Goal: Task Accomplishment & Management: Use online tool/utility

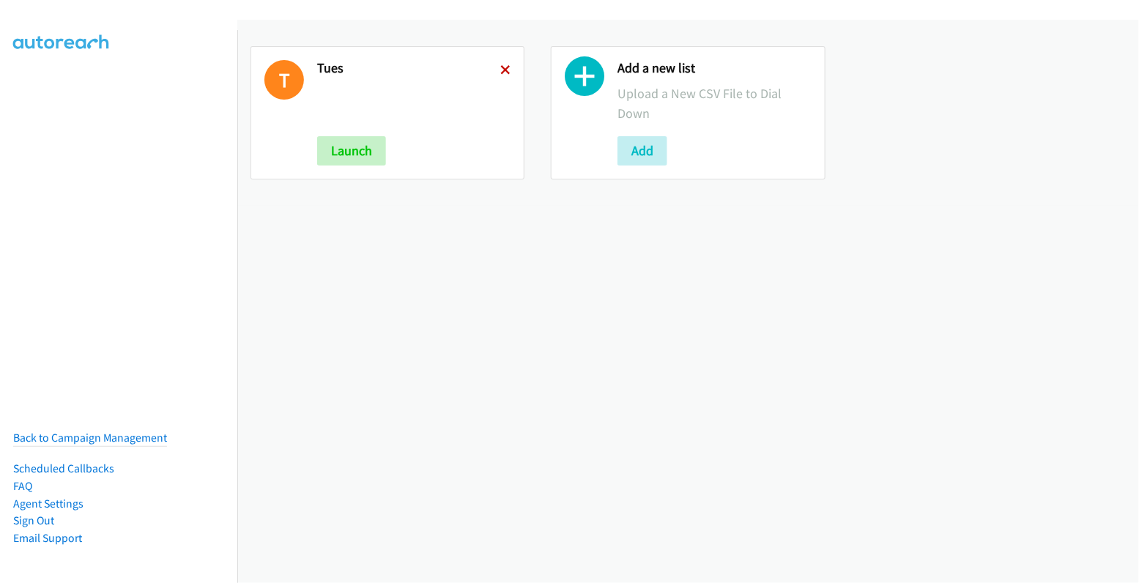
click at [500, 69] on icon at bounding box center [505, 71] width 10 height 10
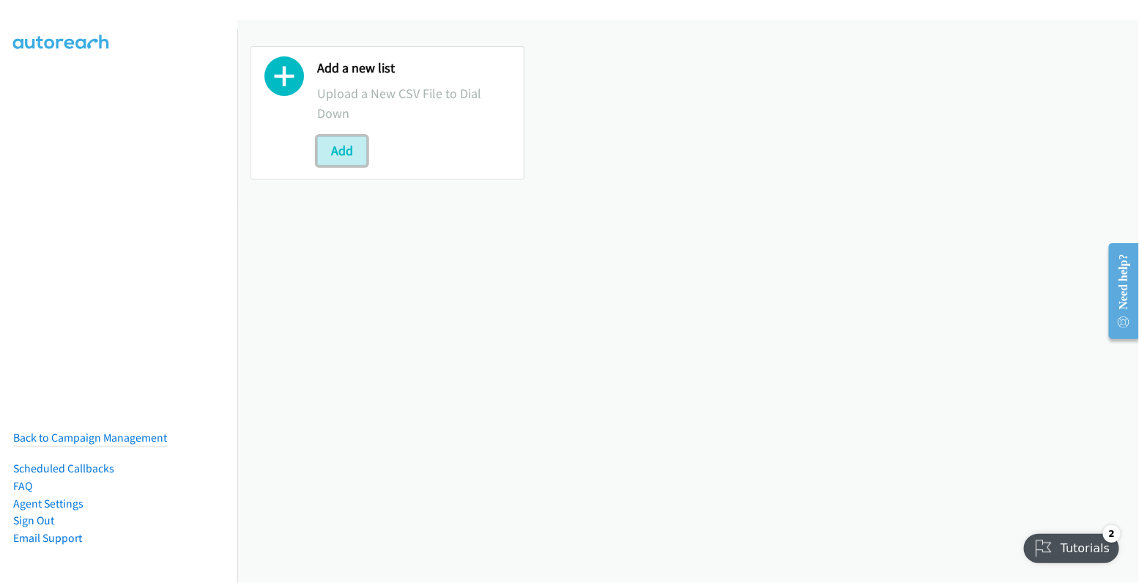
drag, startPoint x: 336, startPoint y: 150, endPoint x: 366, endPoint y: 143, distance: 30.9
click at [336, 150] on button "Add" at bounding box center [342, 150] width 50 height 29
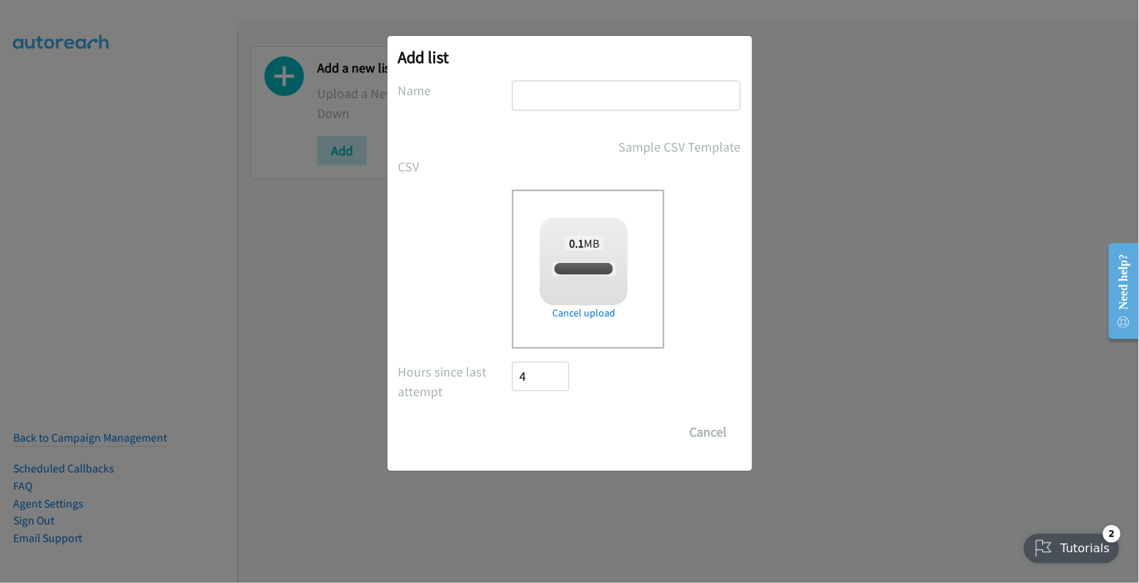
click at [588, 97] on input "text" at bounding box center [626, 96] width 228 height 30
checkbox input "true"
type input "tues"
click at [554, 434] on input "Save List" at bounding box center [551, 431] width 77 height 29
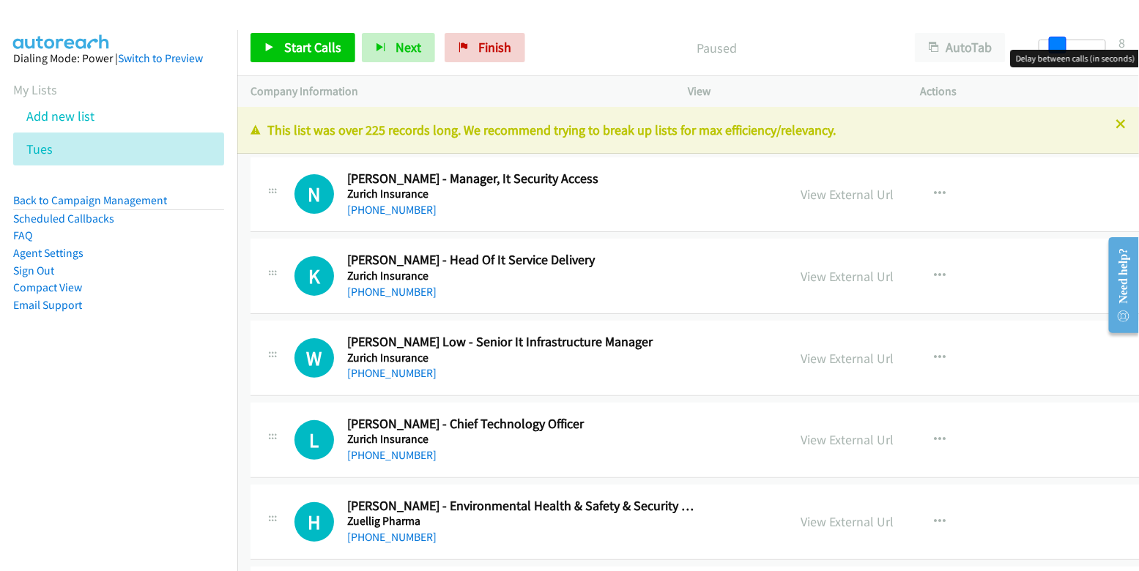
drag, startPoint x: 1038, startPoint y: 43, endPoint x: 1055, endPoint y: 45, distance: 16.9
click at [1055, 45] on span at bounding box center [1058, 46] width 18 height 18
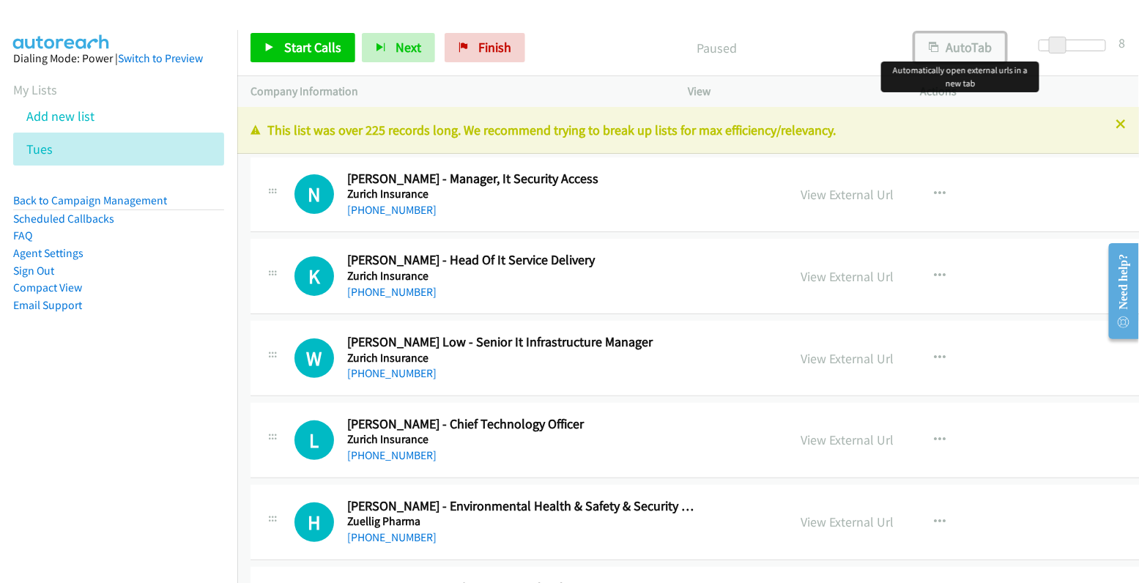
click at [979, 45] on button "AutoTab" at bounding box center [960, 47] width 91 height 29
click at [800, 190] on link "View External Url" at bounding box center [846, 194] width 93 height 17
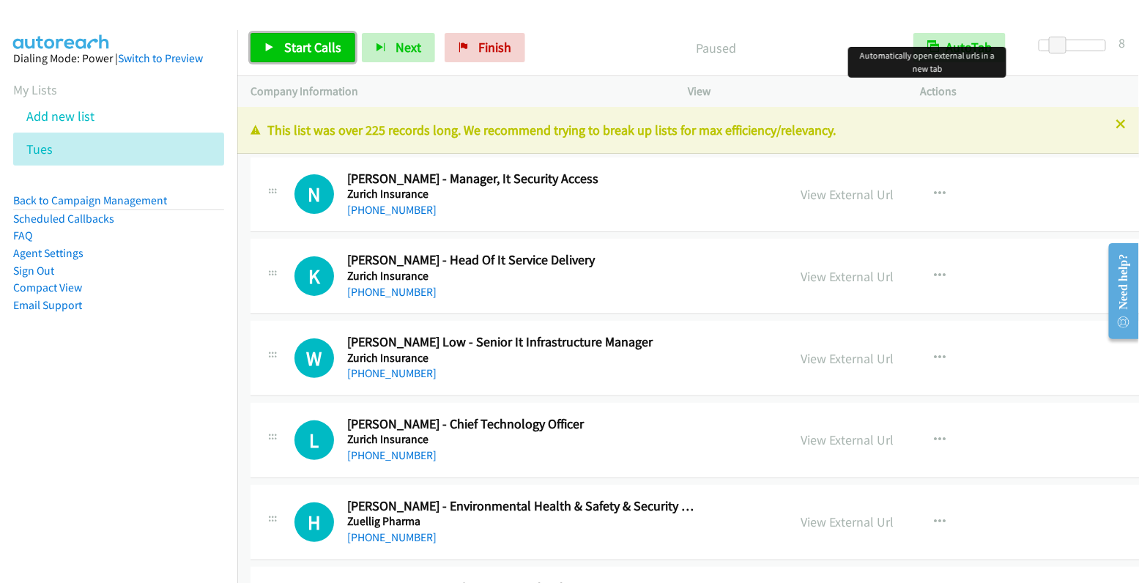
click at [304, 54] on span "Start Calls" at bounding box center [312, 47] width 57 height 17
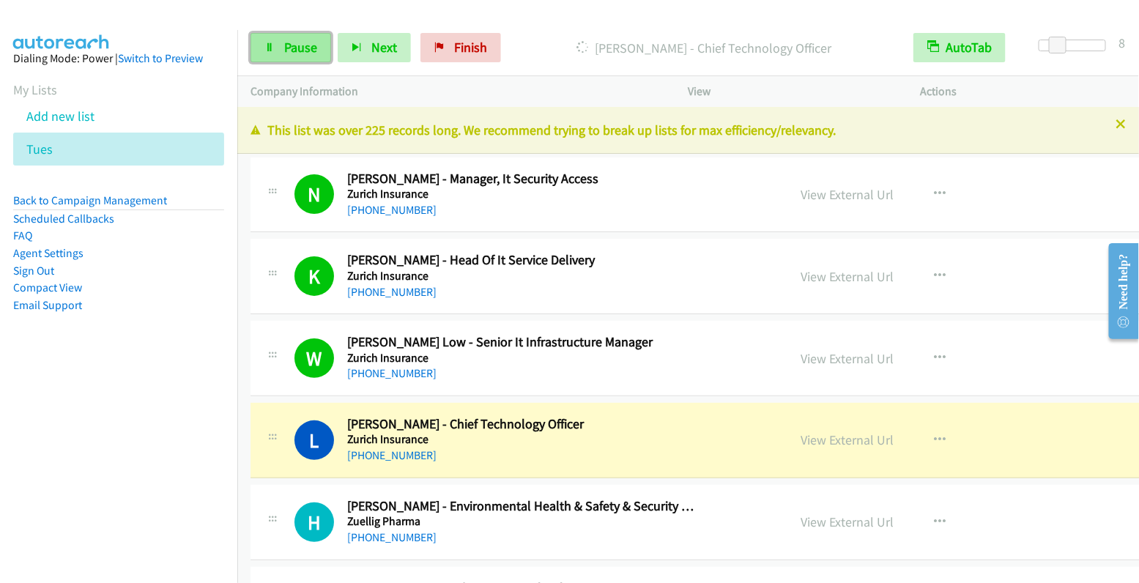
click at [280, 53] on link "Pause" at bounding box center [290, 47] width 81 height 29
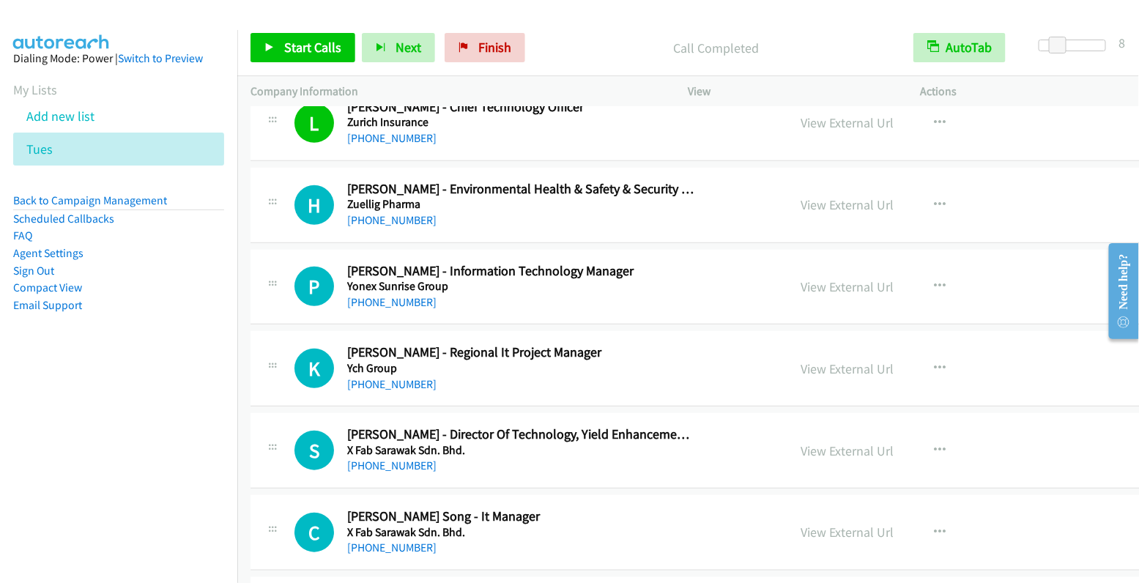
scroll to position [324, 0]
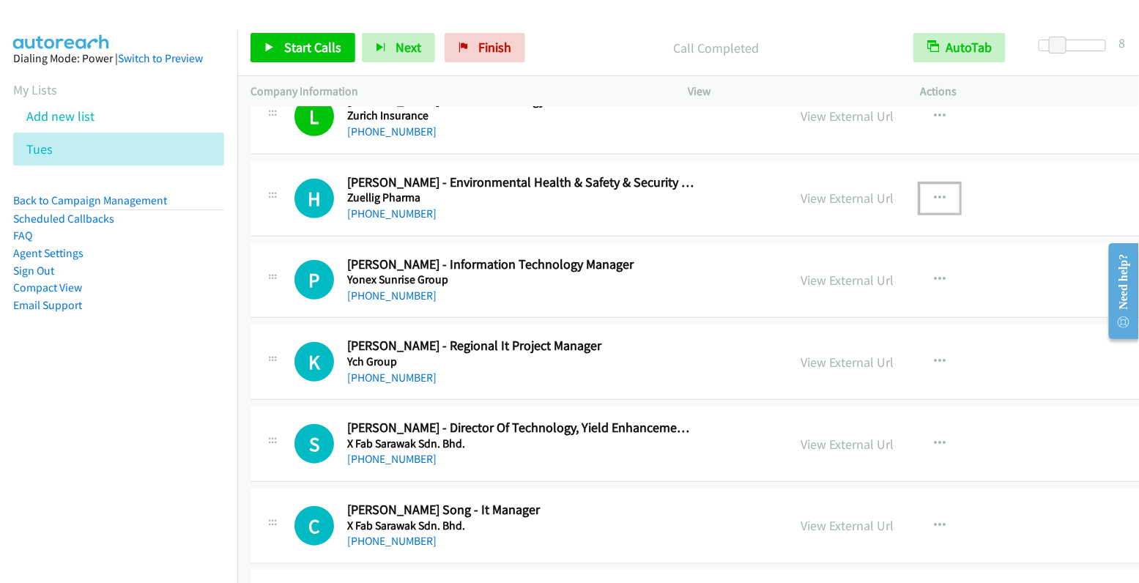
click at [934, 196] on icon "button" at bounding box center [940, 199] width 12 height 12
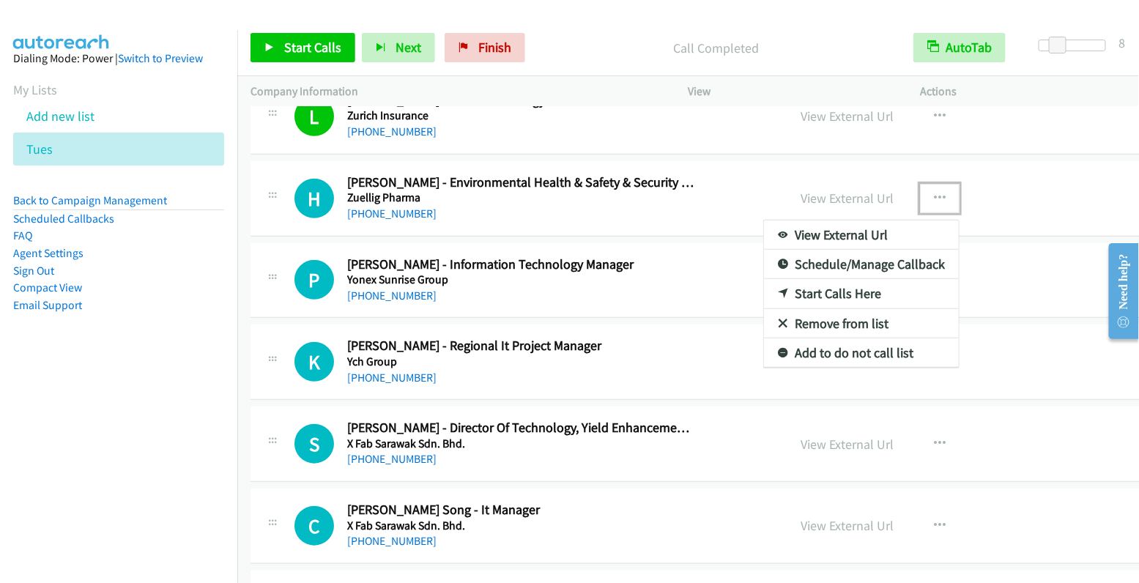
click at [808, 294] on link "Start Calls Here" at bounding box center [861, 293] width 195 height 29
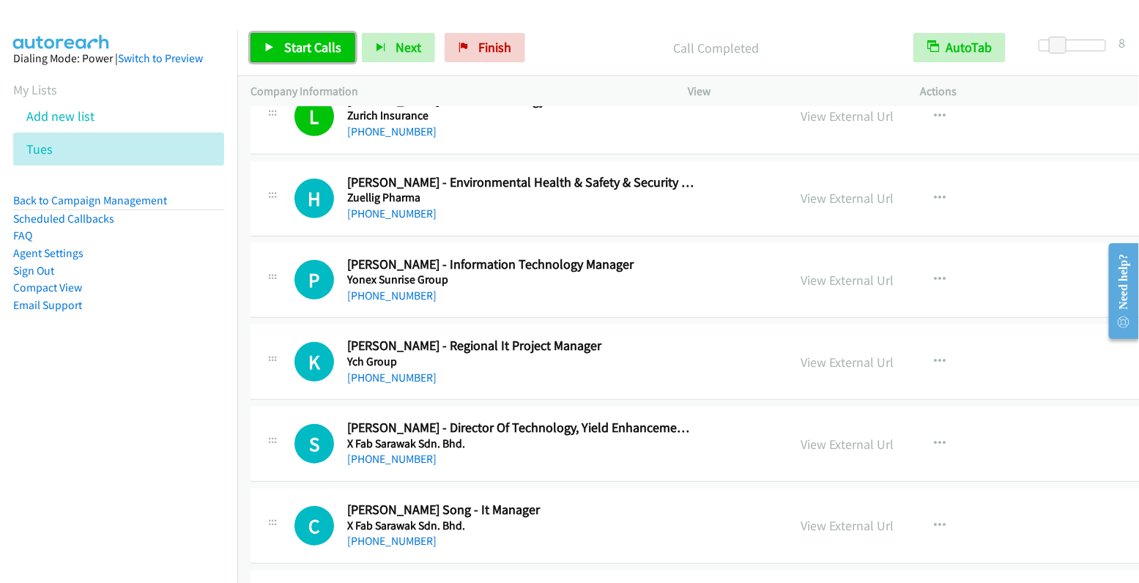
click at [342, 48] on link "Start Calls" at bounding box center [302, 47] width 105 height 29
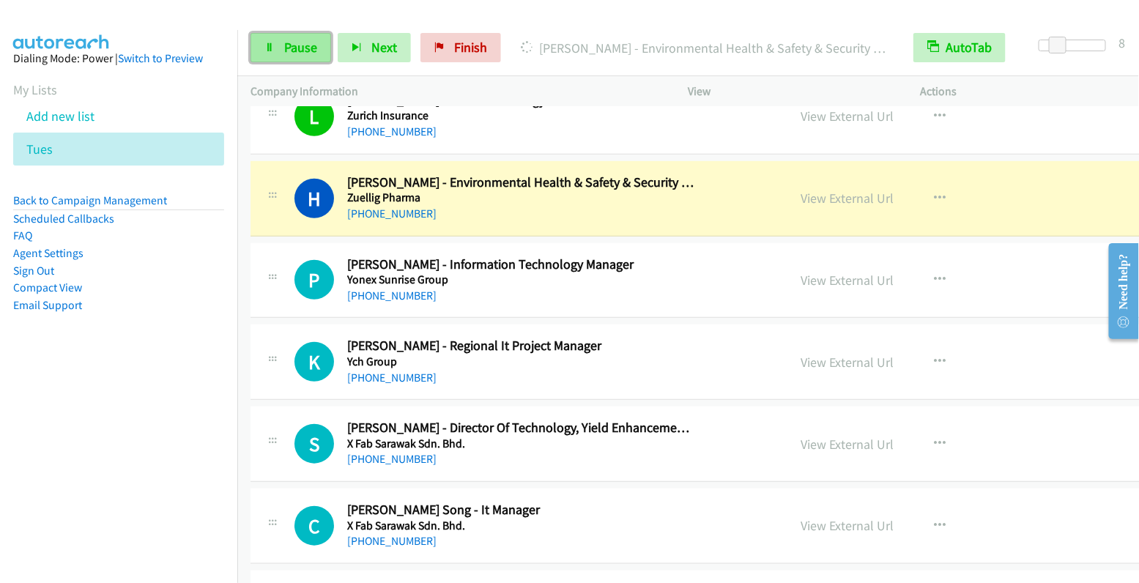
click at [289, 56] on link "Pause" at bounding box center [290, 47] width 81 height 29
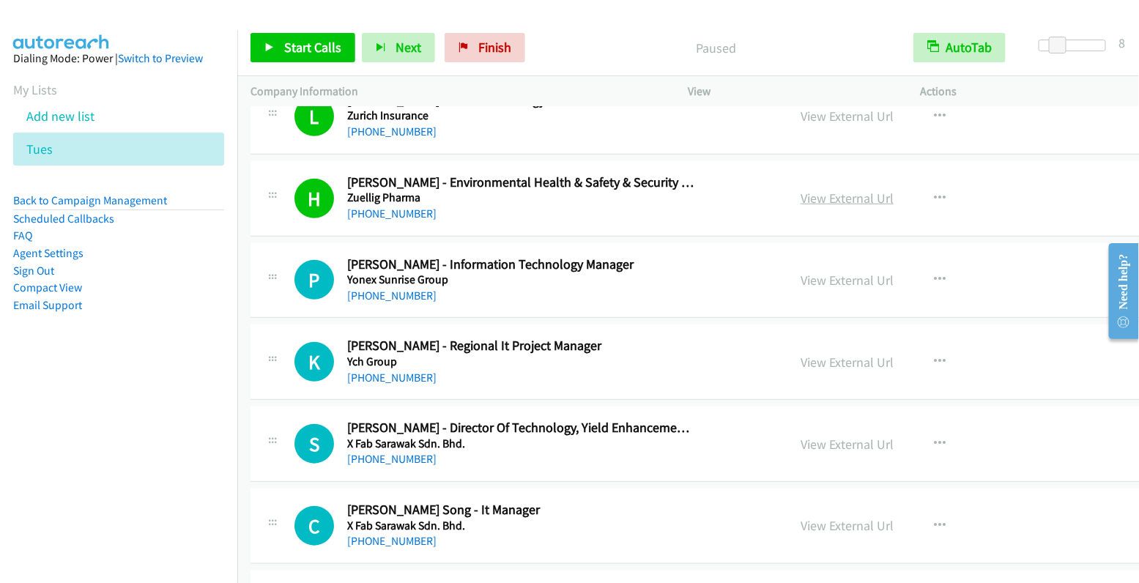
click at [800, 198] on link "View External Url" at bounding box center [846, 198] width 93 height 17
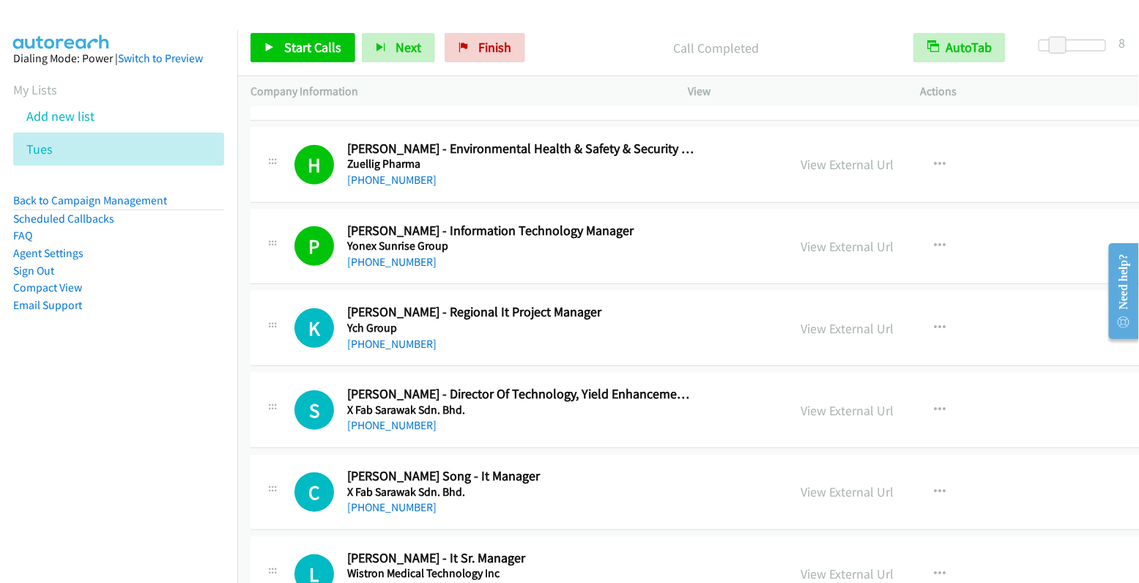
scroll to position [391, 0]
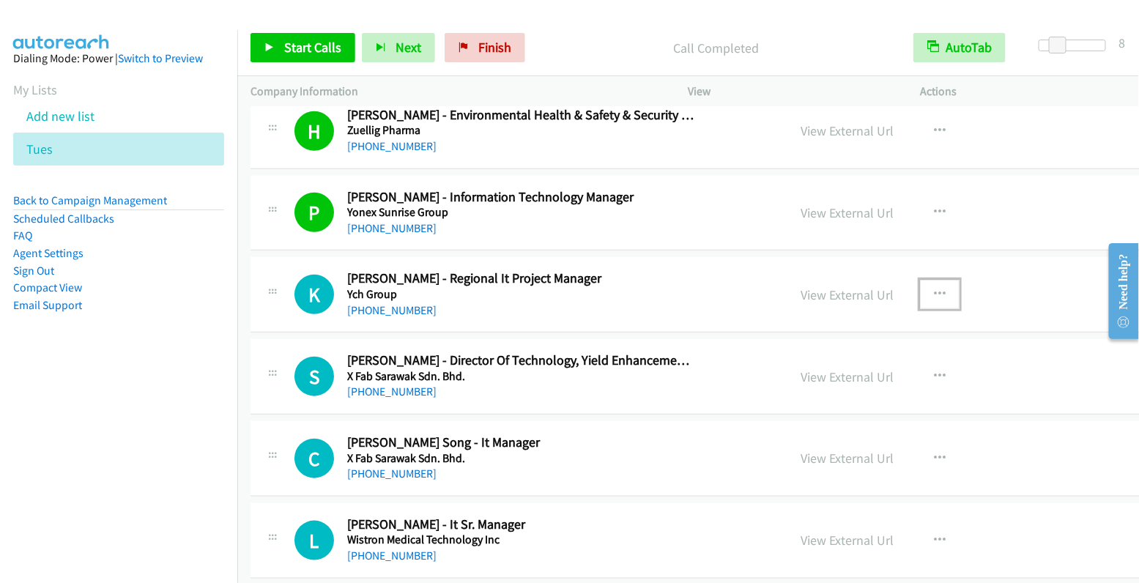
click at [934, 291] on icon "button" at bounding box center [940, 295] width 12 height 12
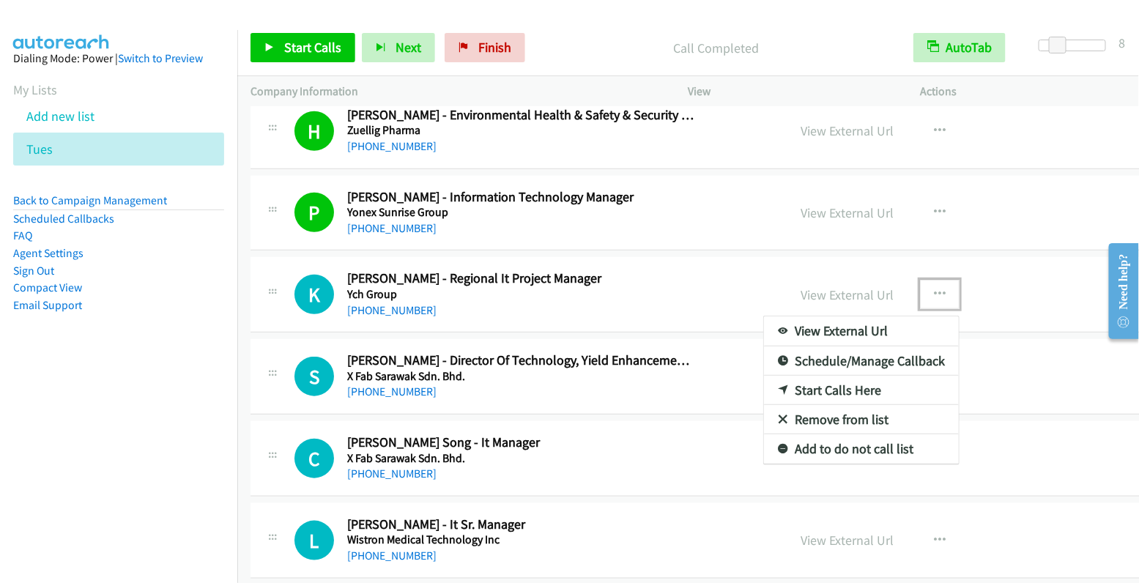
click at [784, 382] on link "Start Calls Here" at bounding box center [861, 390] width 195 height 29
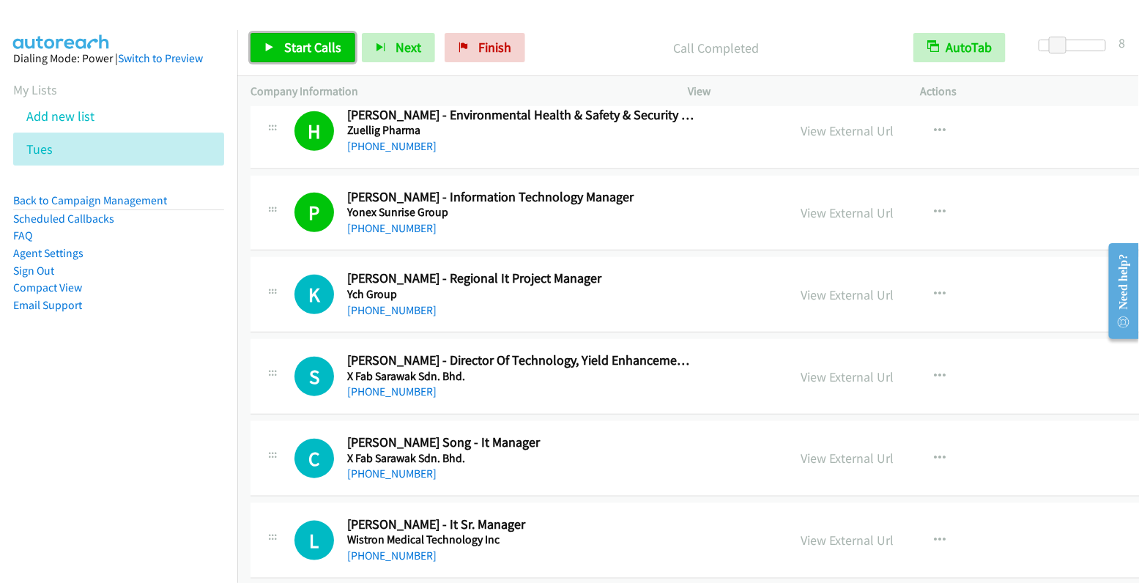
click at [310, 47] on span "Start Calls" at bounding box center [312, 47] width 57 height 17
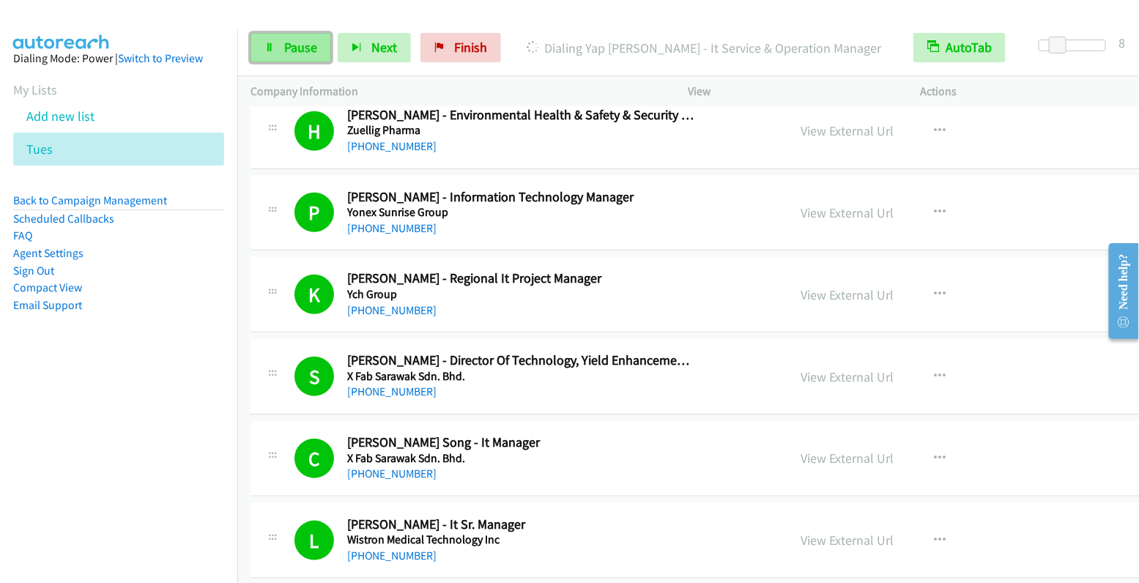
click at [283, 58] on link "Pause" at bounding box center [290, 47] width 81 height 29
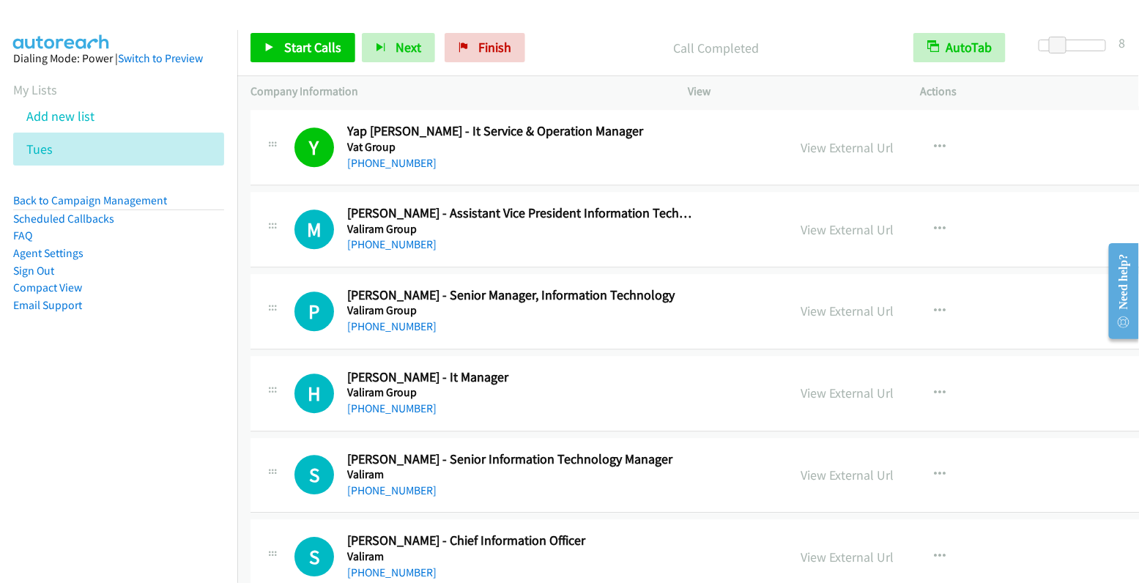
scroll to position [1444, 0]
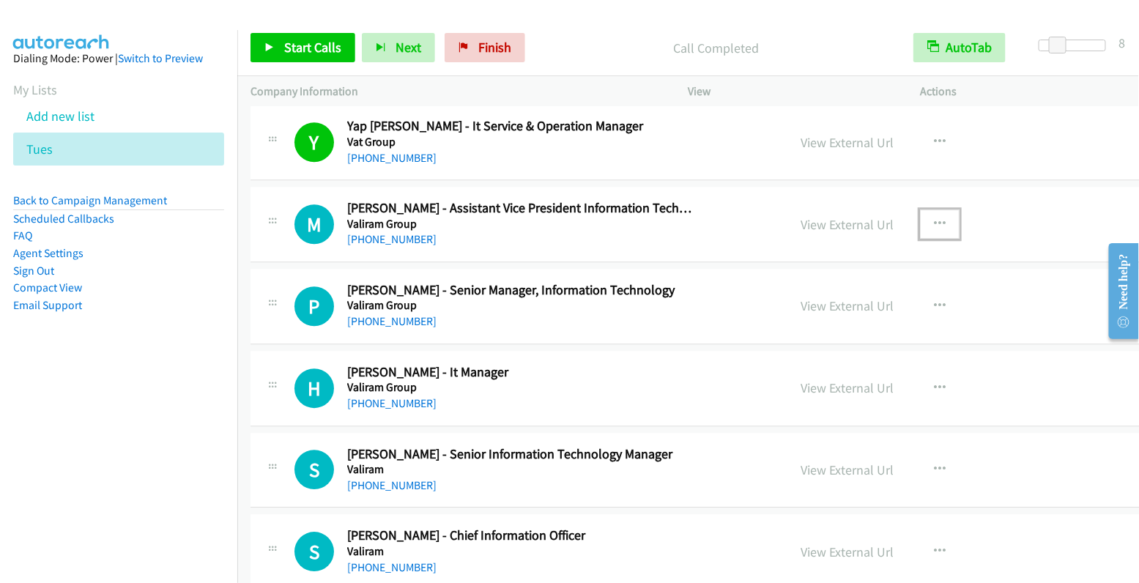
click at [934, 218] on icon "button" at bounding box center [940, 224] width 12 height 12
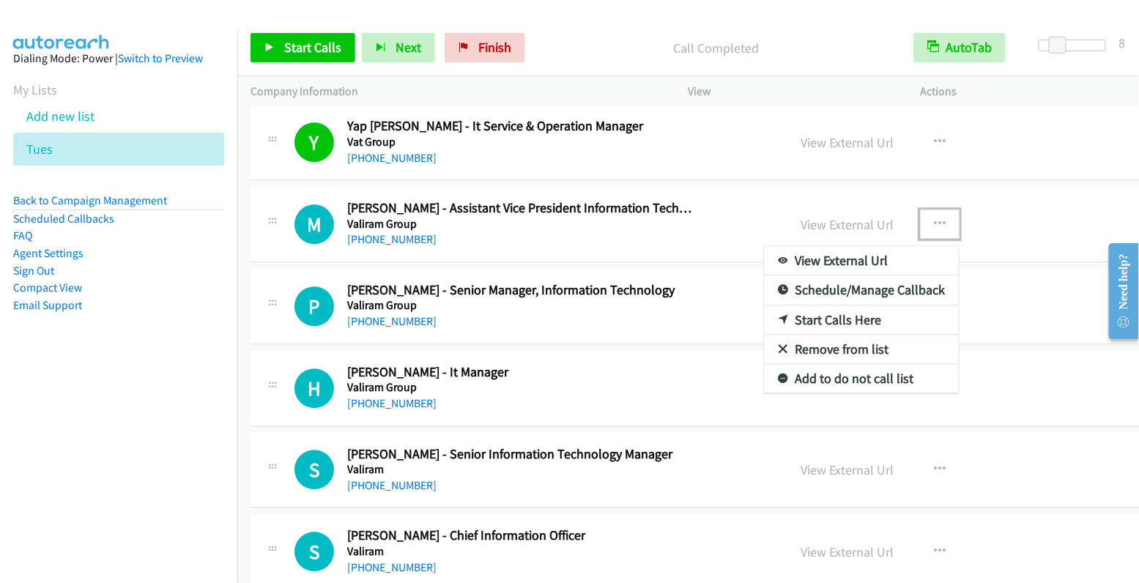
click at [781, 305] on link "Start Calls Here" at bounding box center [861, 319] width 195 height 29
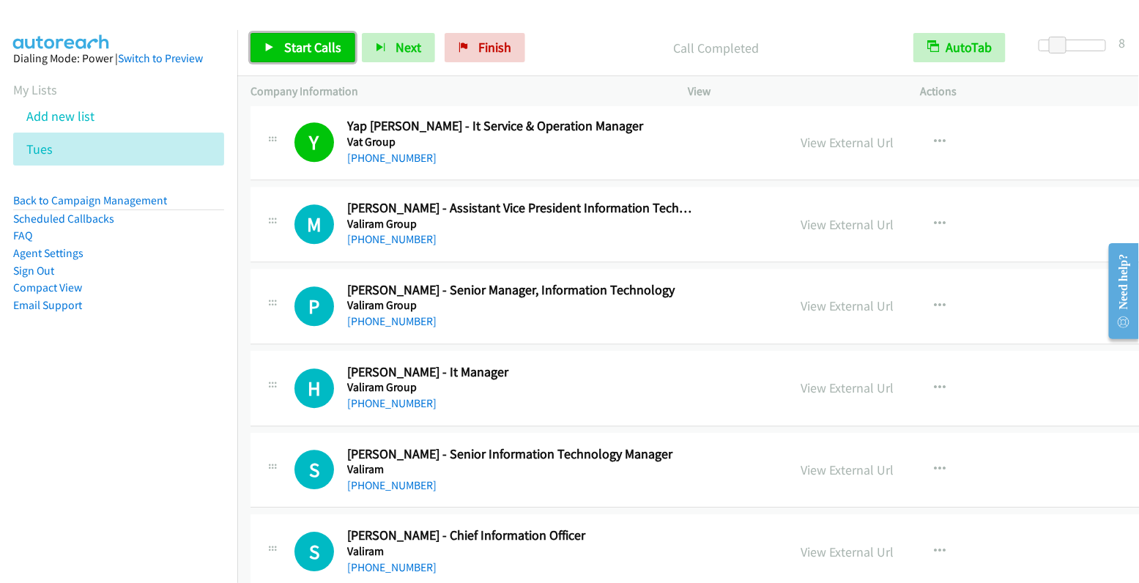
click at [297, 42] on span "Start Calls" at bounding box center [312, 47] width 57 height 17
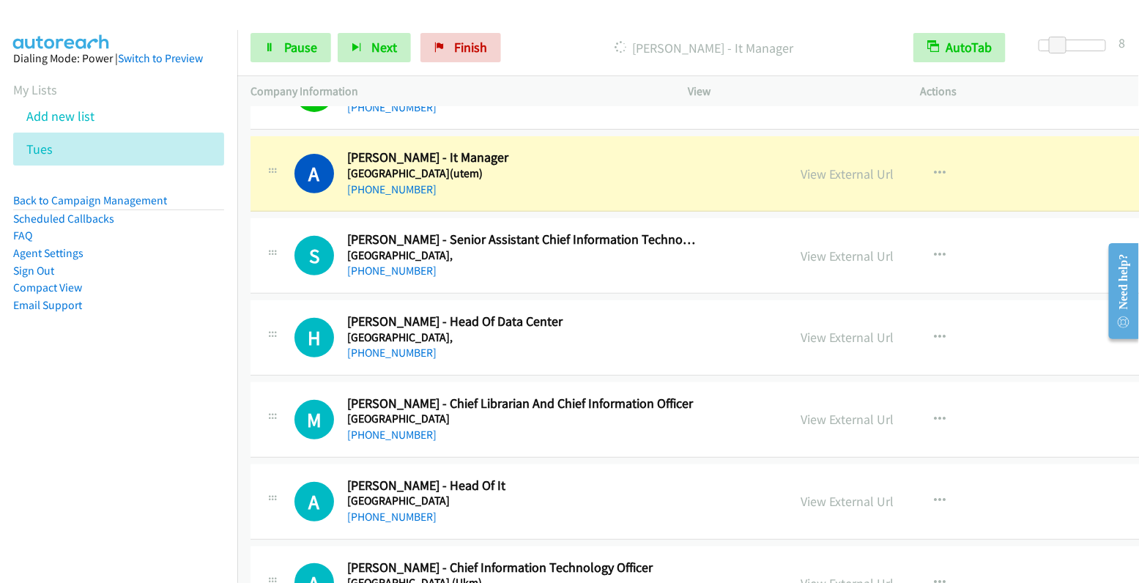
scroll to position [2238, 0]
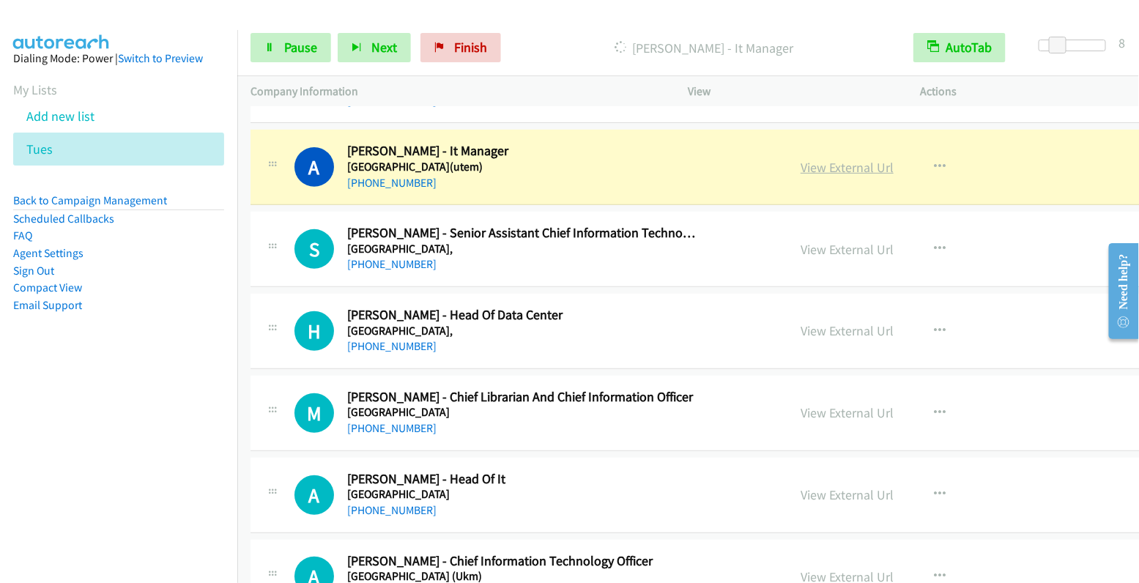
click at [800, 160] on link "View External Url" at bounding box center [846, 167] width 93 height 17
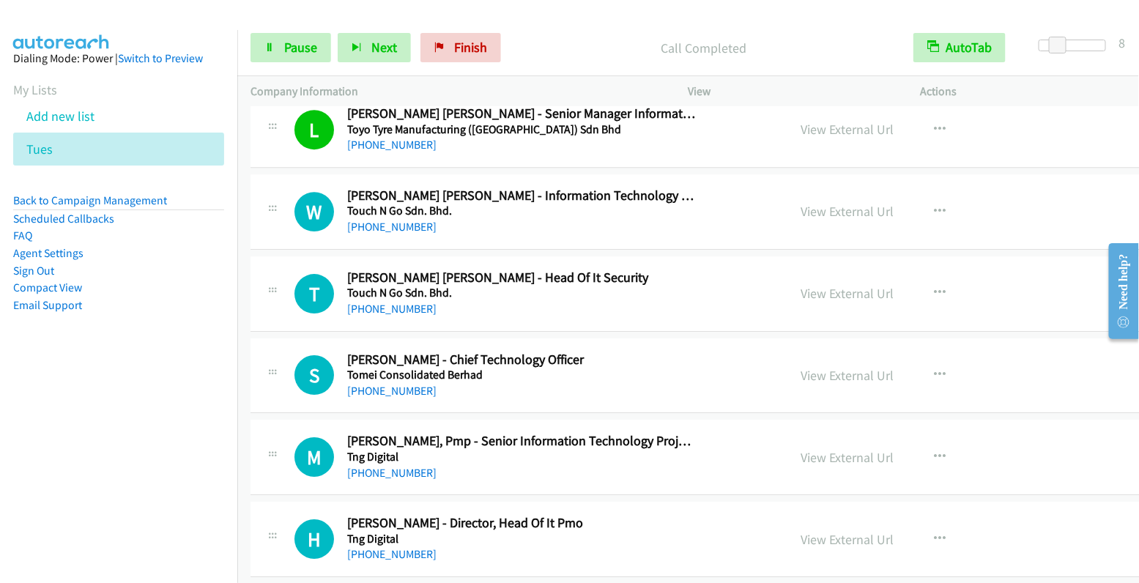
scroll to position [3752, 0]
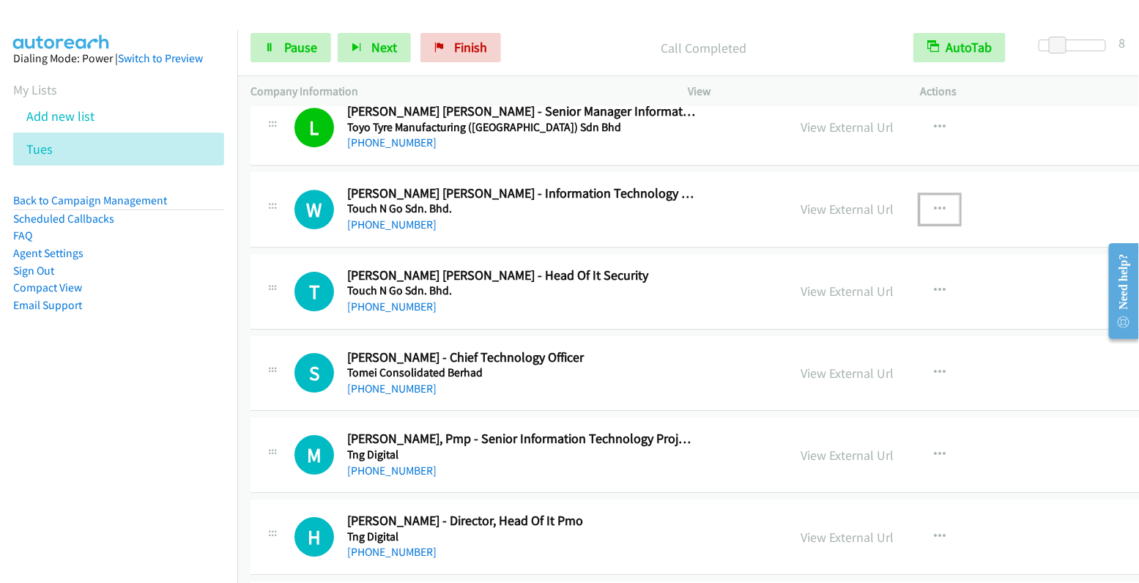
click at [920, 195] on button "button" at bounding box center [940, 209] width 40 height 29
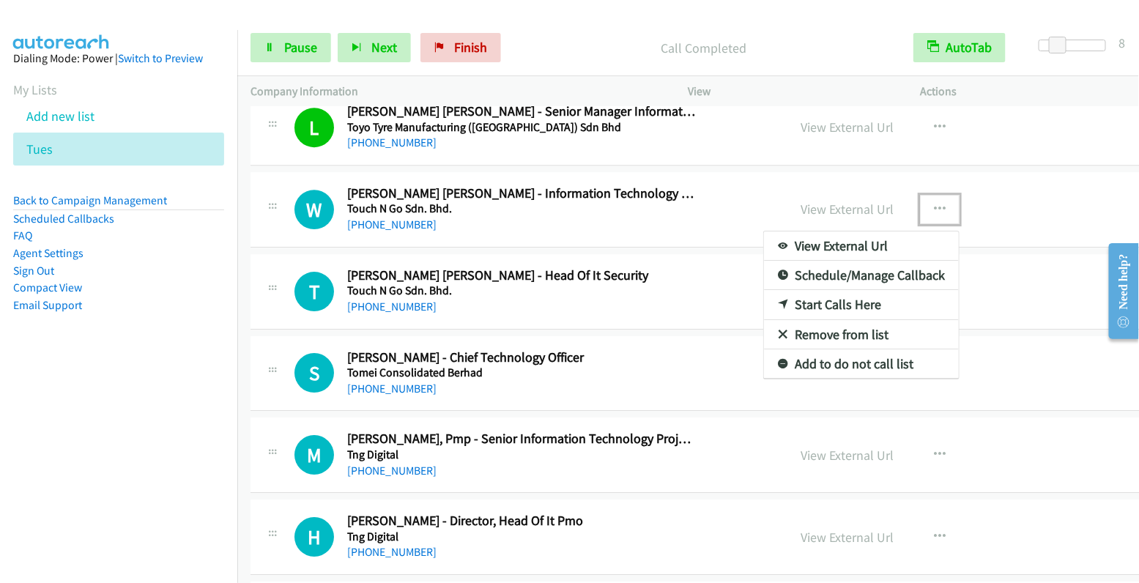
click at [764, 290] on link "Start Calls Here" at bounding box center [861, 304] width 195 height 29
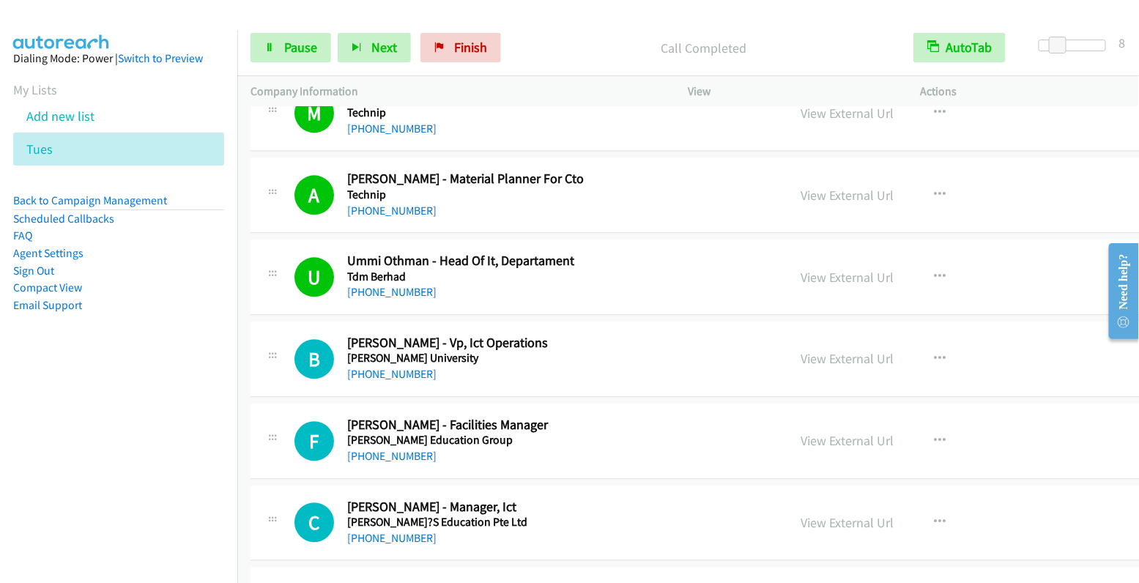
scroll to position [5323, 0]
click at [800, 268] on link "View External Url" at bounding box center [846, 276] width 93 height 17
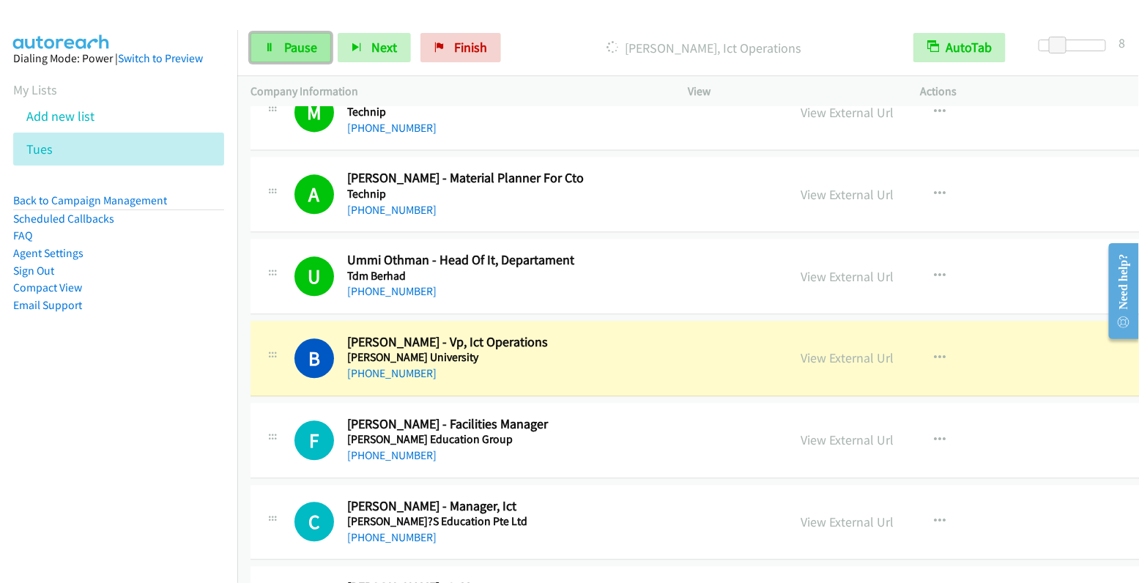
click at [300, 45] on span "Pause" at bounding box center [300, 47] width 33 height 17
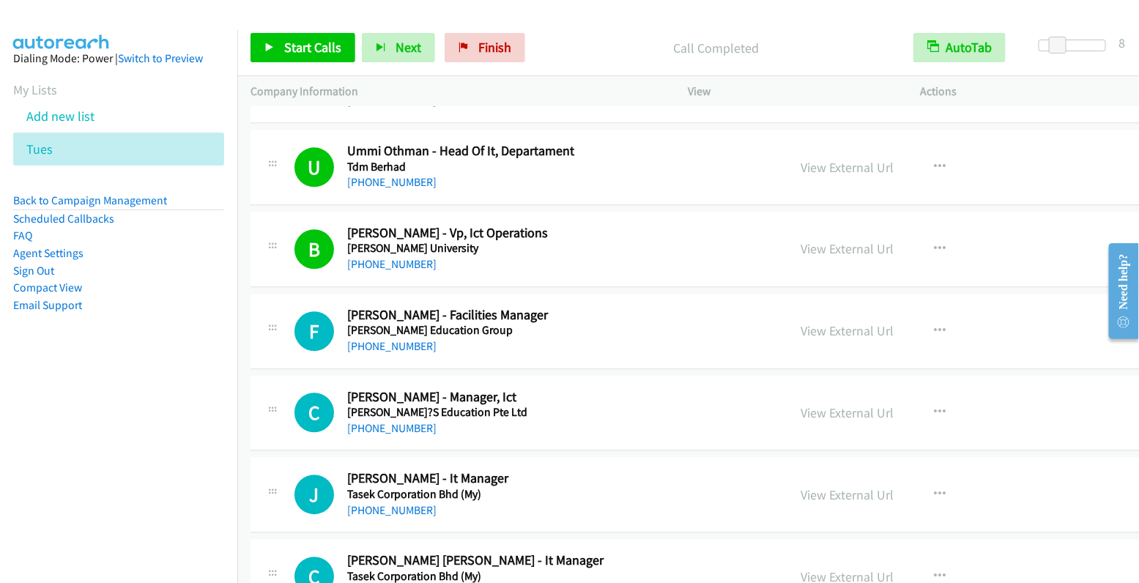
scroll to position [5490, 0]
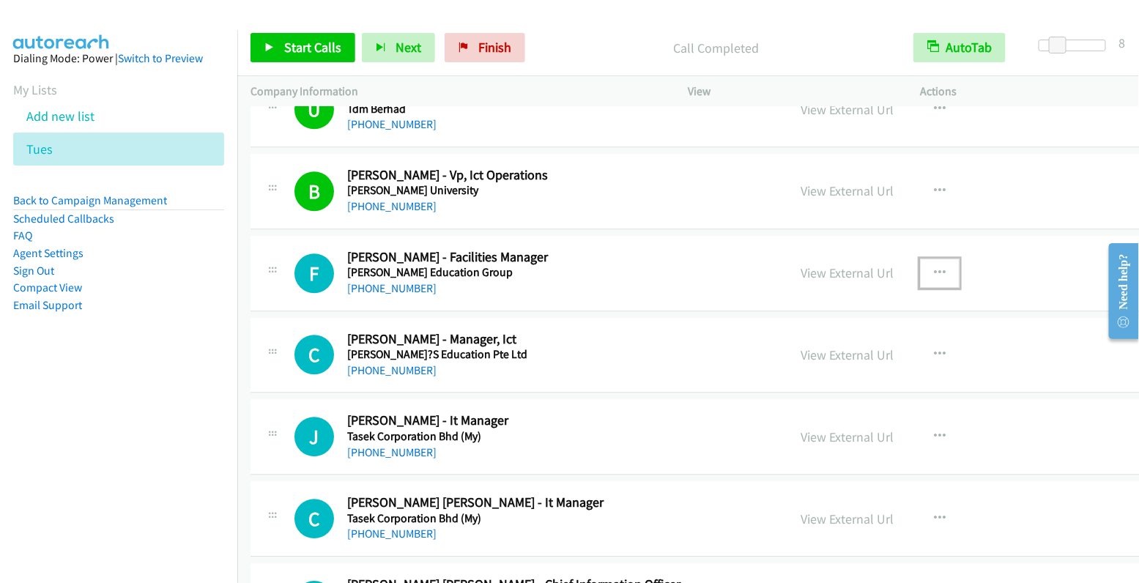
click at [934, 267] on icon "button" at bounding box center [940, 273] width 12 height 12
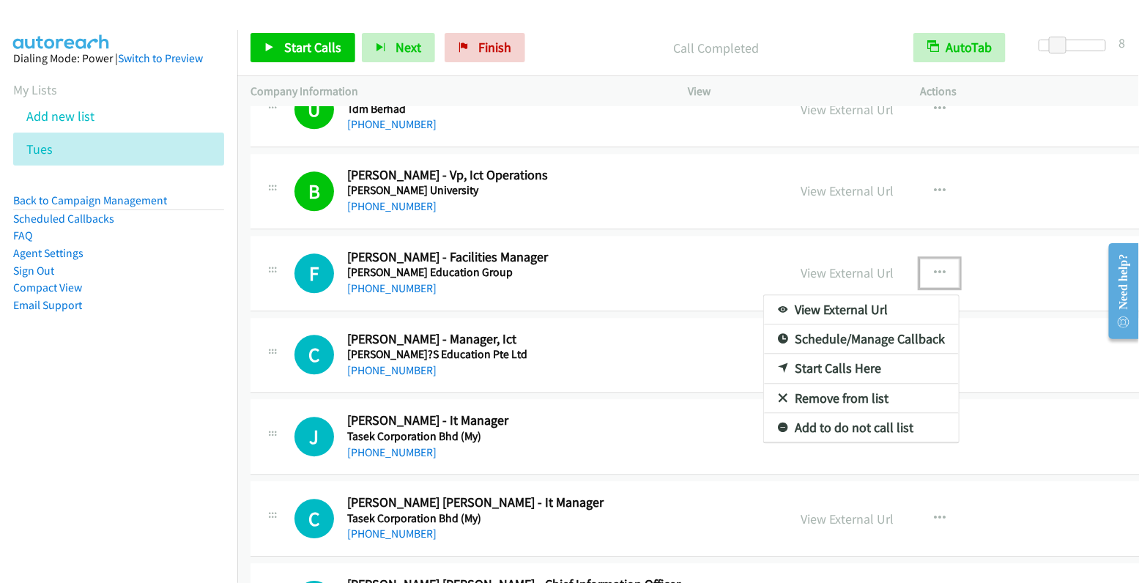
click at [790, 354] on link "Start Calls Here" at bounding box center [861, 368] width 195 height 29
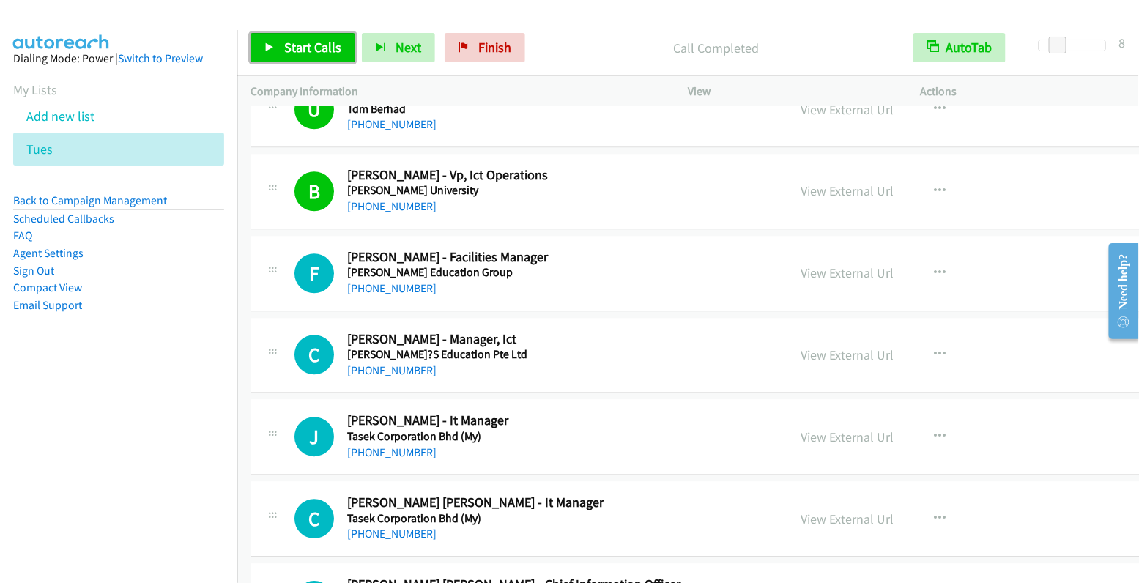
click at [305, 42] on span "Start Calls" at bounding box center [312, 47] width 57 height 17
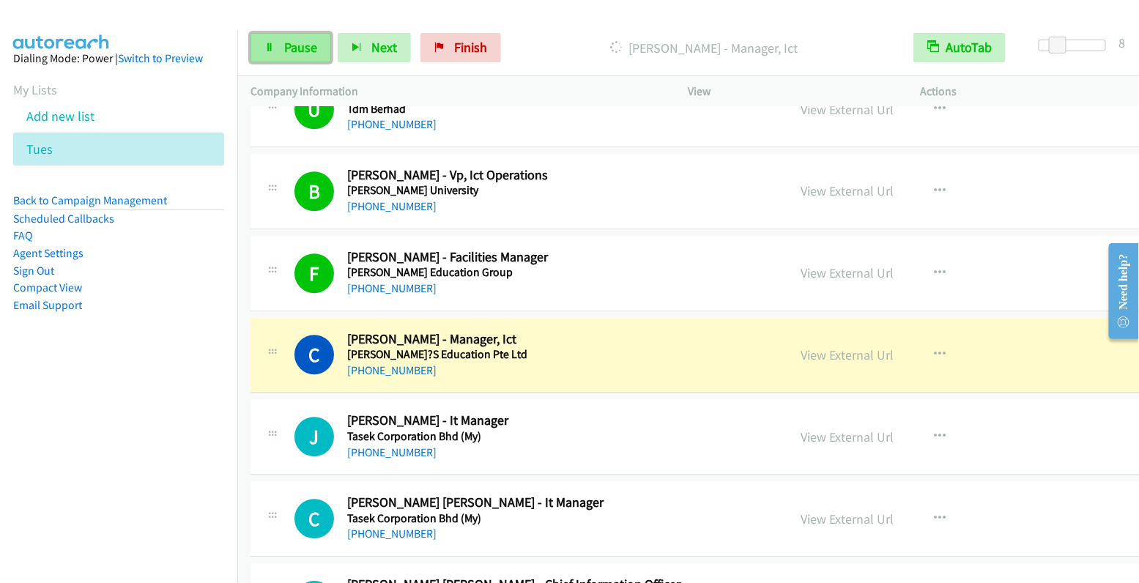
click at [300, 54] on span "Pause" at bounding box center [300, 47] width 33 height 17
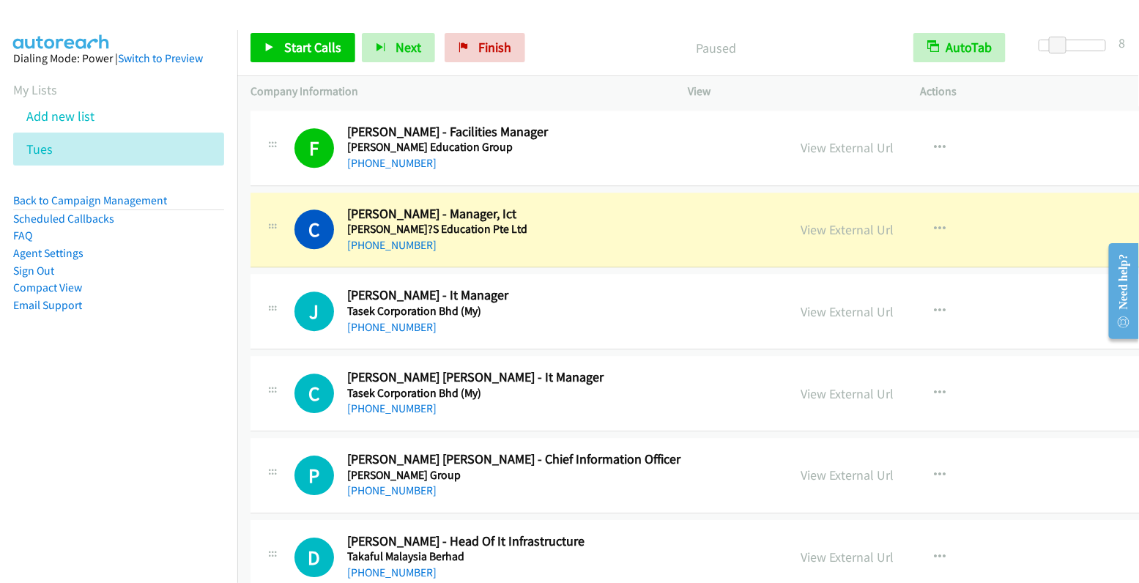
scroll to position [5675, 0]
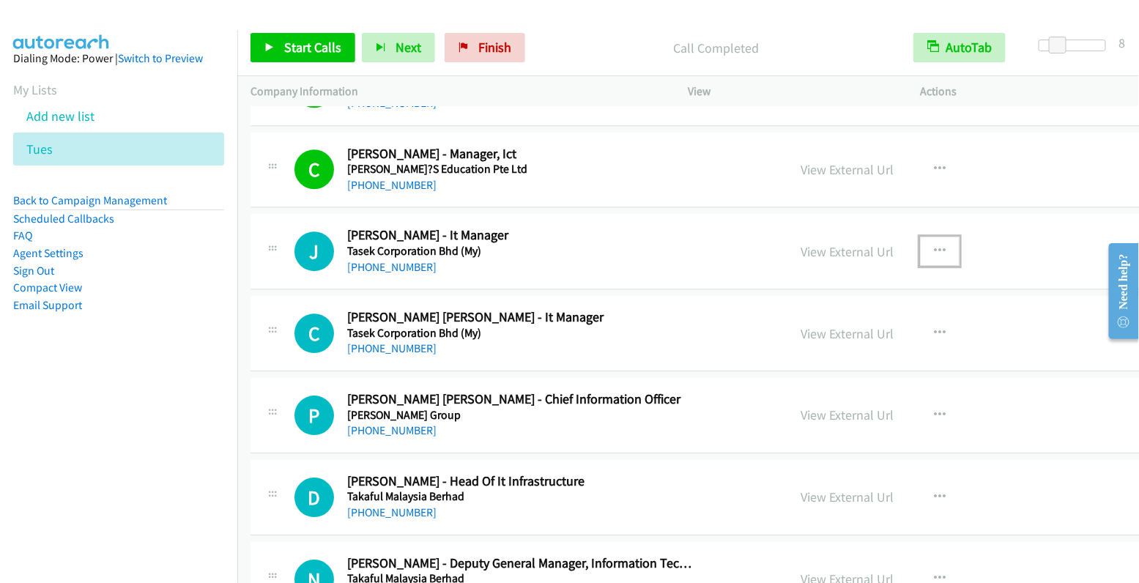
click at [920, 237] on button "button" at bounding box center [940, 251] width 40 height 29
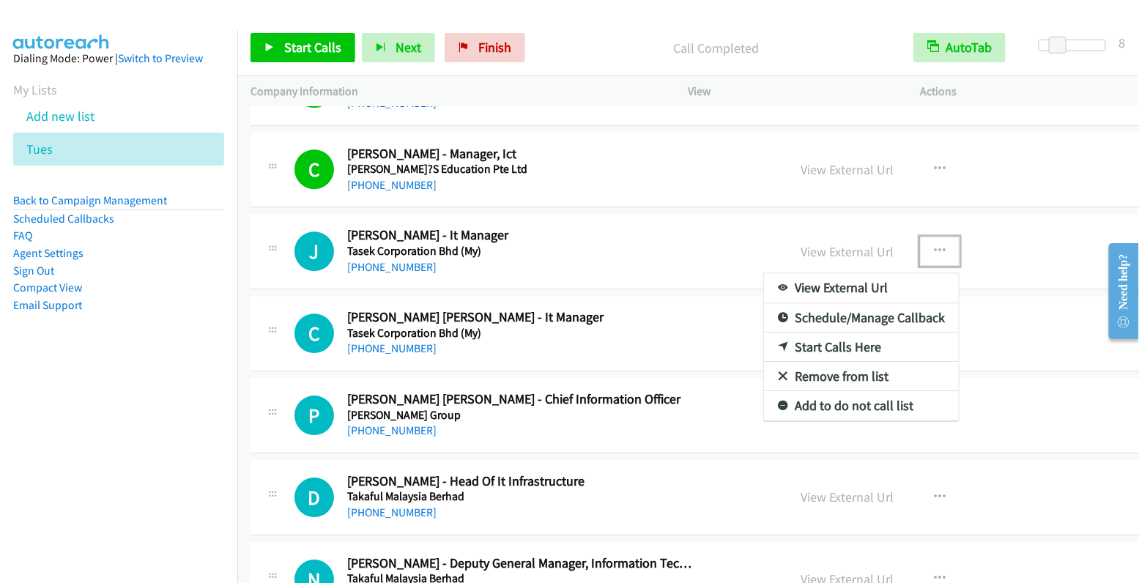
click at [765, 332] on link "Start Calls Here" at bounding box center [861, 346] width 195 height 29
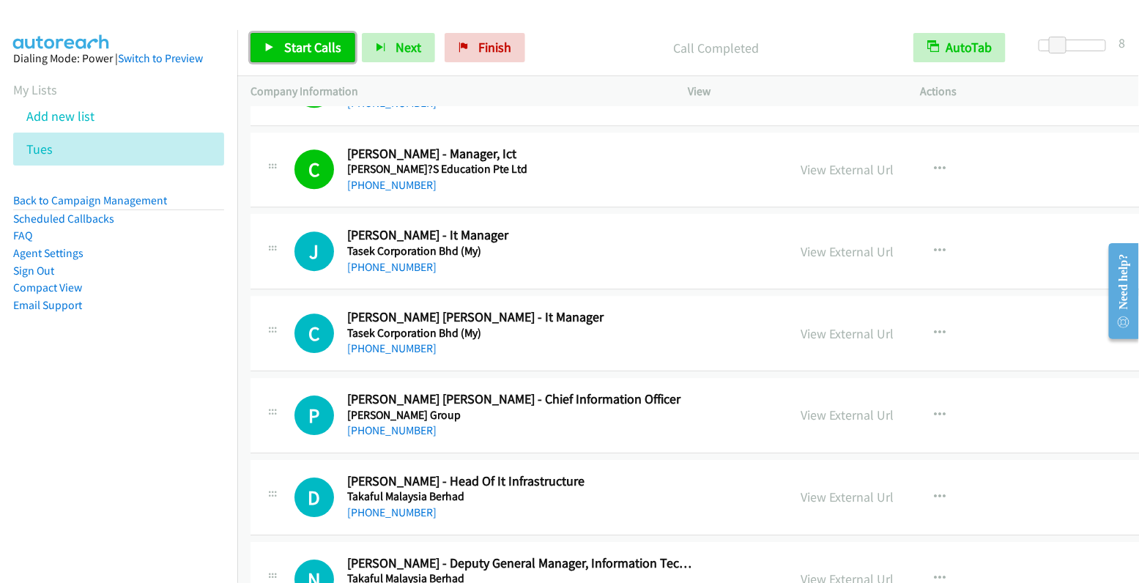
click at [309, 42] on span "Start Calls" at bounding box center [312, 47] width 57 height 17
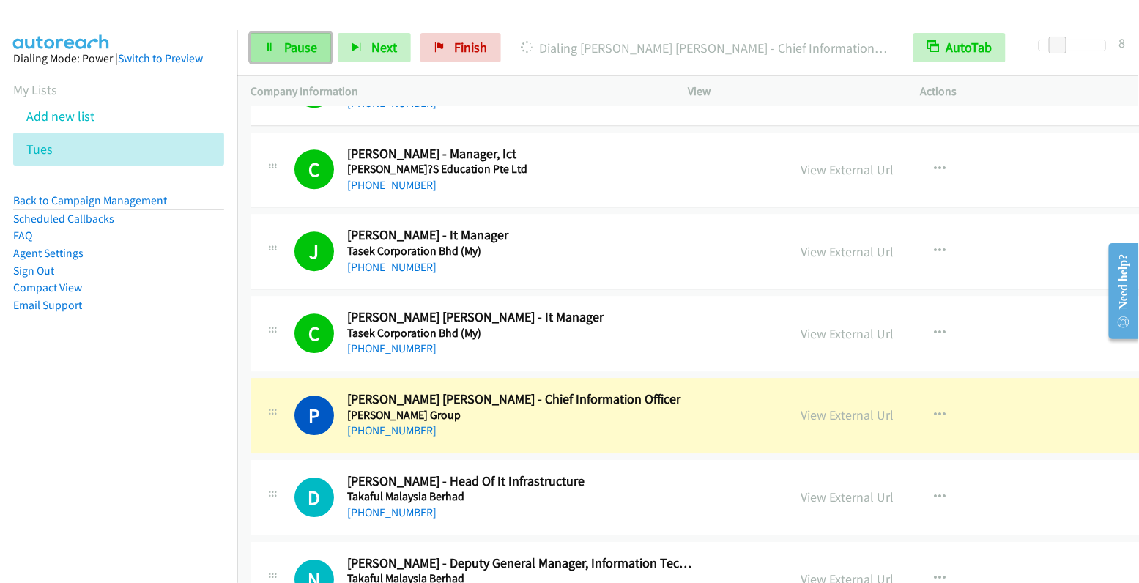
click at [291, 51] on span "Pause" at bounding box center [300, 47] width 33 height 17
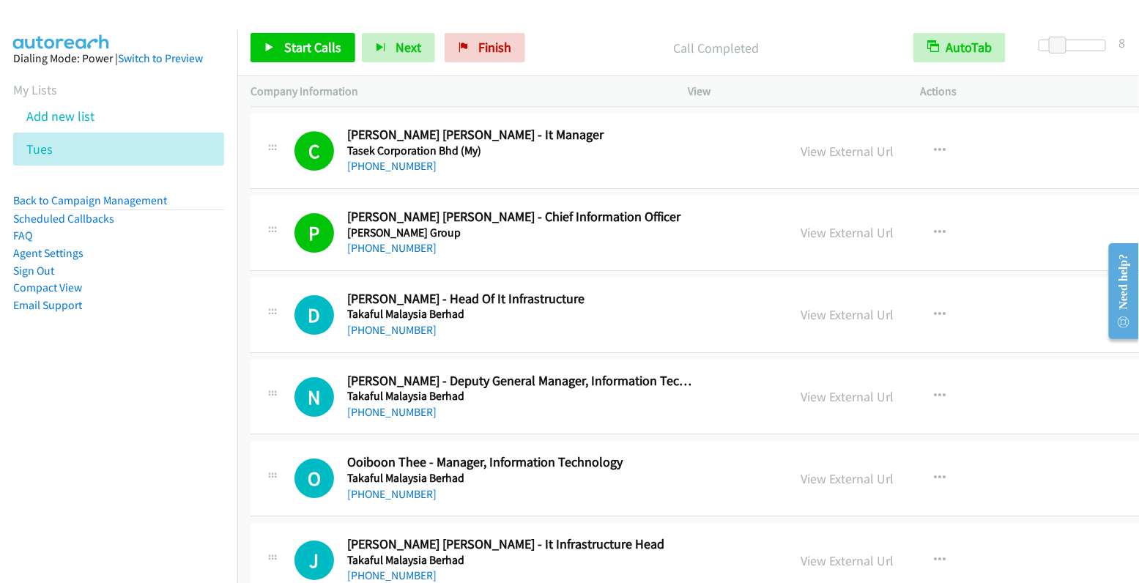
scroll to position [5869, 0]
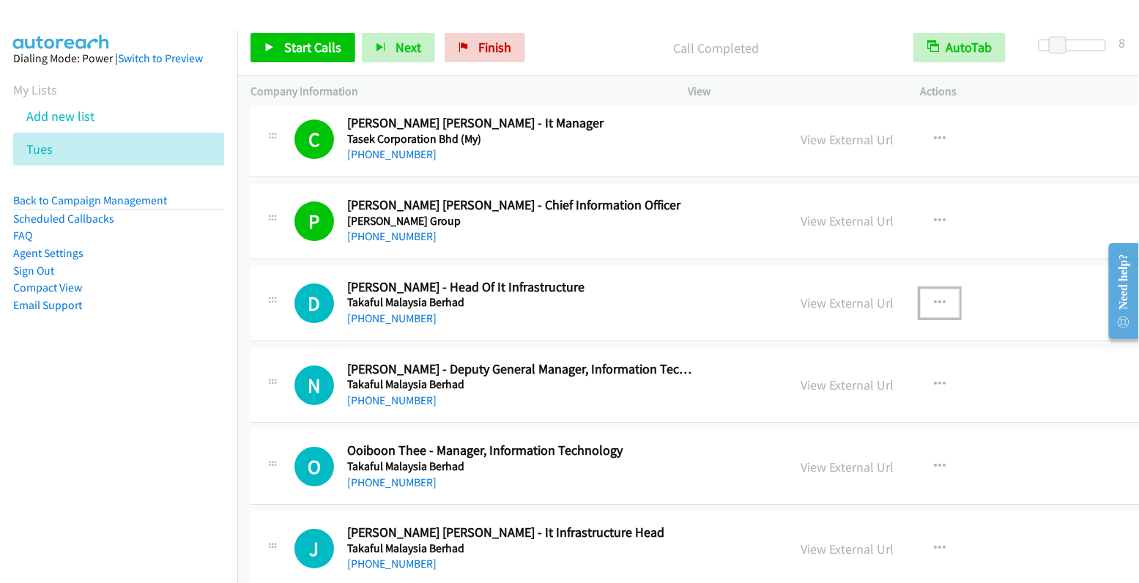
click at [934, 297] on icon "button" at bounding box center [940, 303] width 12 height 12
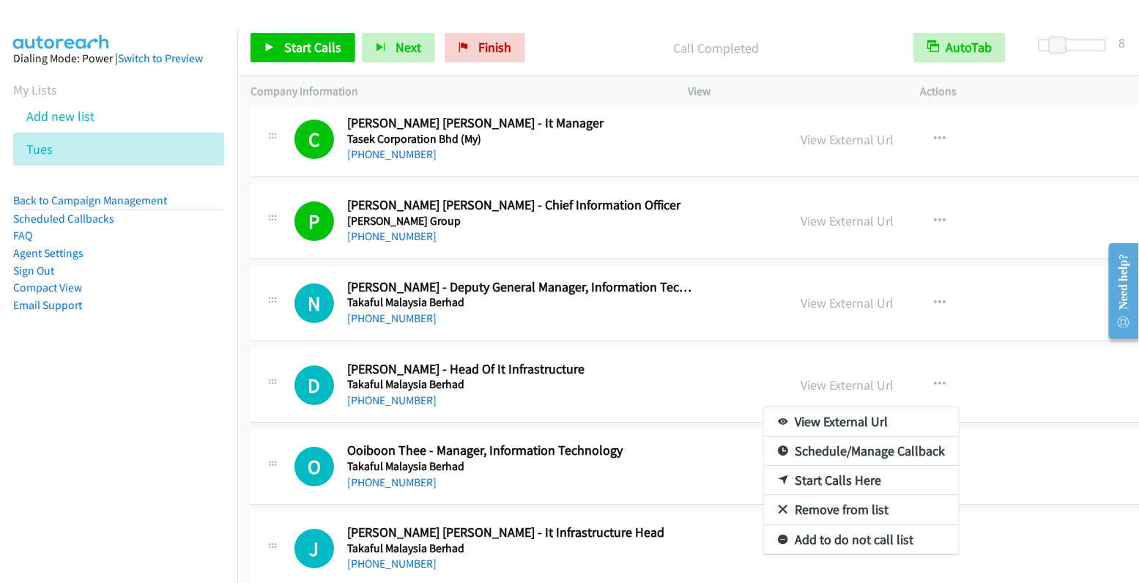
click at [324, 59] on div at bounding box center [569, 291] width 1139 height 583
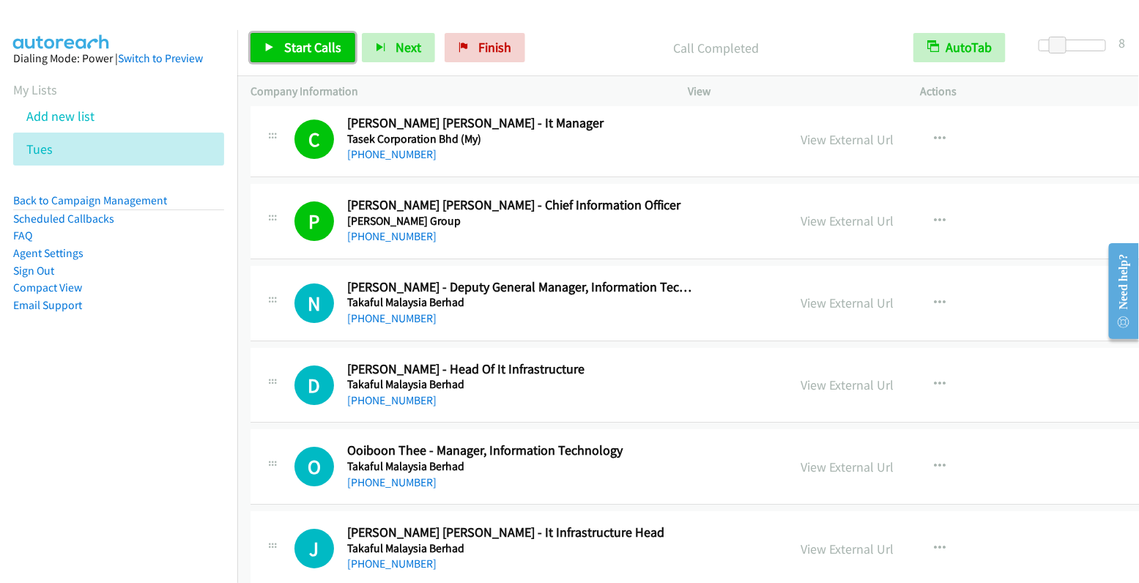
click at [323, 53] on span "Start Calls" at bounding box center [312, 47] width 57 height 17
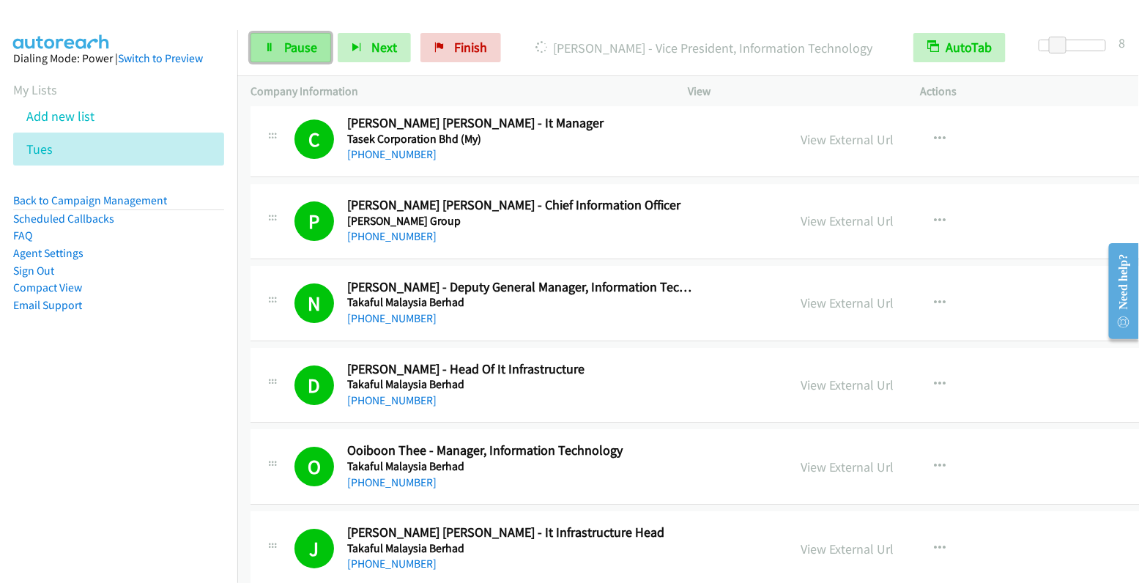
click at [304, 44] on span "Pause" at bounding box center [300, 47] width 33 height 17
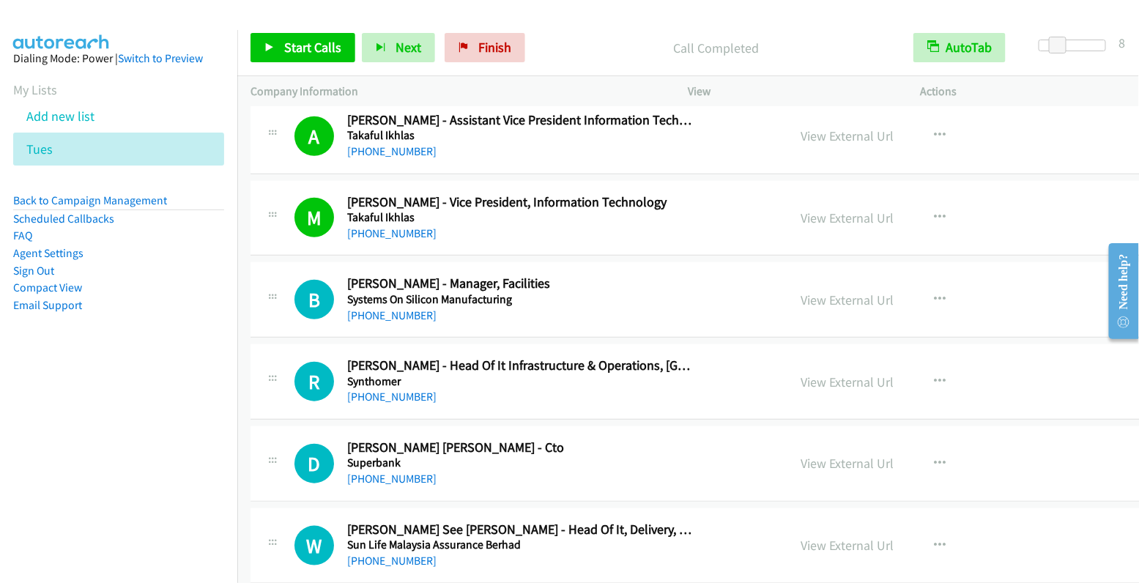
scroll to position [6529, 0]
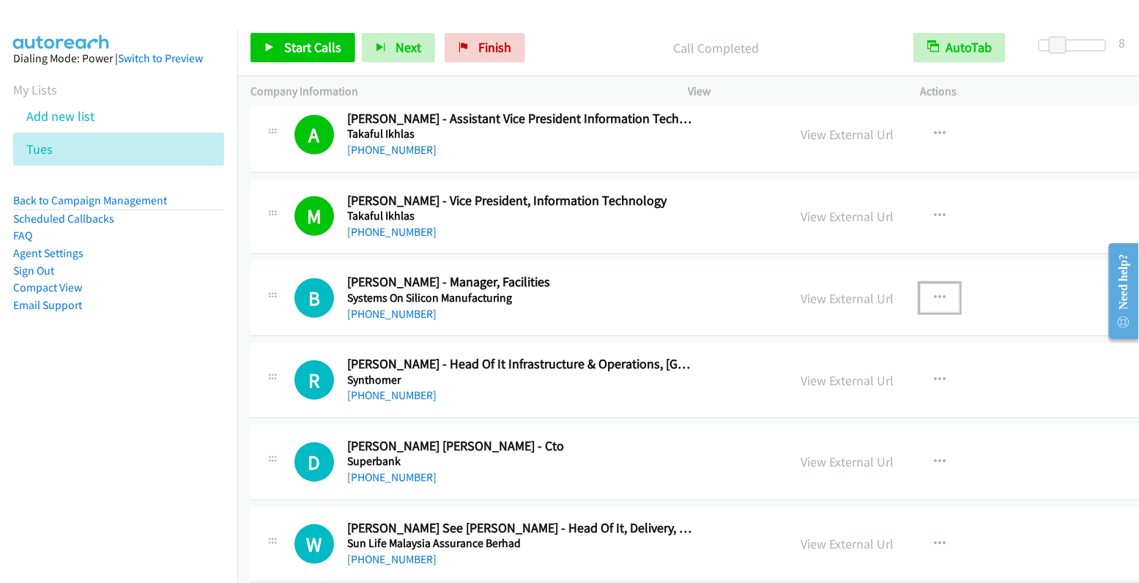
click at [934, 292] on icon "button" at bounding box center [940, 298] width 12 height 12
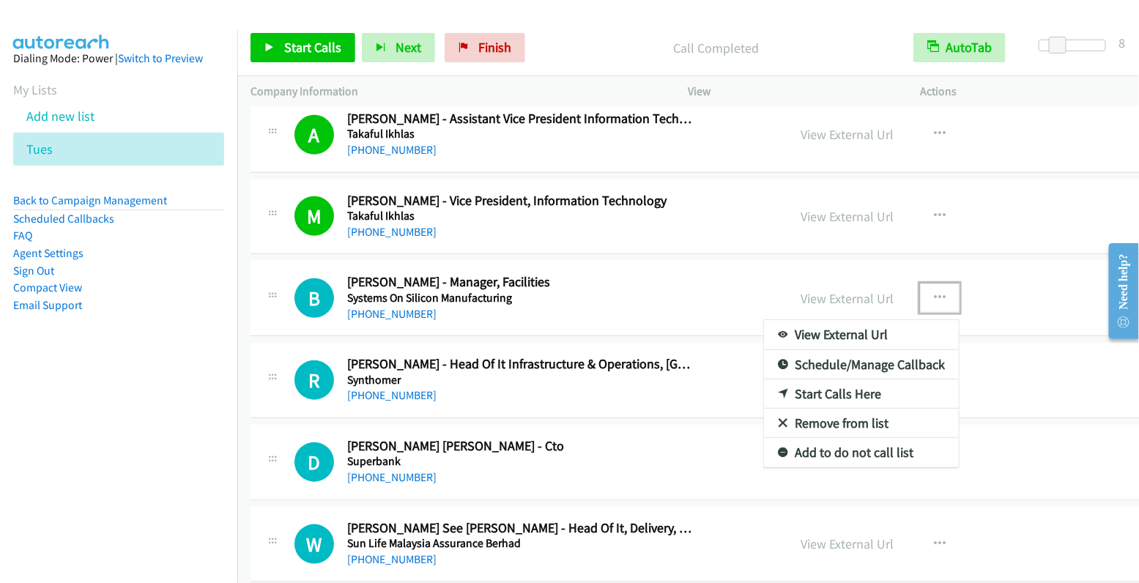
click at [772, 379] on link "Start Calls Here" at bounding box center [861, 393] width 195 height 29
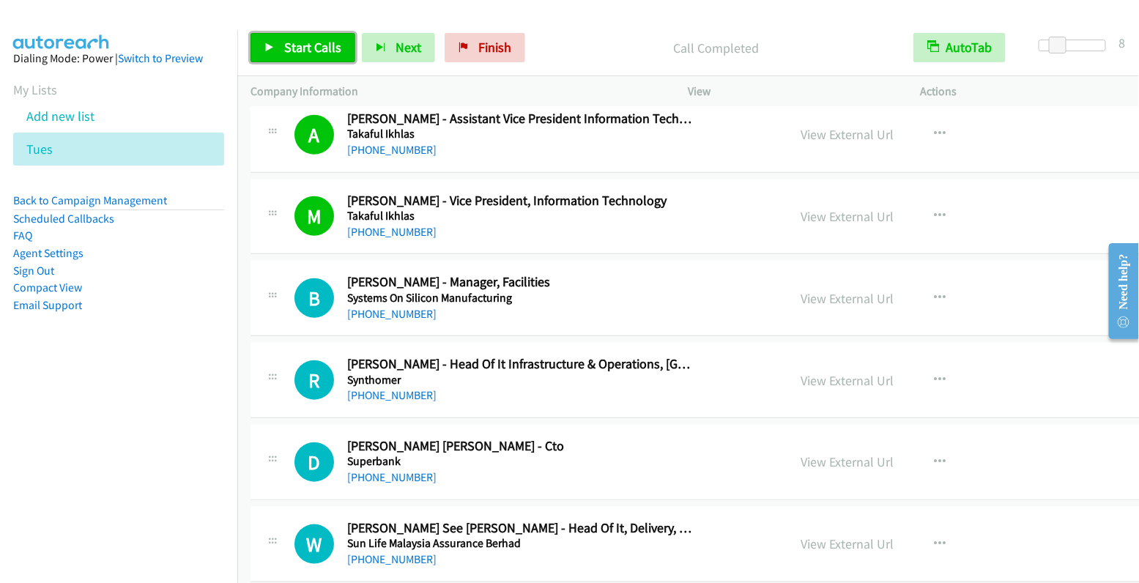
click at [308, 48] on span "Start Calls" at bounding box center [312, 47] width 57 height 17
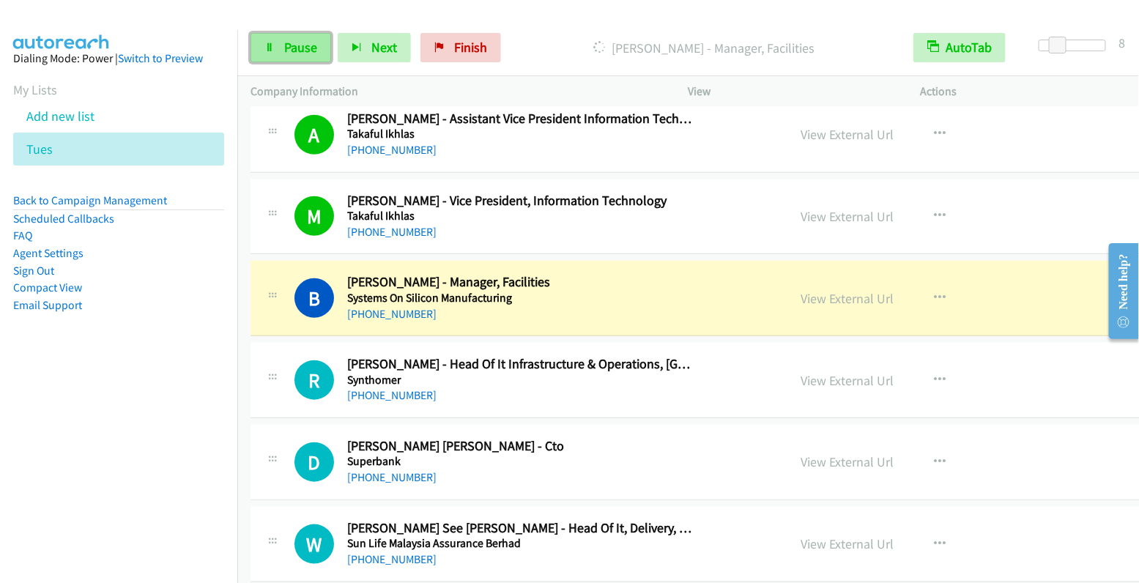
click at [309, 49] on span "Pause" at bounding box center [300, 47] width 33 height 17
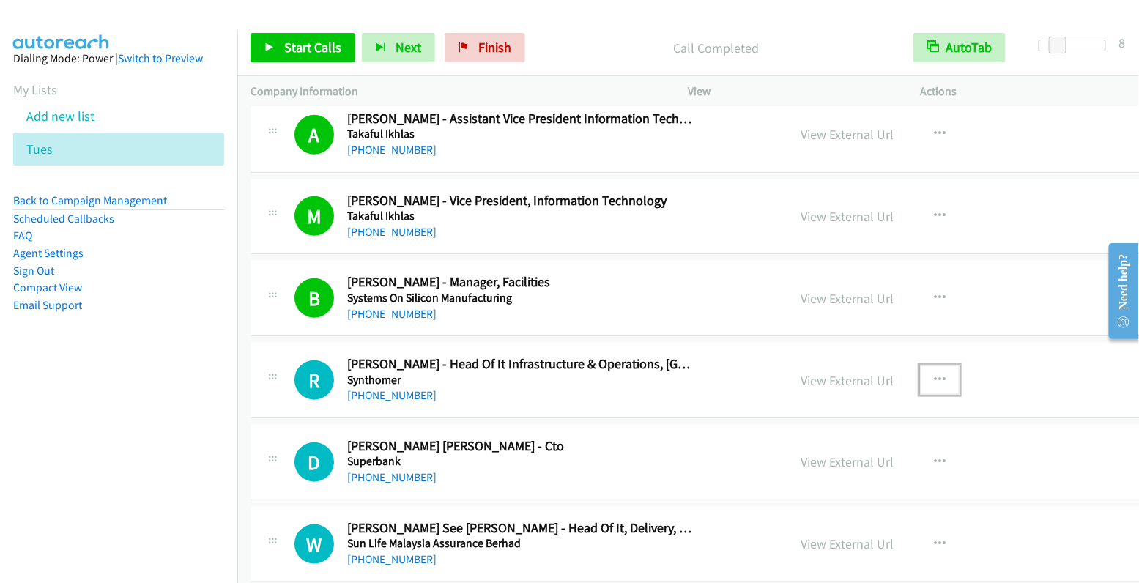
click at [934, 374] on icon "button" at bounding box center [940, 380] width 12 height 12
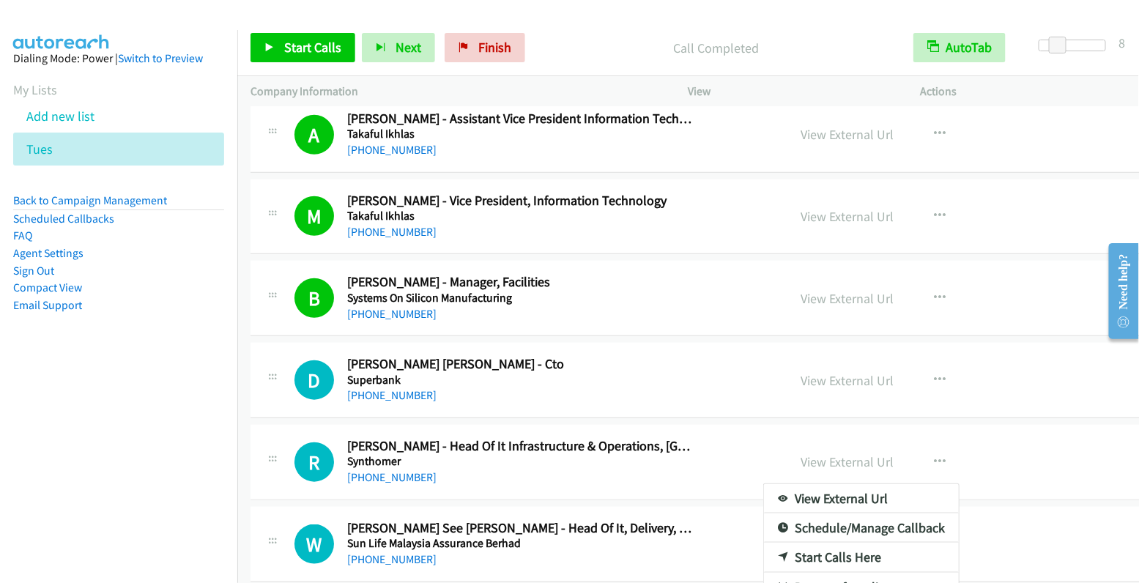
click at [309, 56] on div at bounding box center [569, 291] width 1139 height 583
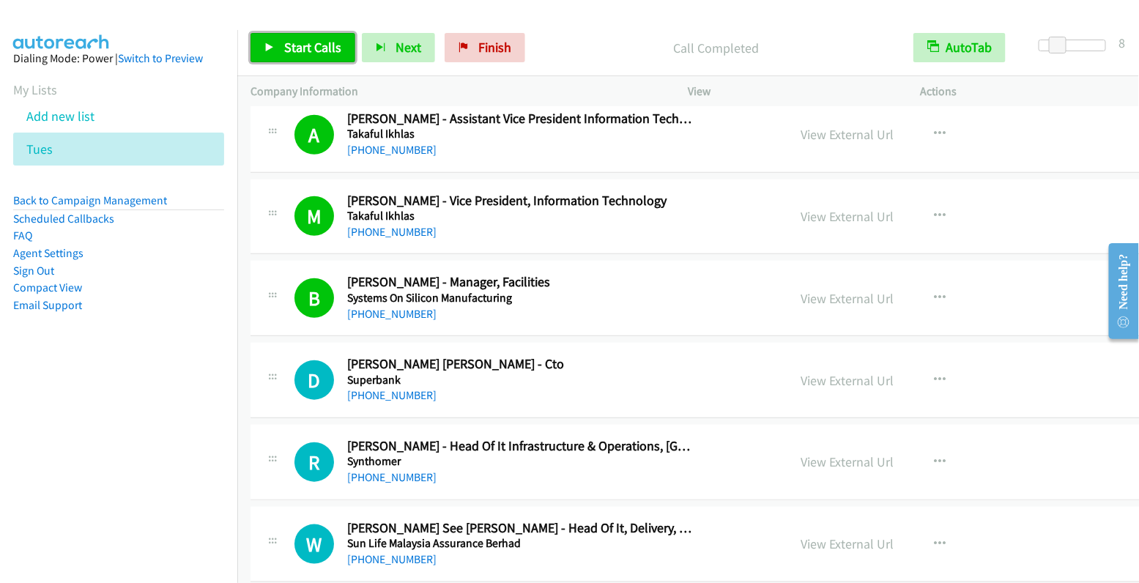
click at [309, 56] on link "Start Calls" at bounding box center [302, 47] width 105 height 29
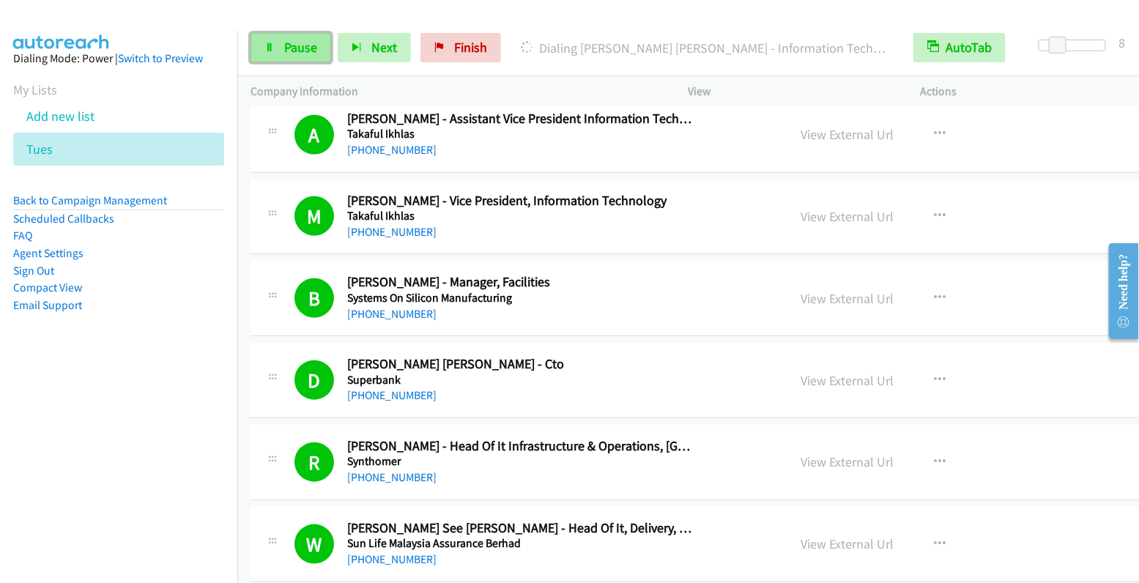
click at [294, 45] on span "Pause" at bounding box center [300, 47] width 33 height 17
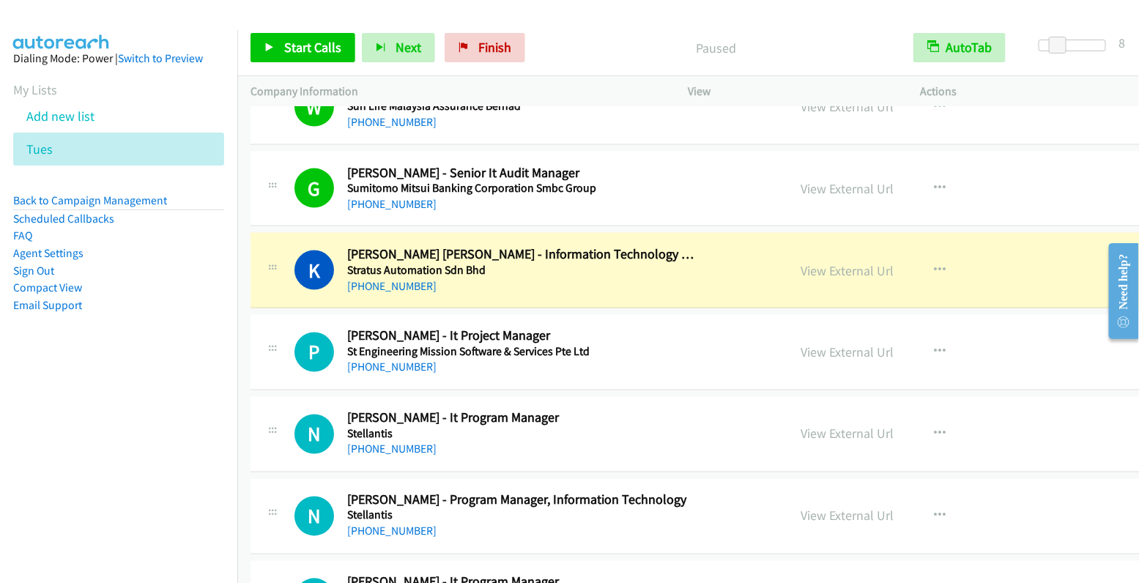
scroll to position [6969, 0]
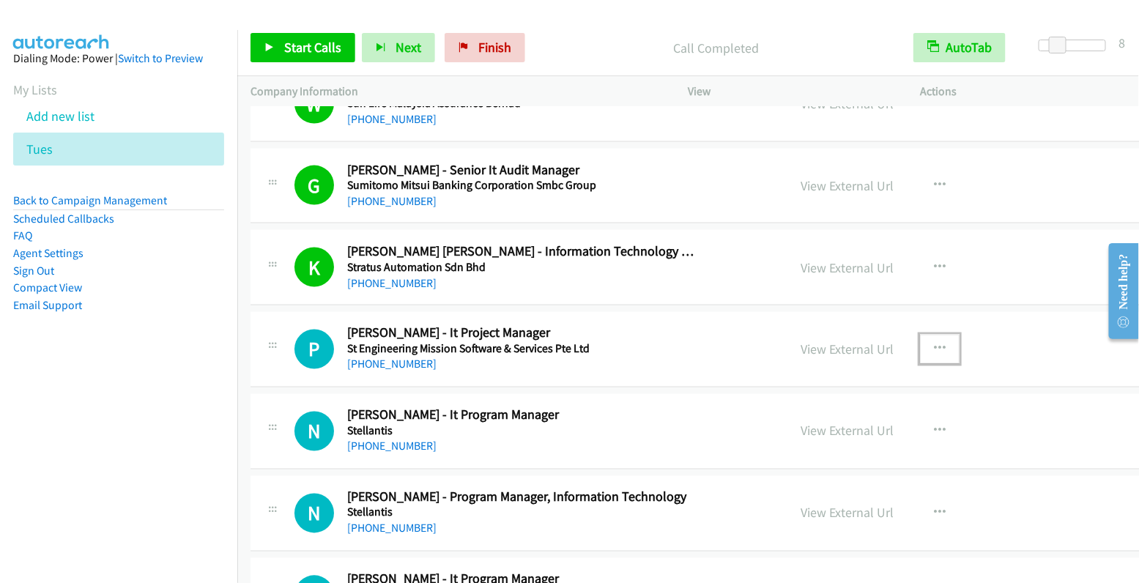
click at [934, 343] on icon "button" at bounding box center [940, 349] width 12 height 12
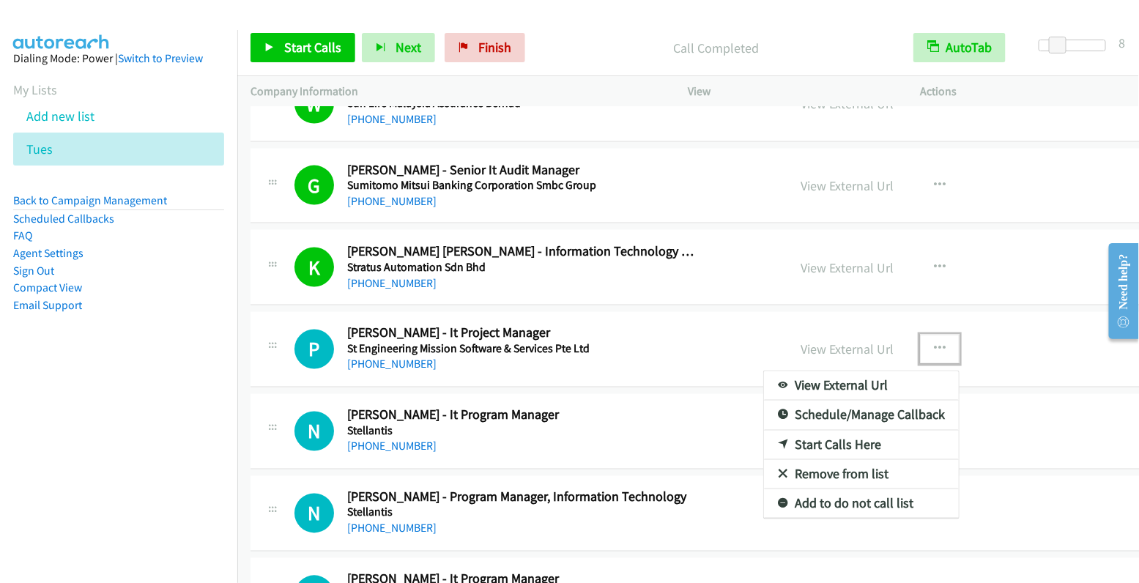
click at [812, 431] on link "Start Calls Here" at bounding box center [861, 445] width 195 height 29
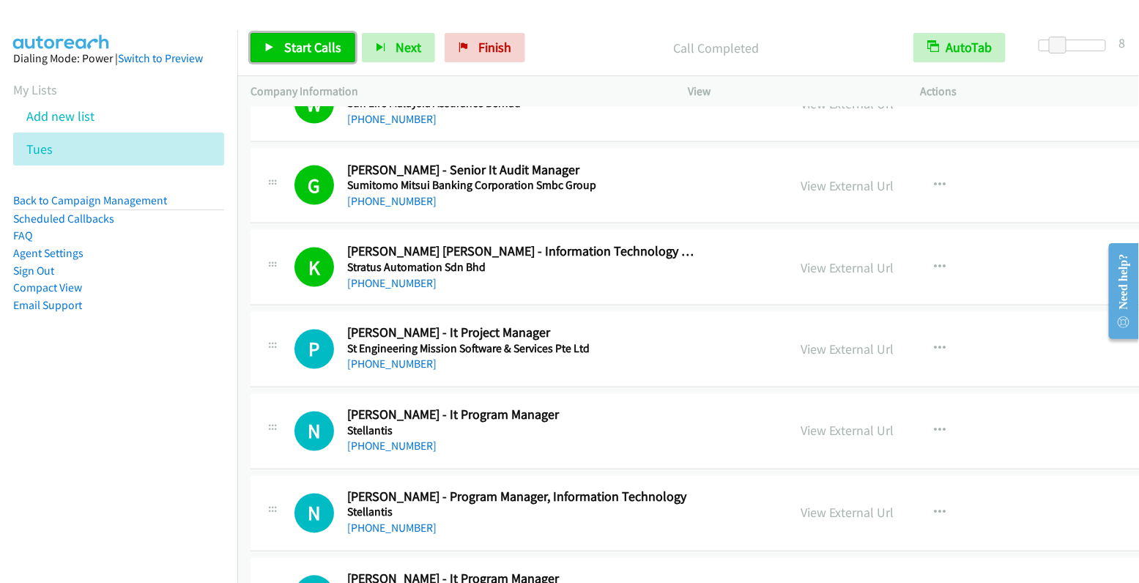
click at [319, 58] on link "Start Calls" at bounding box center [302, 47] width 105 height 29
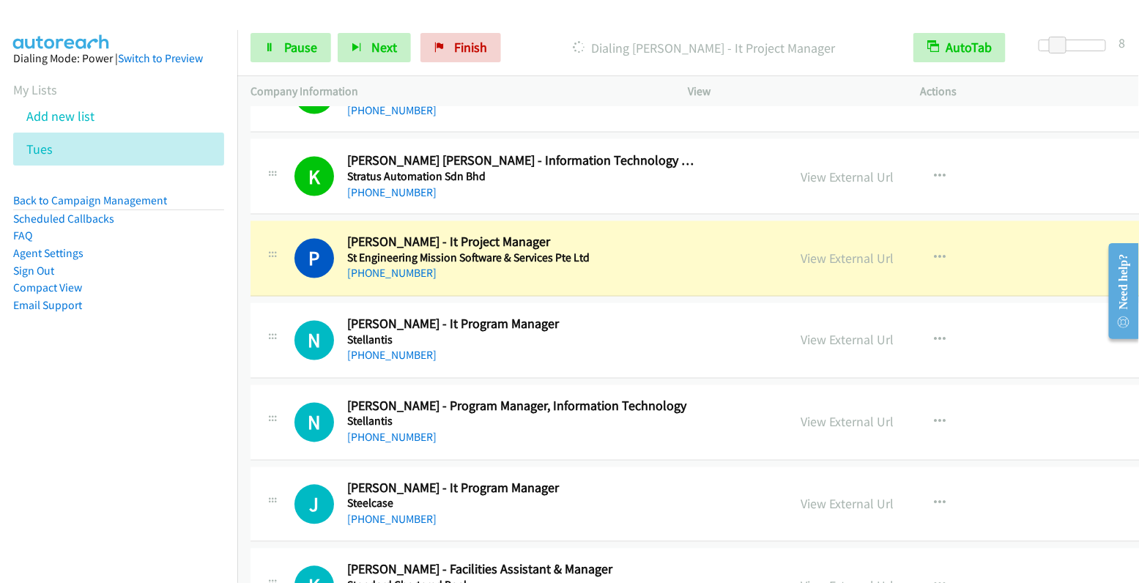
scroll to position [7060, 0]
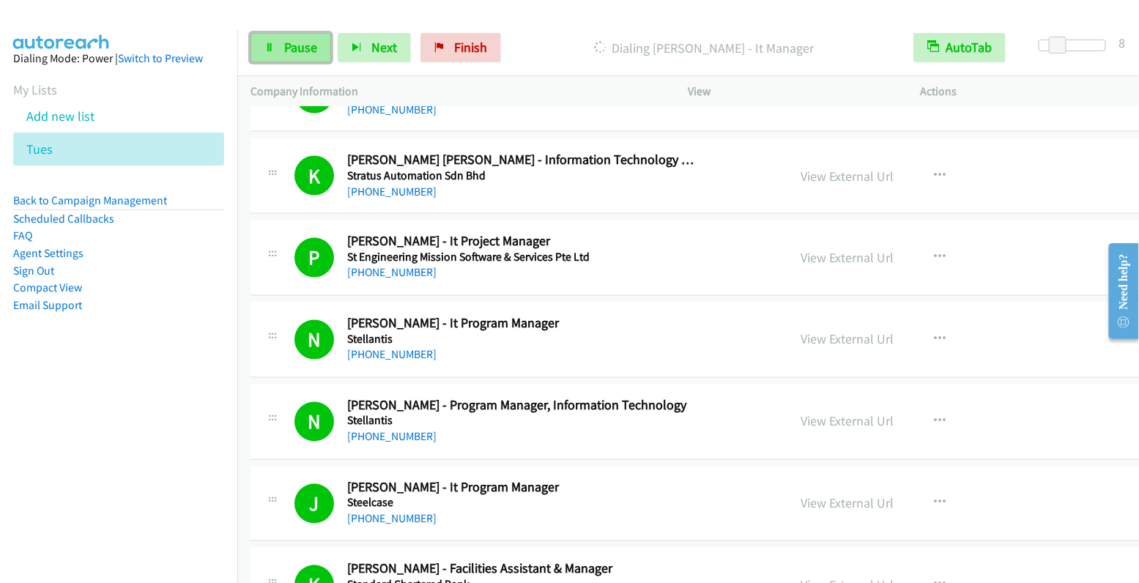
click at [288, 56] on link "Pause" at bounding box center [290, 47] width 81 height 29
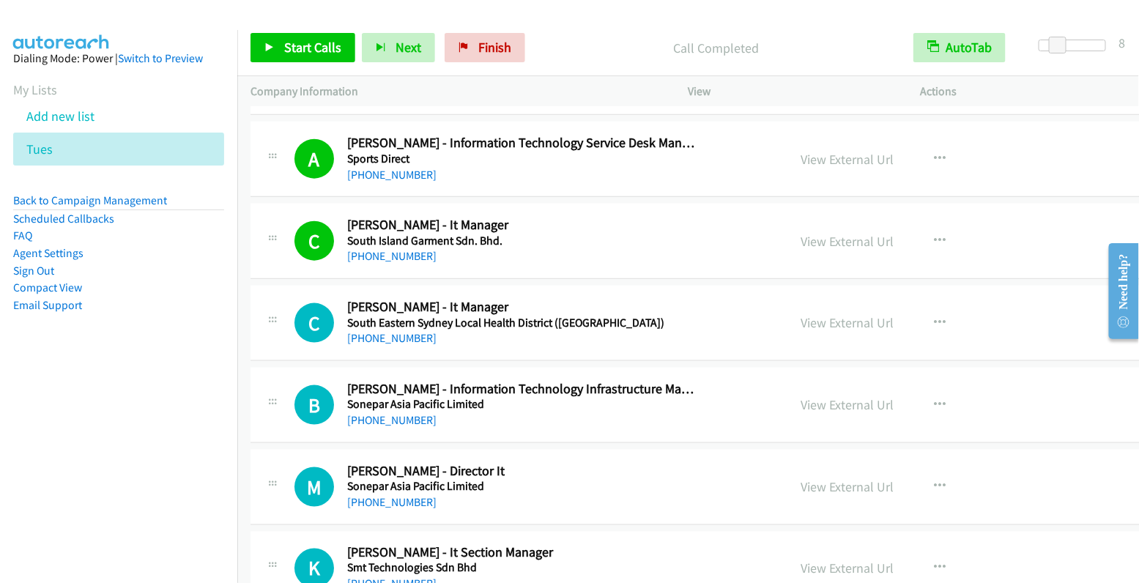
scroll to position [8841, 0]
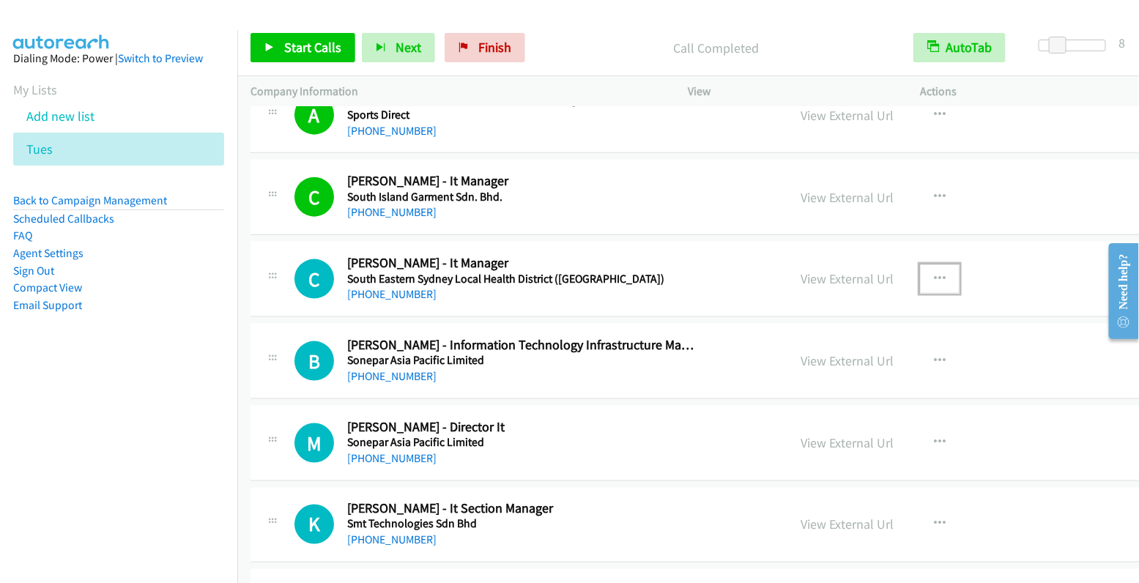
click at [920, 264] on button "button" at bounding box center [940, 278] width 40 height 29
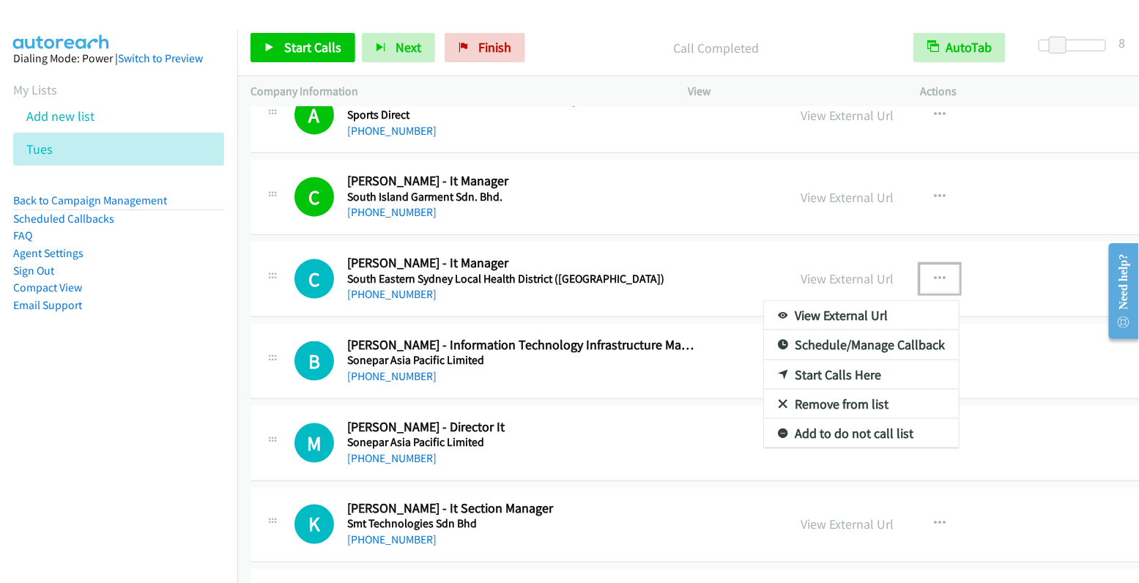
click at [770, 360] on link "Start Calls Here" at bounding box center [861, 374] width 195 height 29
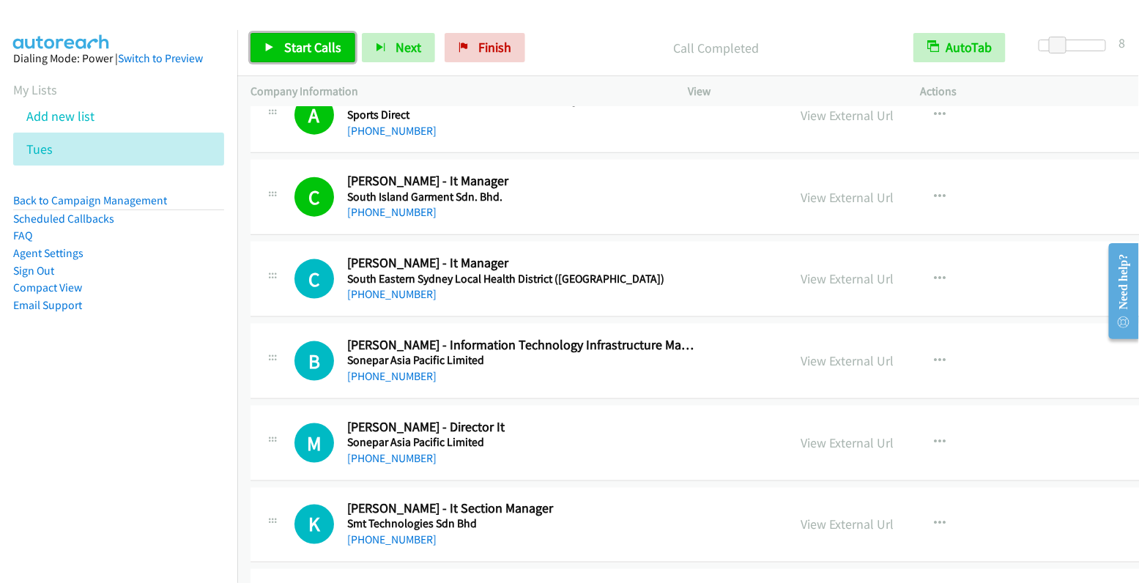
drag, startPoint x: 302, startPoint y: 37, endPoint x: 302, endPoint y: 50, distance: 12.4
click at [302, 38] on link "Start Calls" at bounding box center [302, 47] width 105 height 29
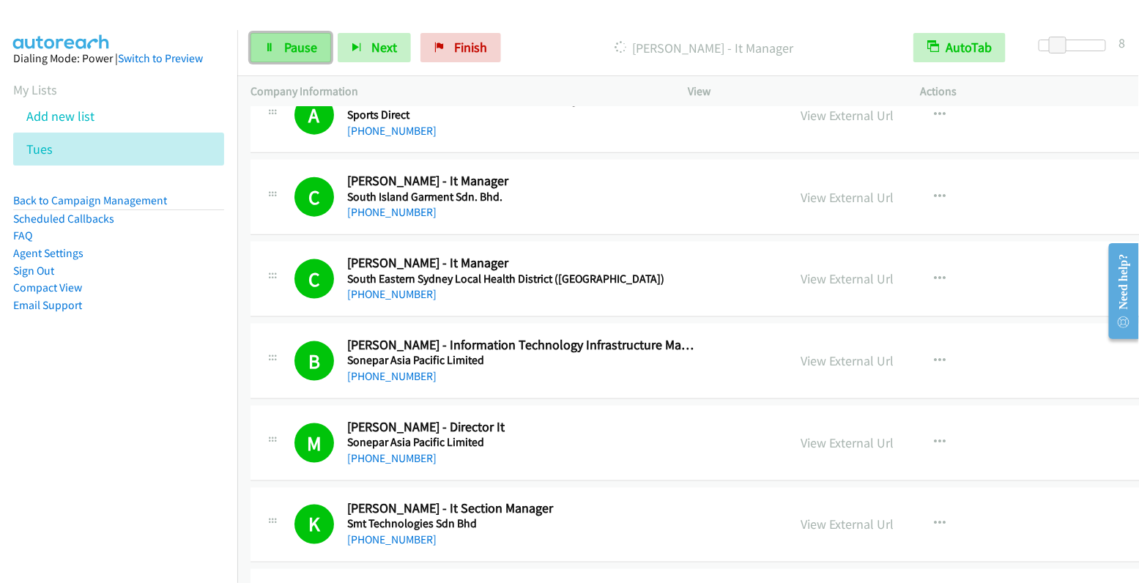
click at [289, 50] on span "Pause" at bounding box center [300, 47] width 33 height 17
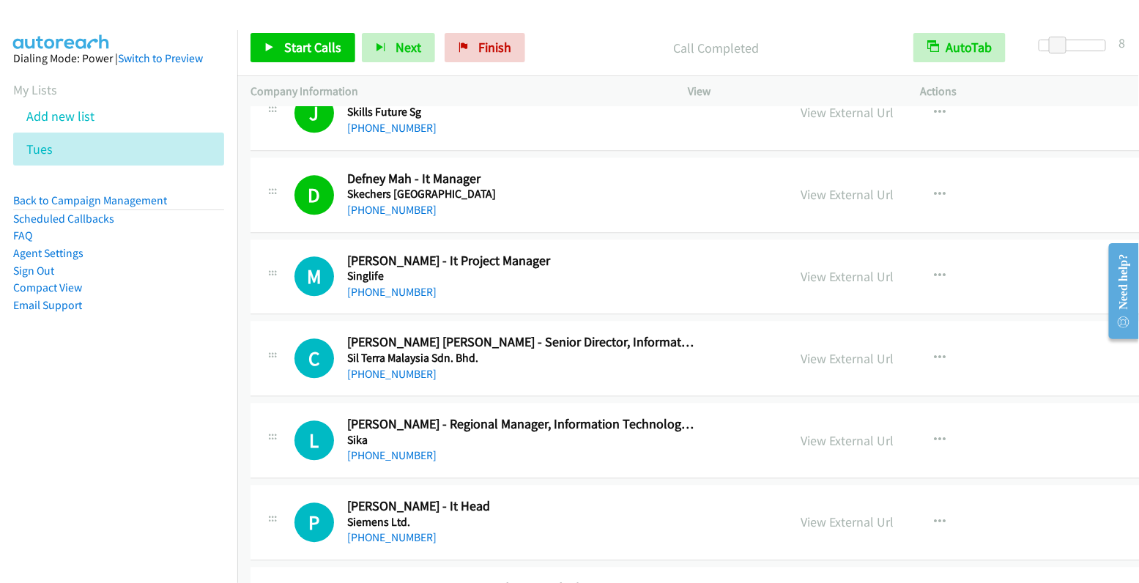
scroll to position [9500, 0]
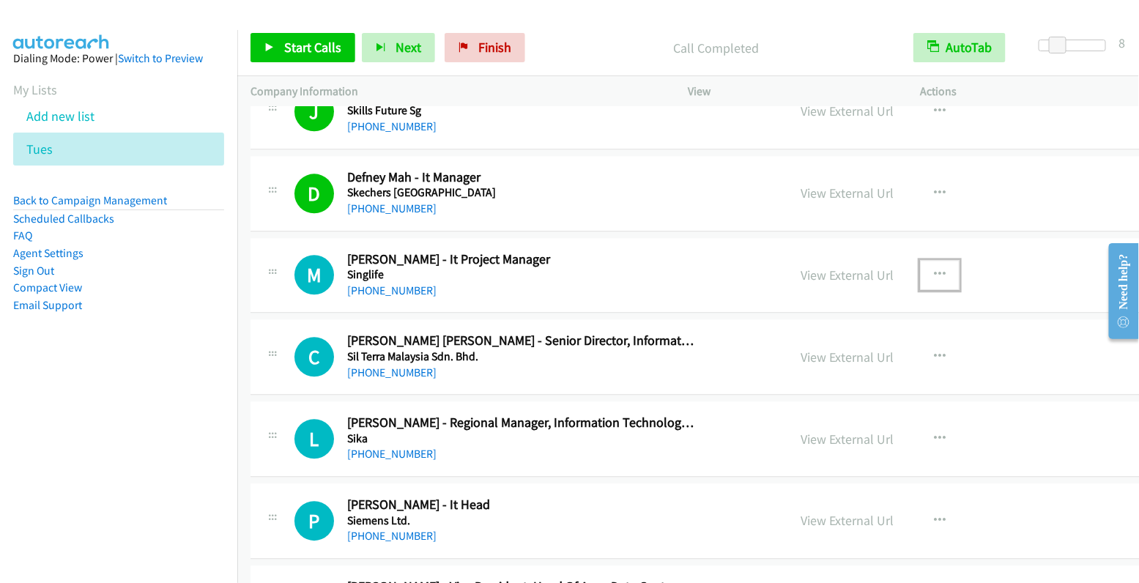
click at [920, 260] on button "button" at bounding box center [940, 274] width 40 height 29
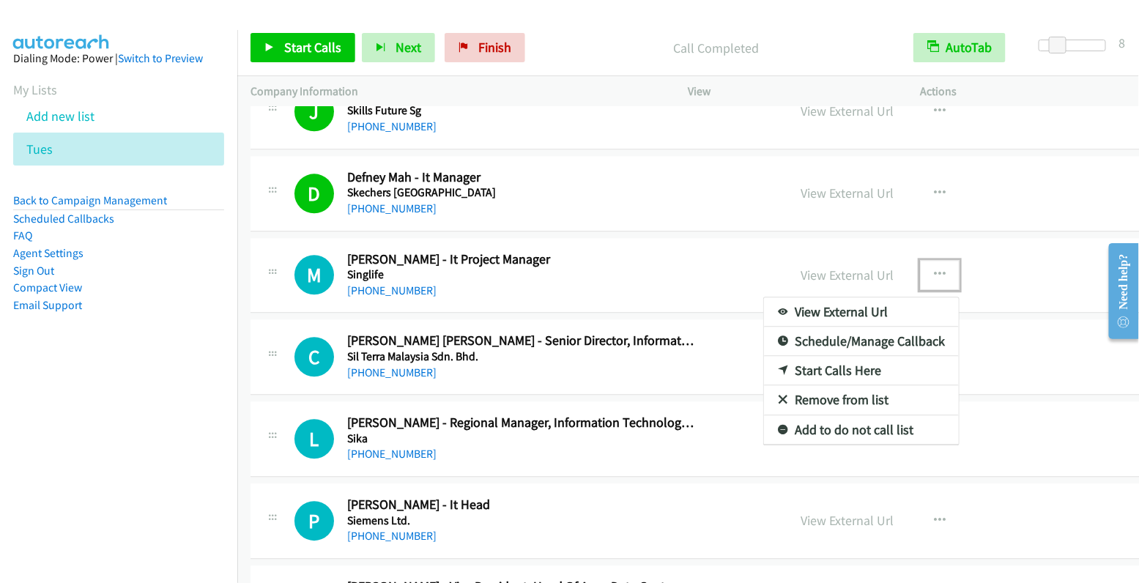
click at [770, 356] on link "Start Calls Here" at bounding box center [861, 370] width 195 height 29
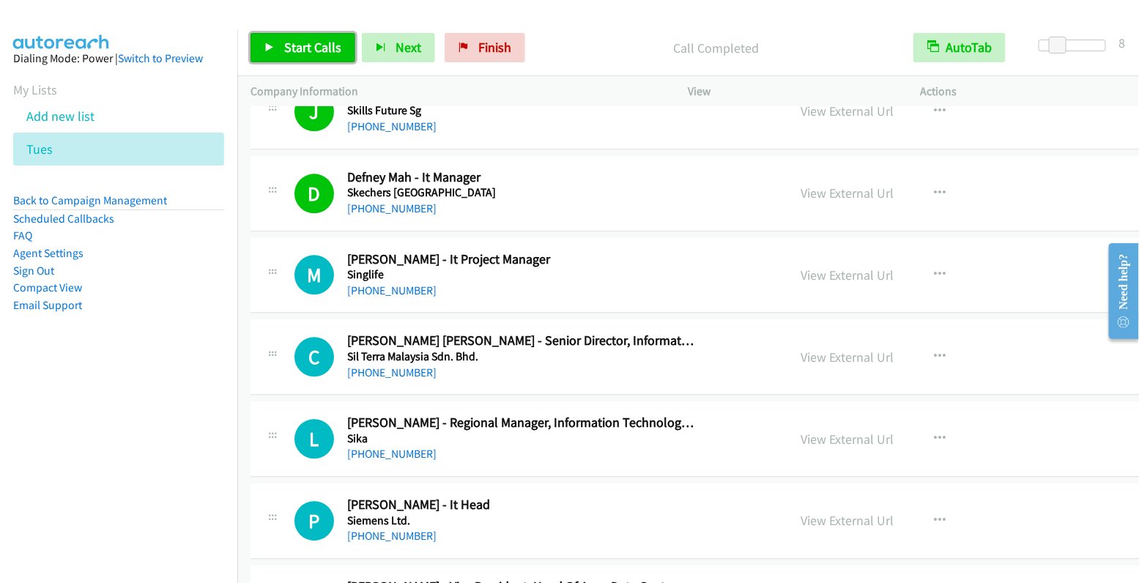
click at [298, 47] on span "Start Calls" at bounding box center [312, 47] width 57 height 17
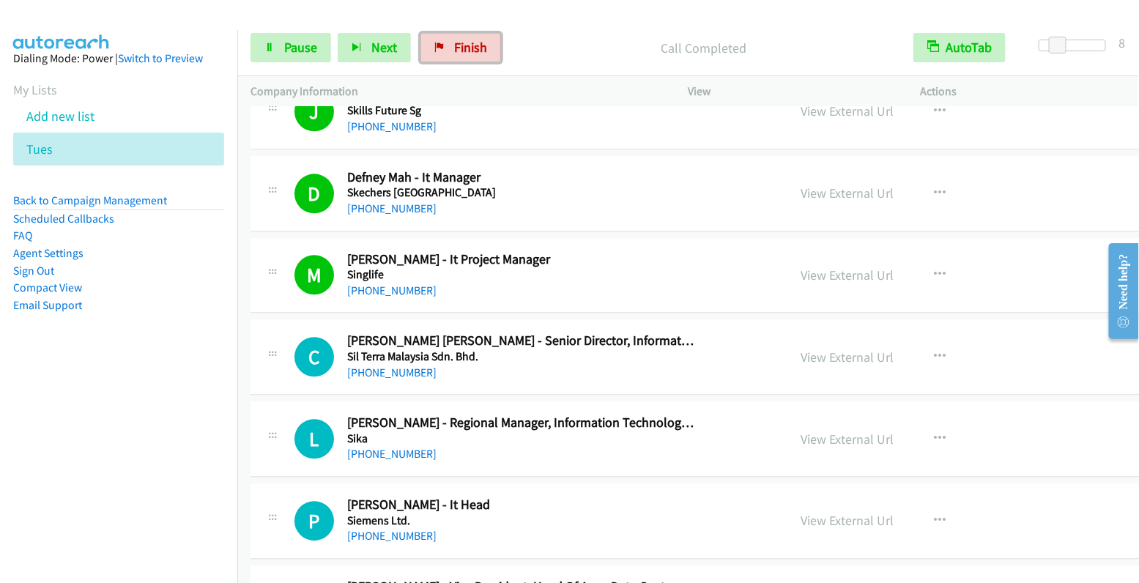
click at [469, 47] on span "Finish" at bounding box center [470, 47] width 33 height 17
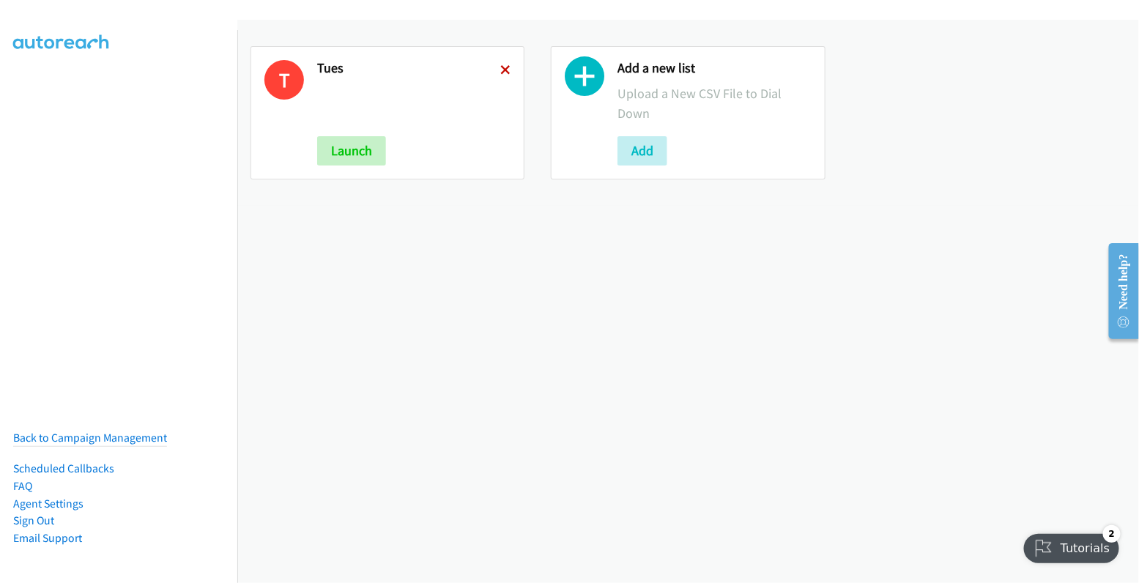
click at [500, 67] on icon at bounding box center [505, 71] width 10 height 10
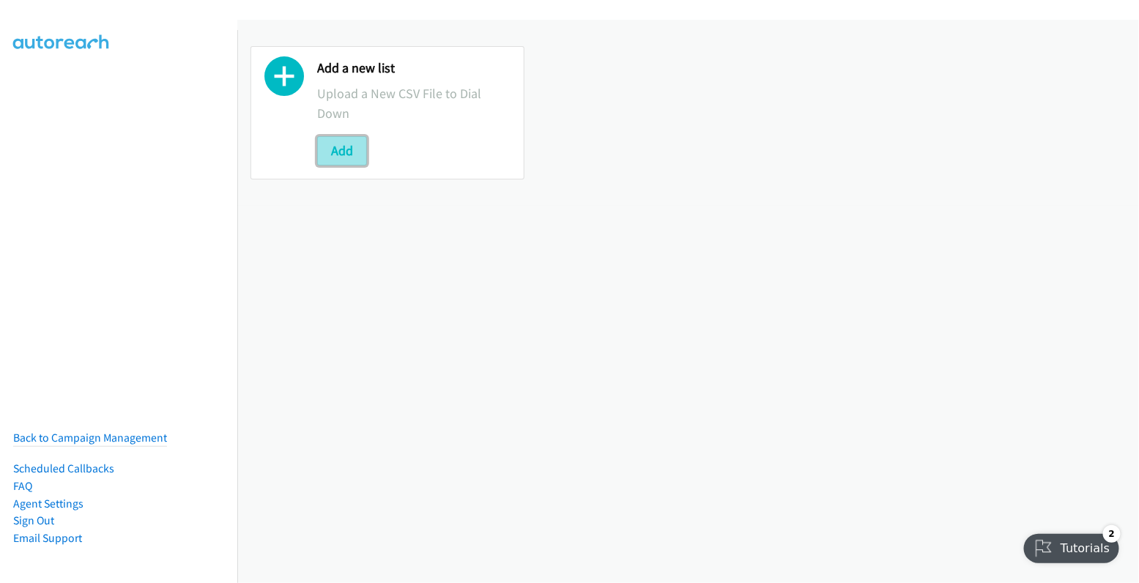
click at [347, 156] on button "Add" at bounding box center [342, 150] width 50 height 29
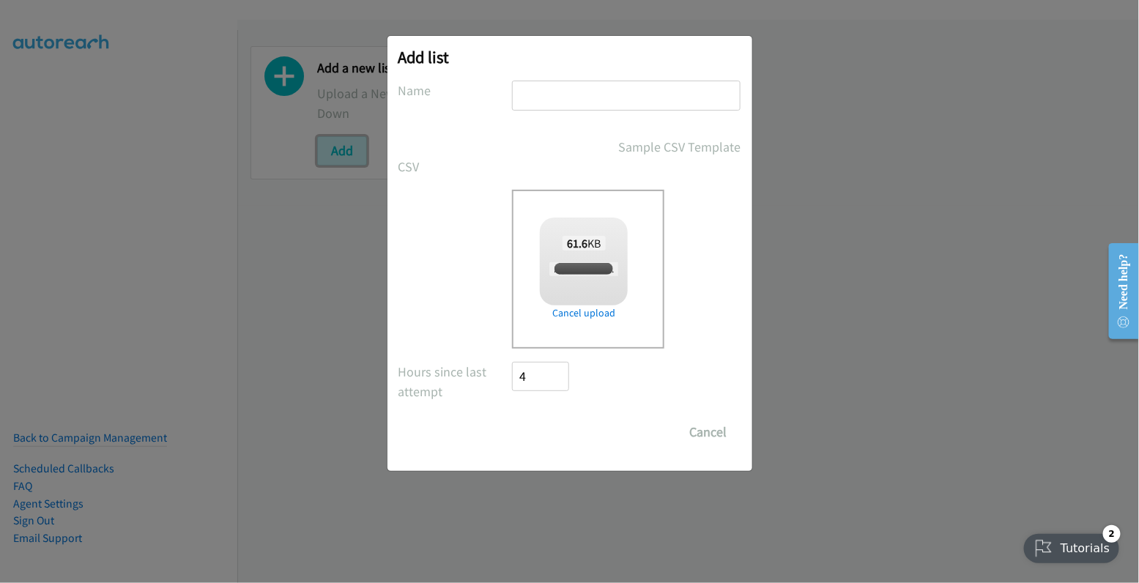
checkbox input "true"
click at [615, 90] on input "text" at bounding box center [626, 96] width 228 height 30
type input "tues"
click at [565, 428] on input "Save List" at bounding box center [551, 431] width 77 height 29
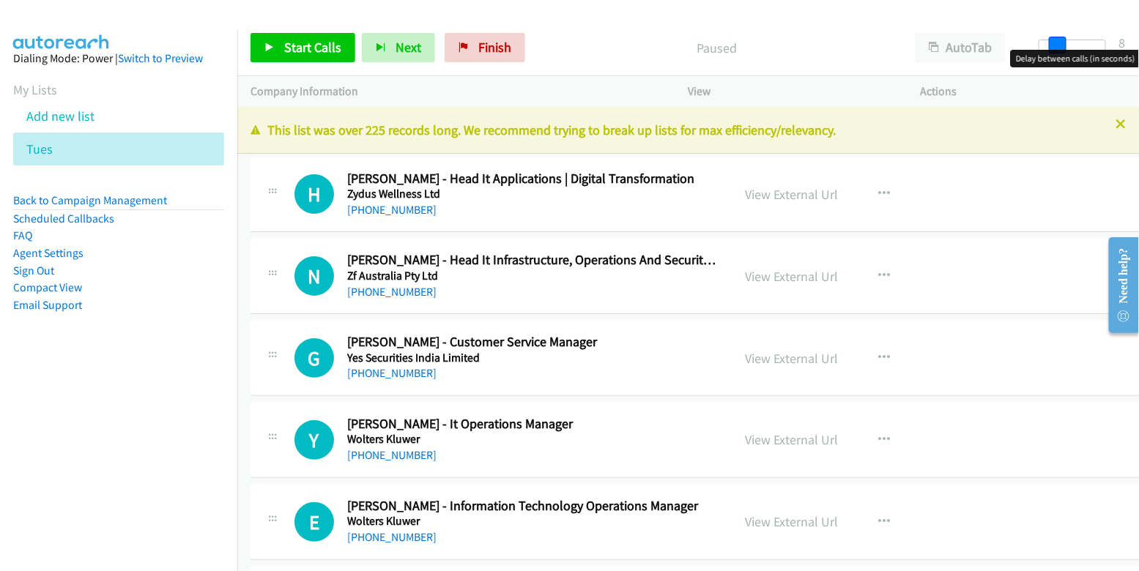
drag, startPoint x: 1043, startPoint y: 37, endPoint x: 1060, endPoint y: 37, distance: 17.6
click at [1060, 37] on span at bounding box center [1058, 46] width 18 height 18
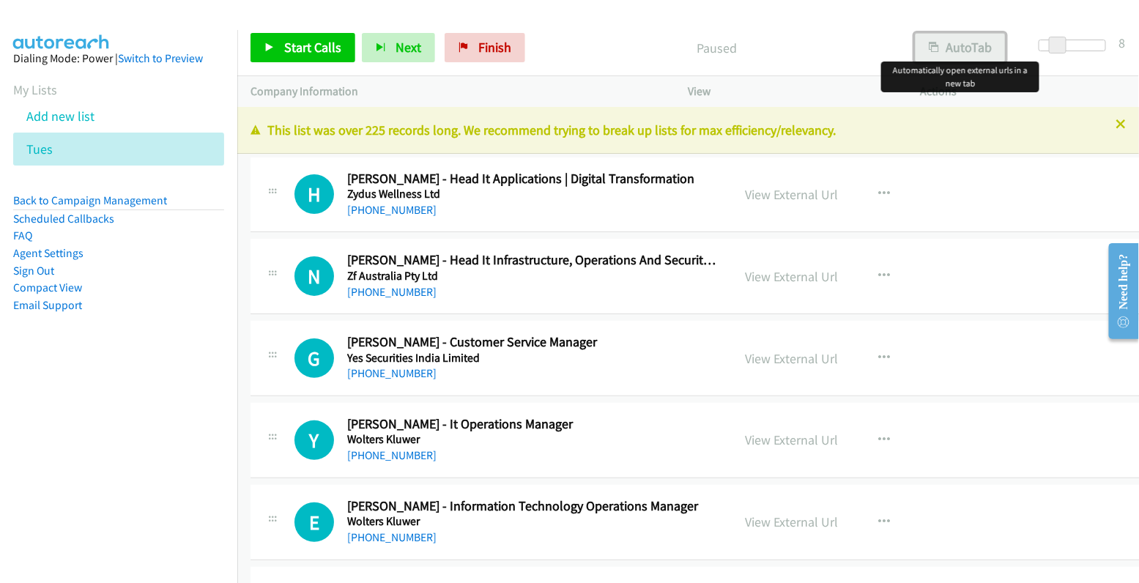
click at [976, 46] on button "AutoTab" at bounding box center [960, 47] width 91 height 29
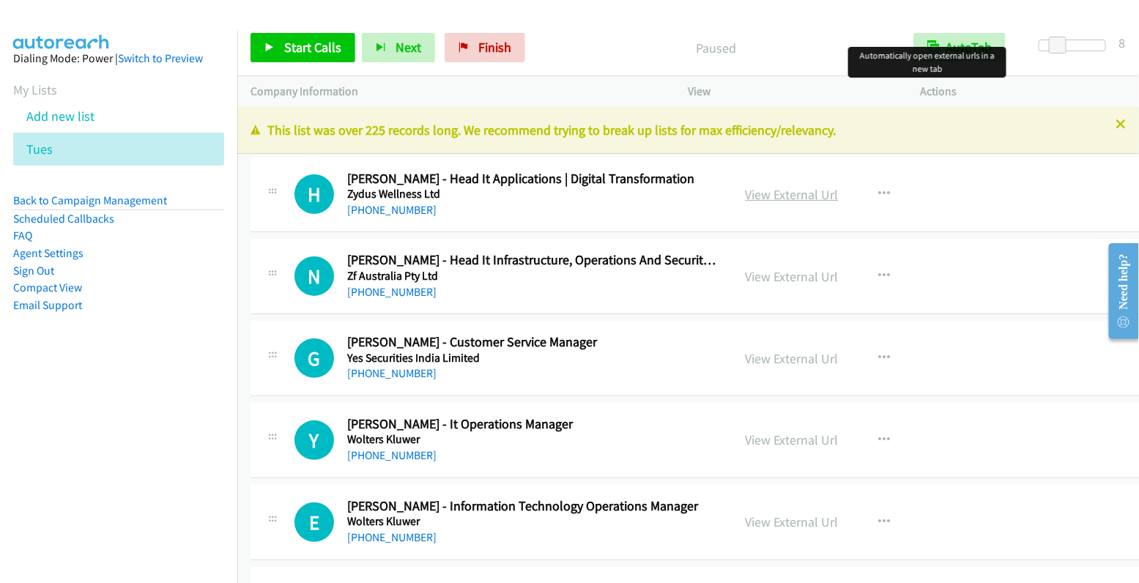
click at [781, 193] on link "View External Url" at bounding box center [792, 194] width 93 height 17
click at [0, 0] on div "Start Calls Pause Next Finish Paused AutoTab AutoTab 8 Company Information Info…" at bounding box center [569, 0] width 1139 height 0
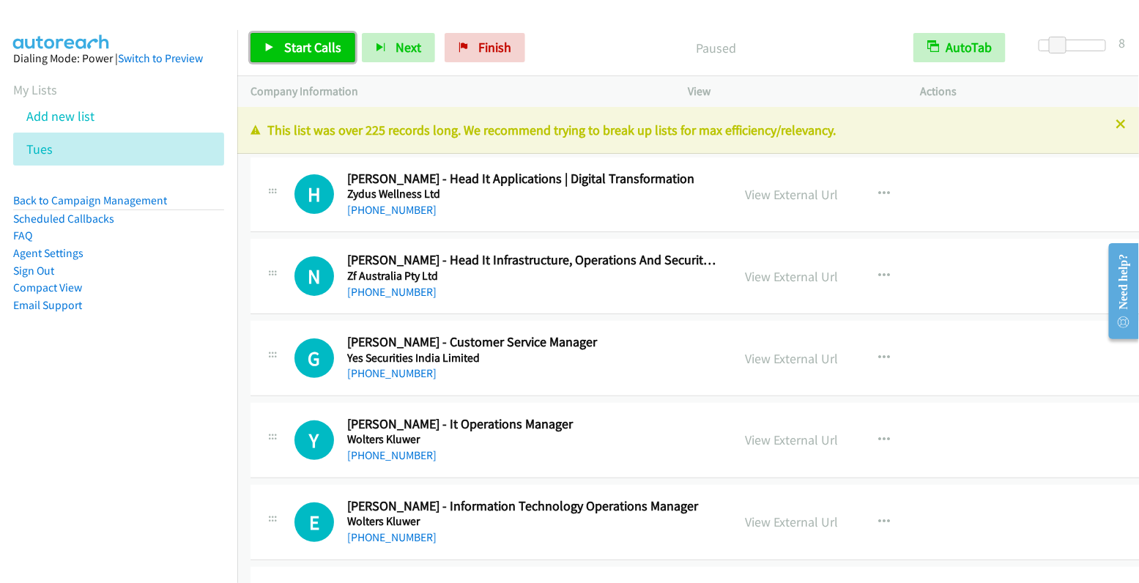
click at [319, 53] on span "Start Calls" at bounding box center [312, 47] width 57 height 17
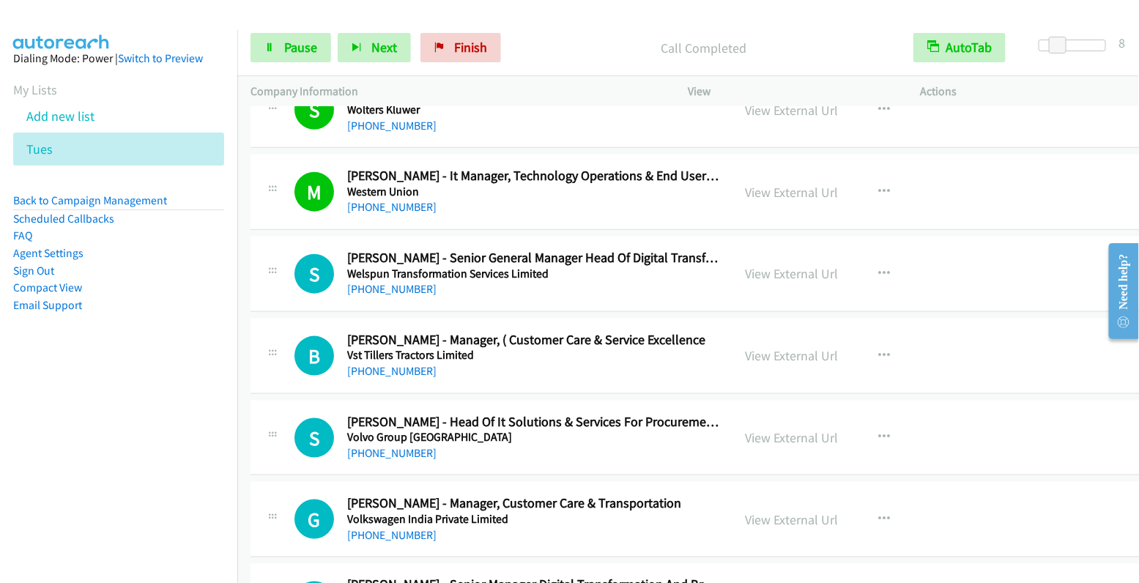
scroll to position [603, 0]
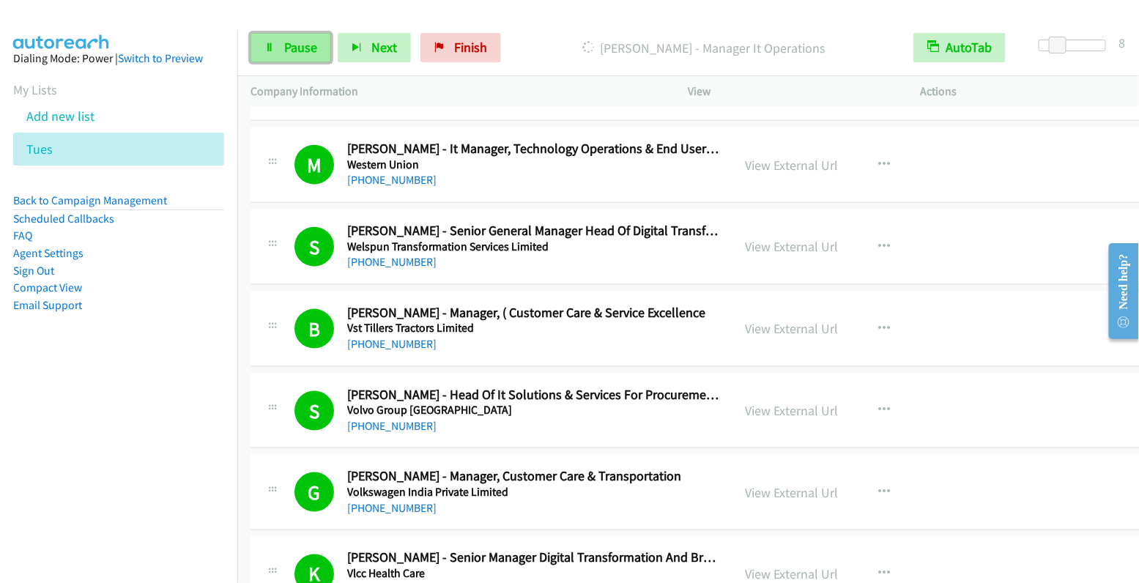
click at [291, 51] on span "Pause" at bounding box center [300, 47] width 33 height 17
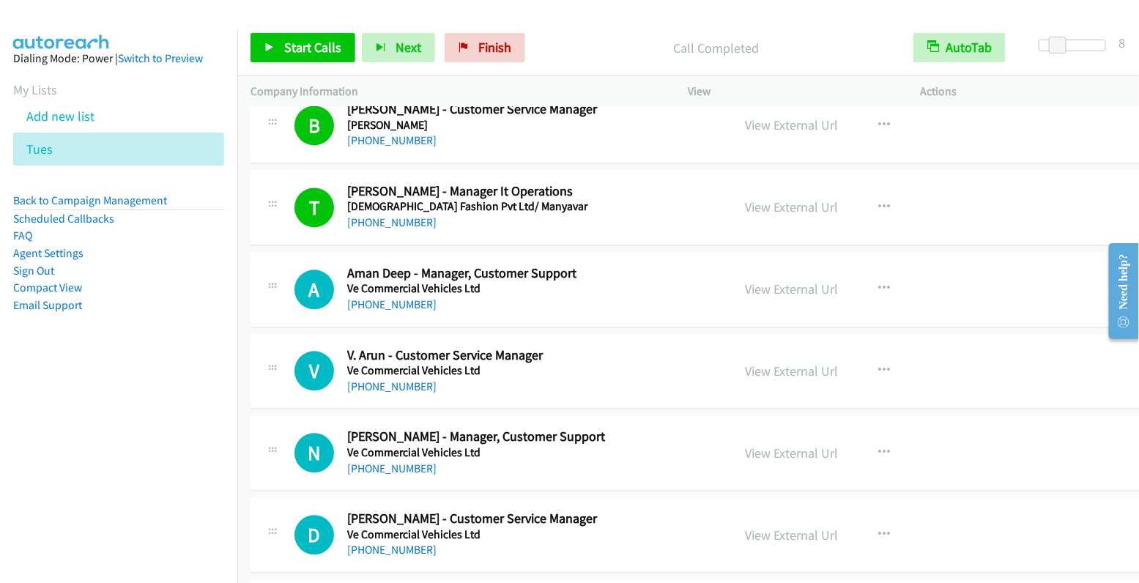
scroll to position [1143, 0]
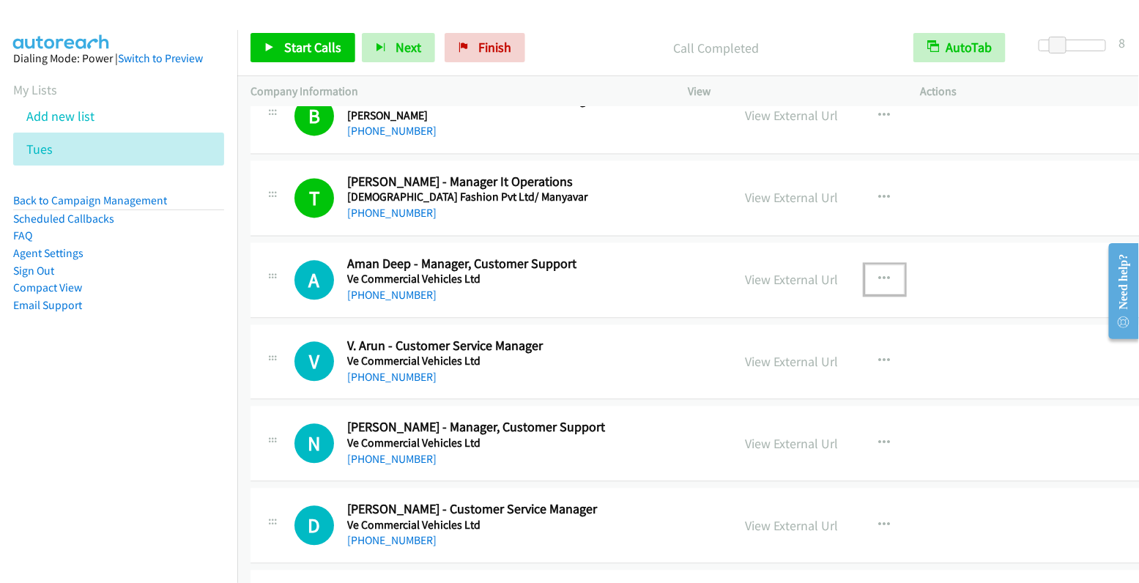
click at [879, 273] on icon "button" at bounding box center [885, 279] width 12 height 12
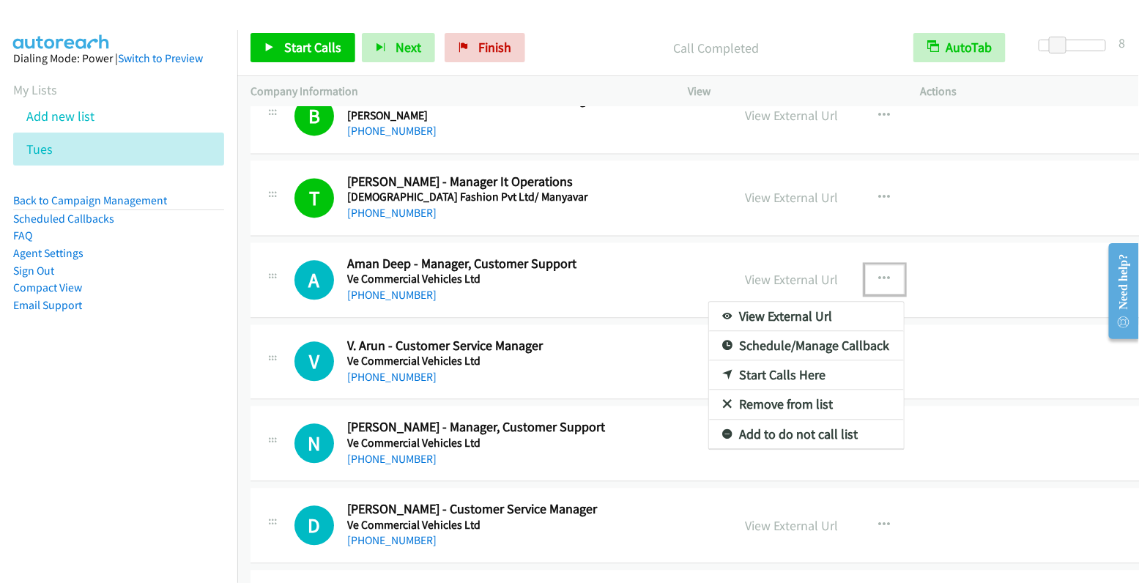
click at [784, 373] on link "Start Calls Here" at bounding box center [806, 374] width 195 height 29
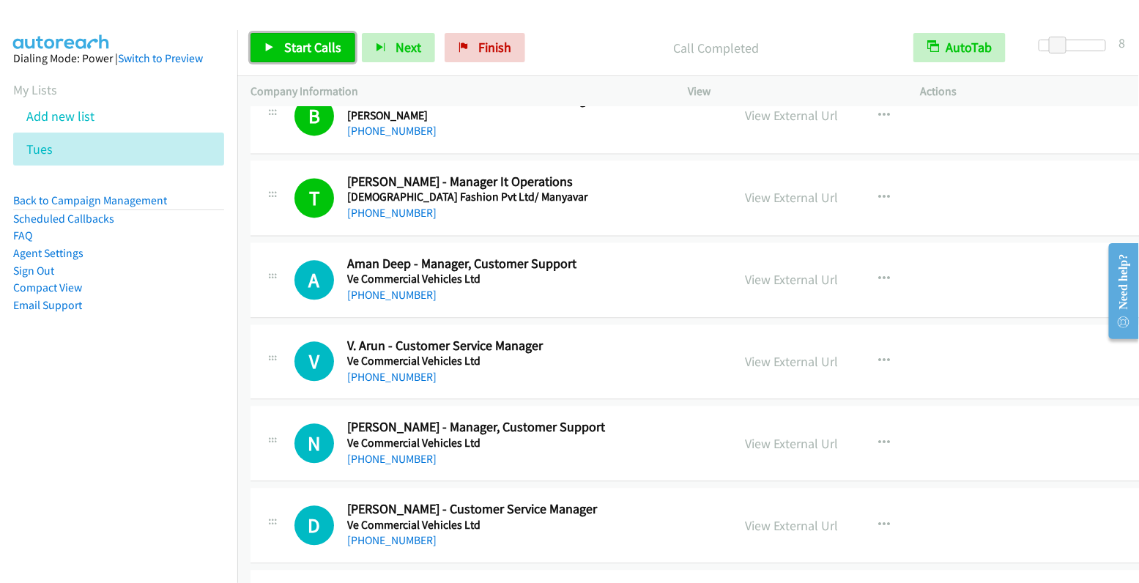
click at [305, 43] on span "Start Calls" at bounding box center [312, 47] width 57 height 17
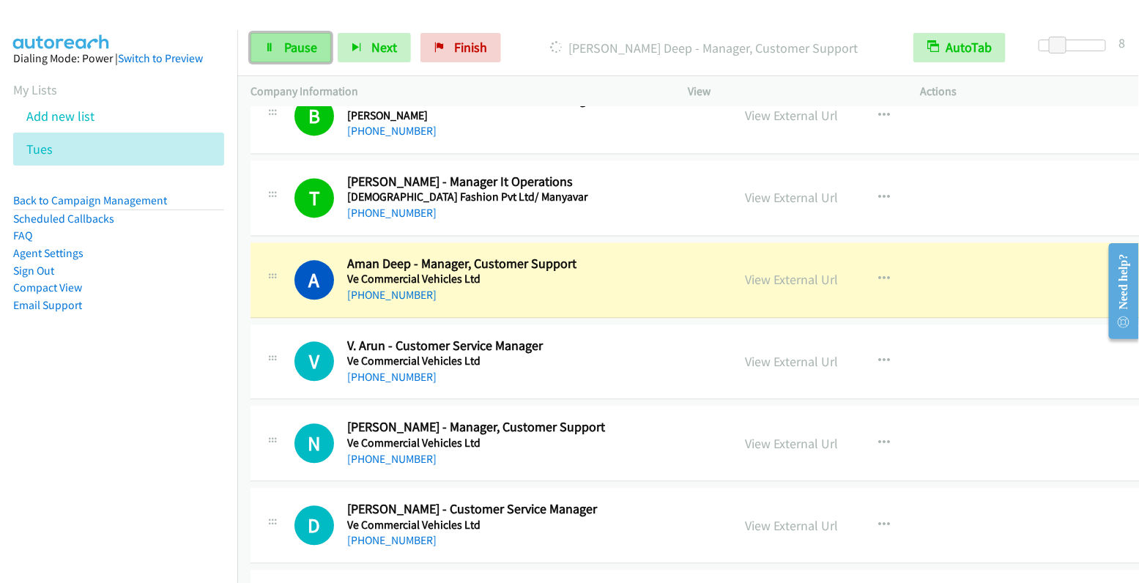
click at [291, 48] on span "Pause" at bounding box center [300, 47] width 33 height 17
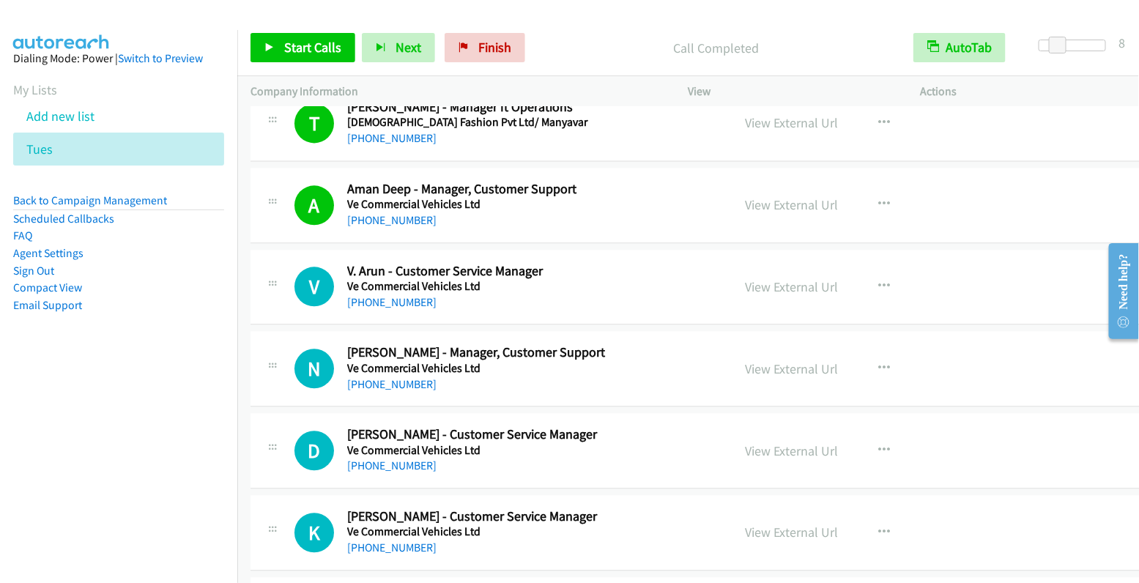
scroll to position [1244, 0]
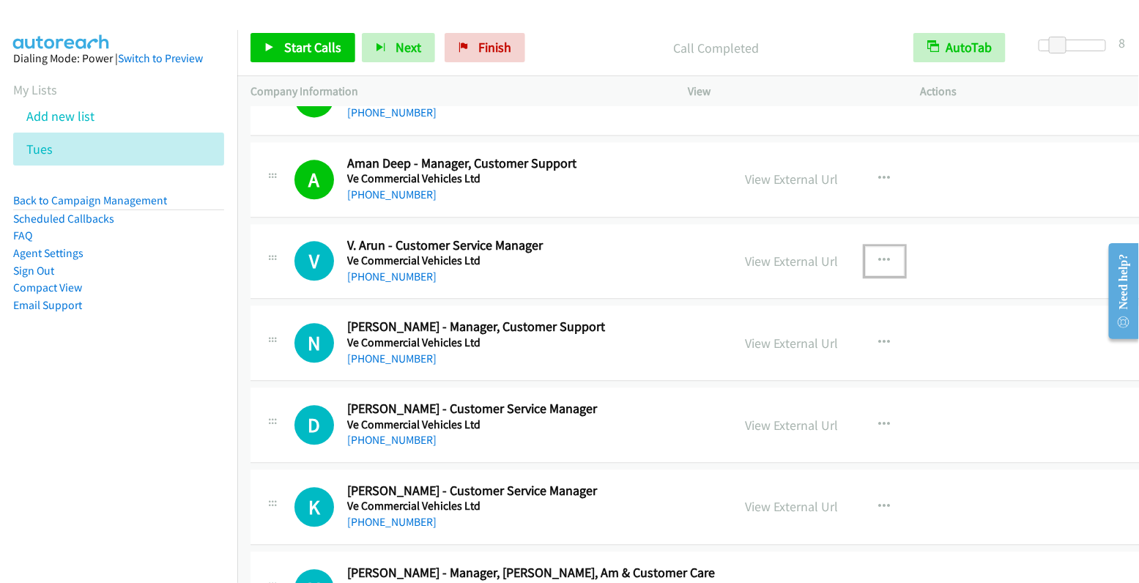
click at [871, 248] on button "button" at bounding box center [885, 260] width 40 height 29
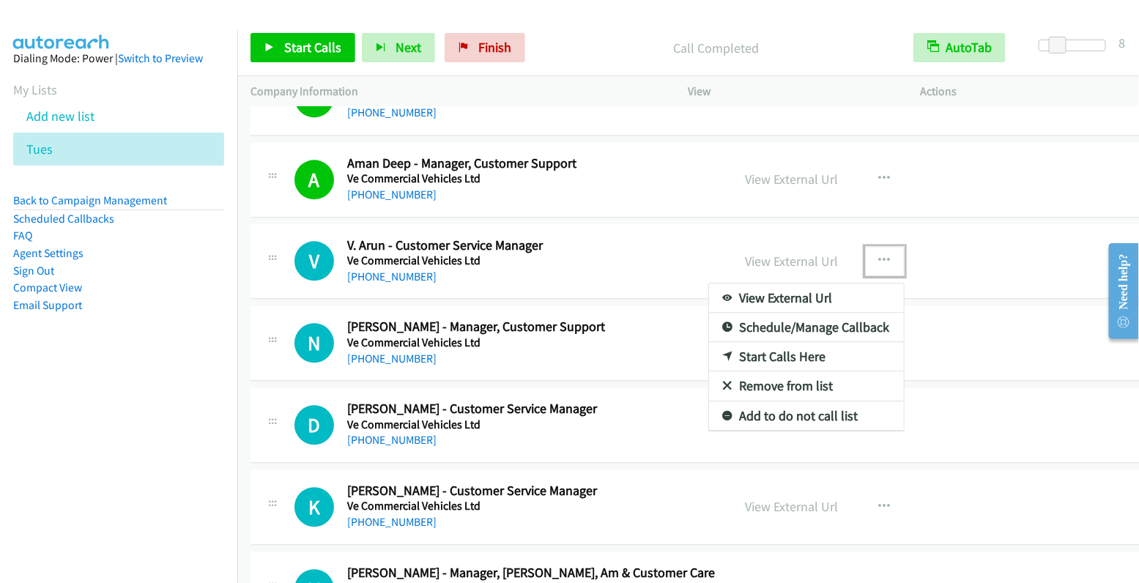
click at [793, 357] on link "Start Calls Here" at bounding box center [806, 356] width 195 height 29
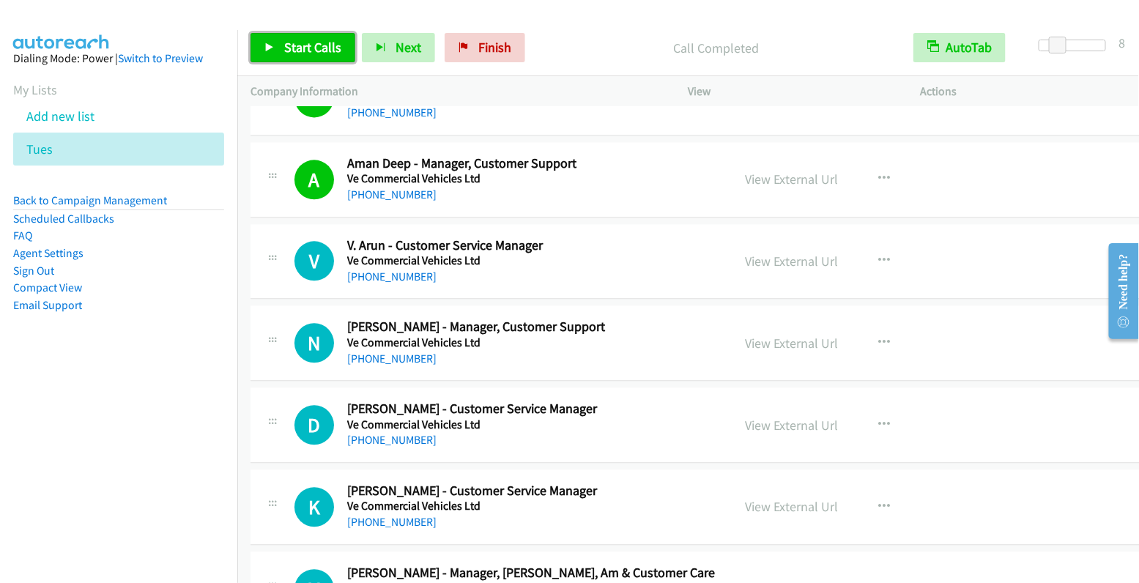
click at [330, 51] on span "Start Calls" at bounding box center [312, 47] width 57 height 17
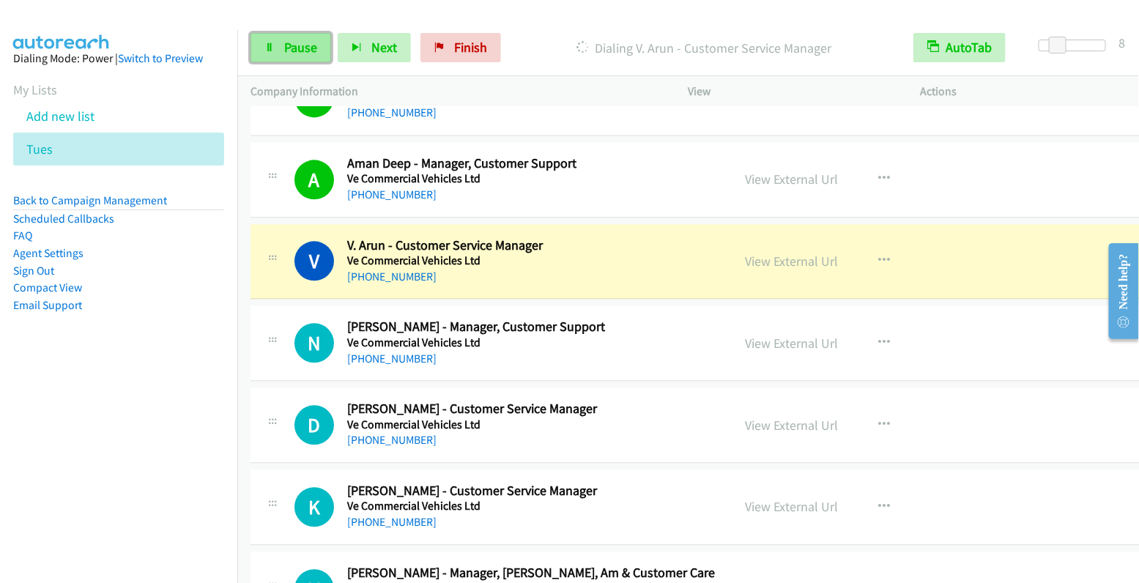
click at [295, 47] on span "Pause" at bounding box center [300, 47] width 33 height 17
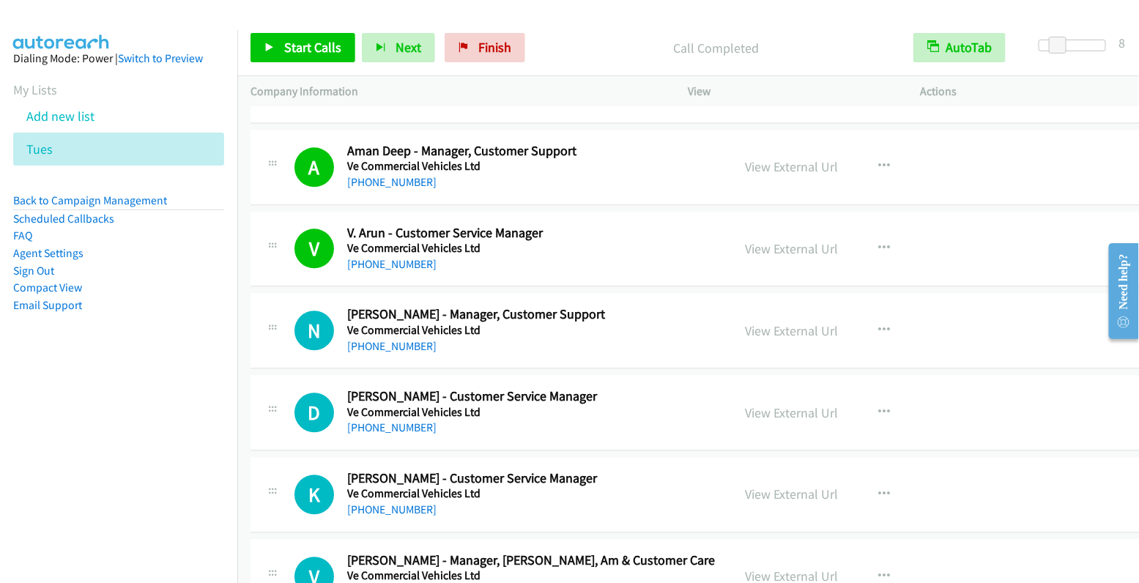
scroll to position [1317, 0]
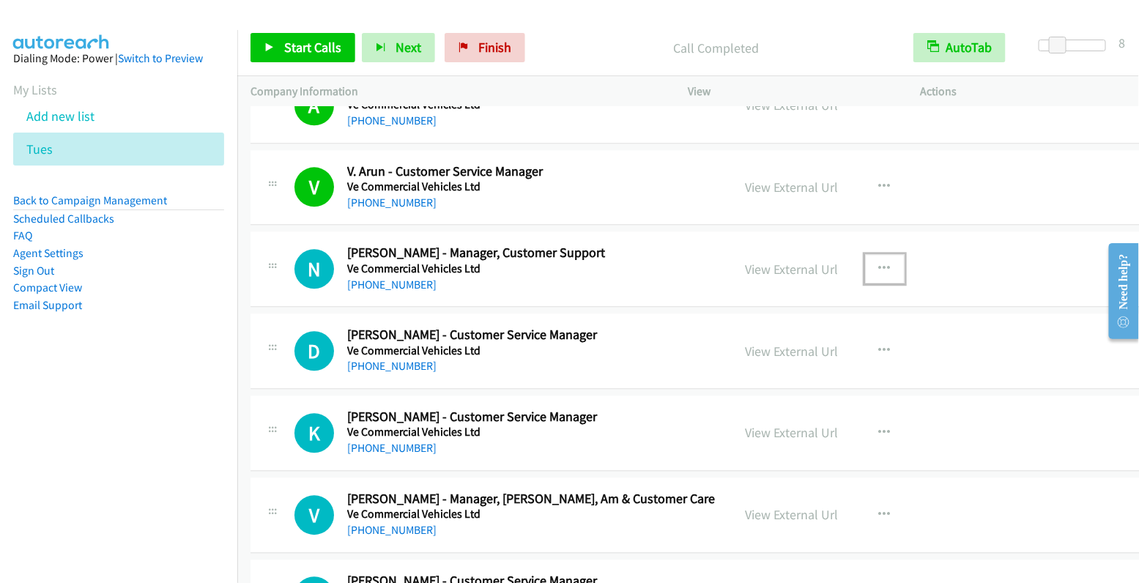
click at [879, 263] on icon "button" at bounding box center [885, 269] width 12 height 12
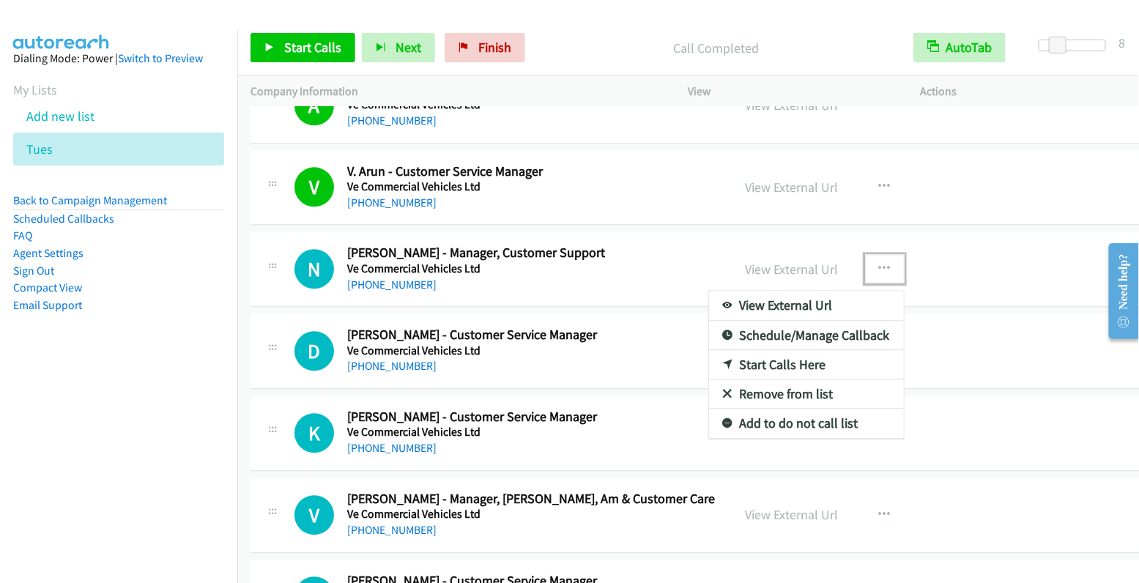
click at [788, 358] on link "Start Calls Here" at bounding box center [806, 364] width 195 height 29
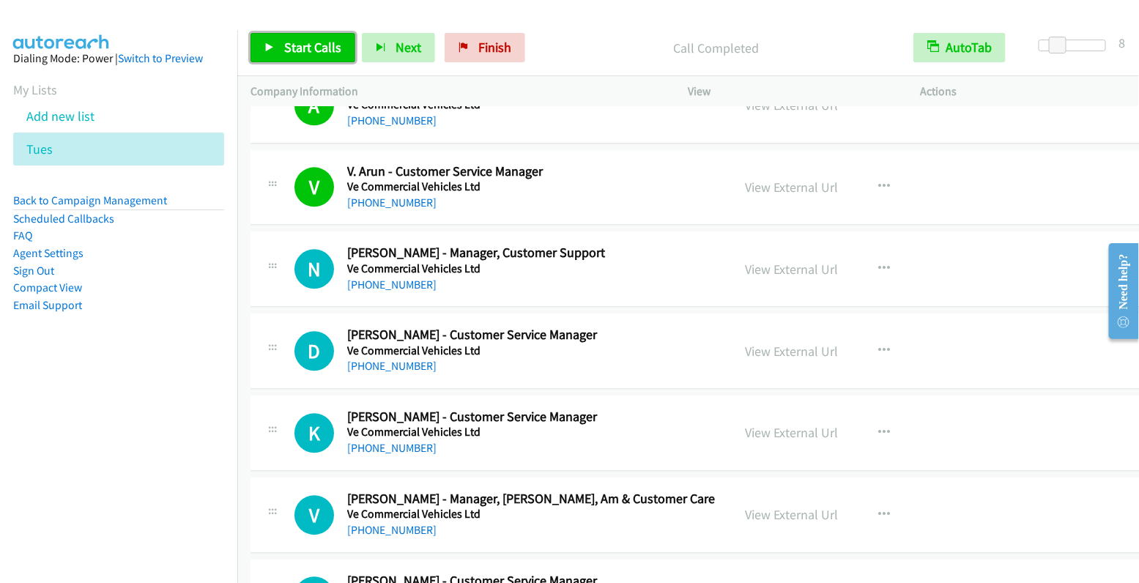
click at [324, 45] on span "Start Calls" at bounding box center [312, 47] width 57 height 17
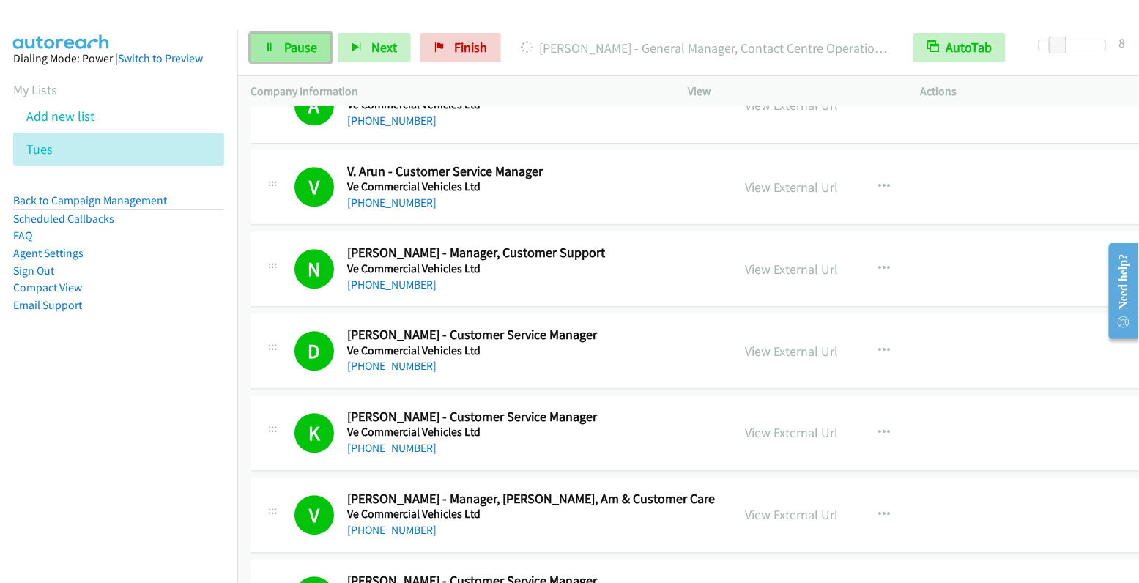
click at [292, 50] on span "Pause" at bounding box center [300, 47] width 33 height 17
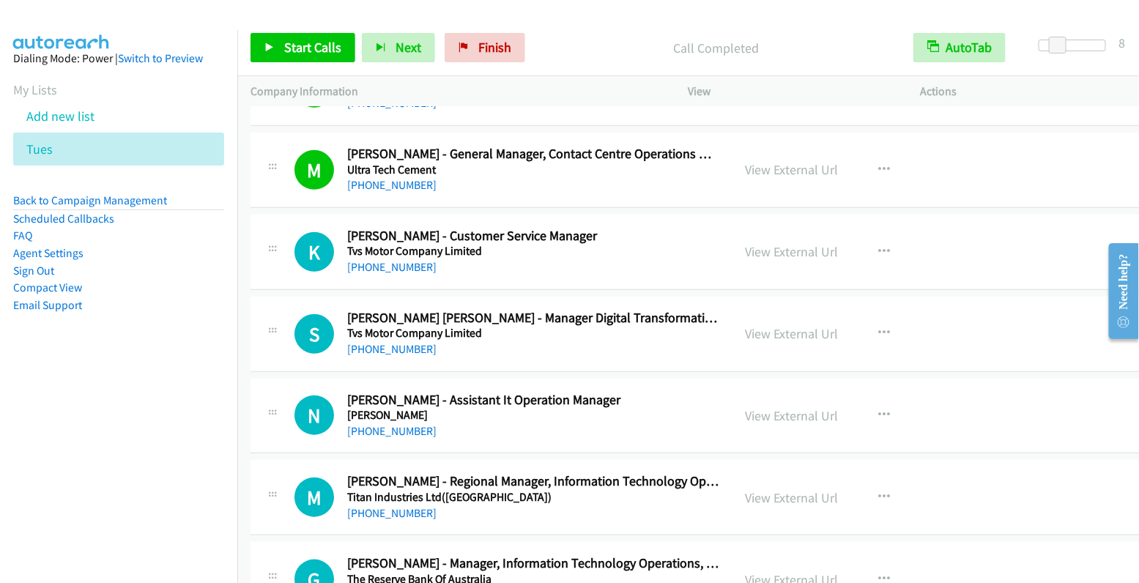
scroll to position [2434, 0]
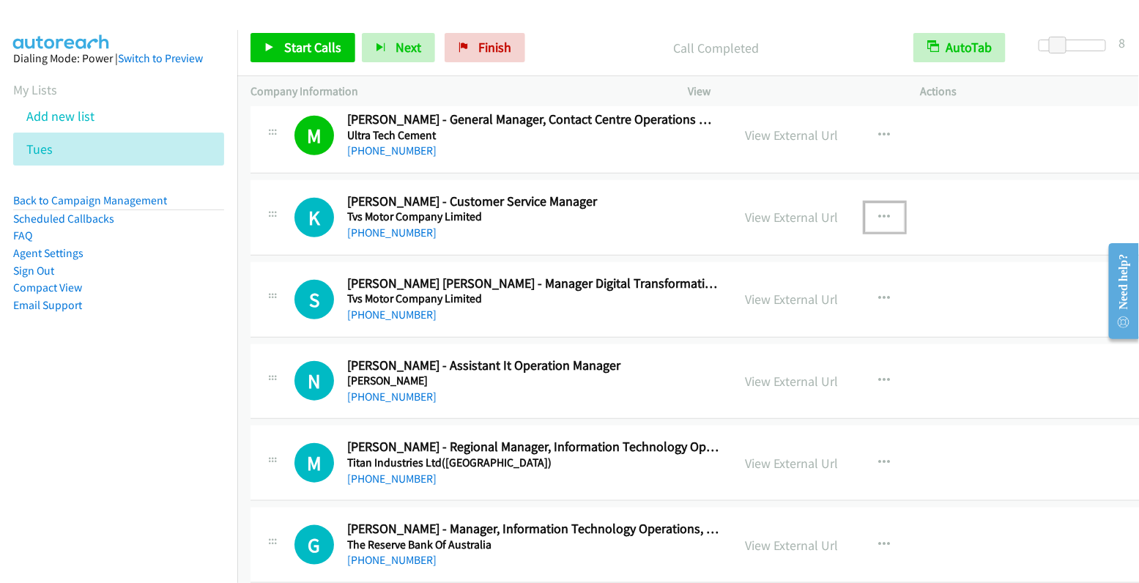
click at [879, 212] on icon "button" at bounding box center [885, 218] width 12 height 12
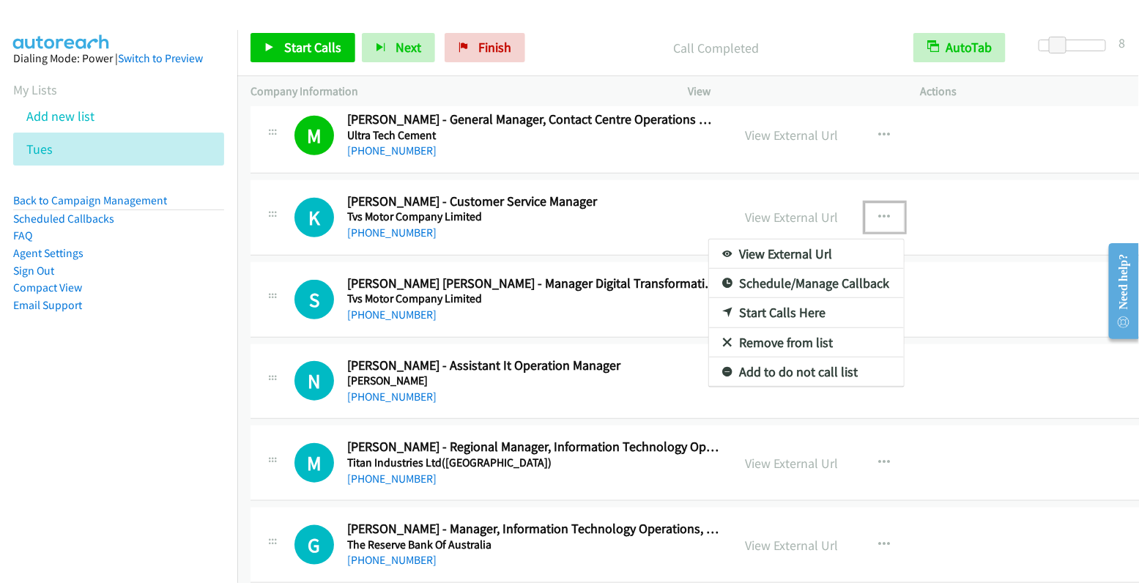
click at [795, 300] on link "Start Calls Here" at bounding box center [806, 312] width 195 height 29
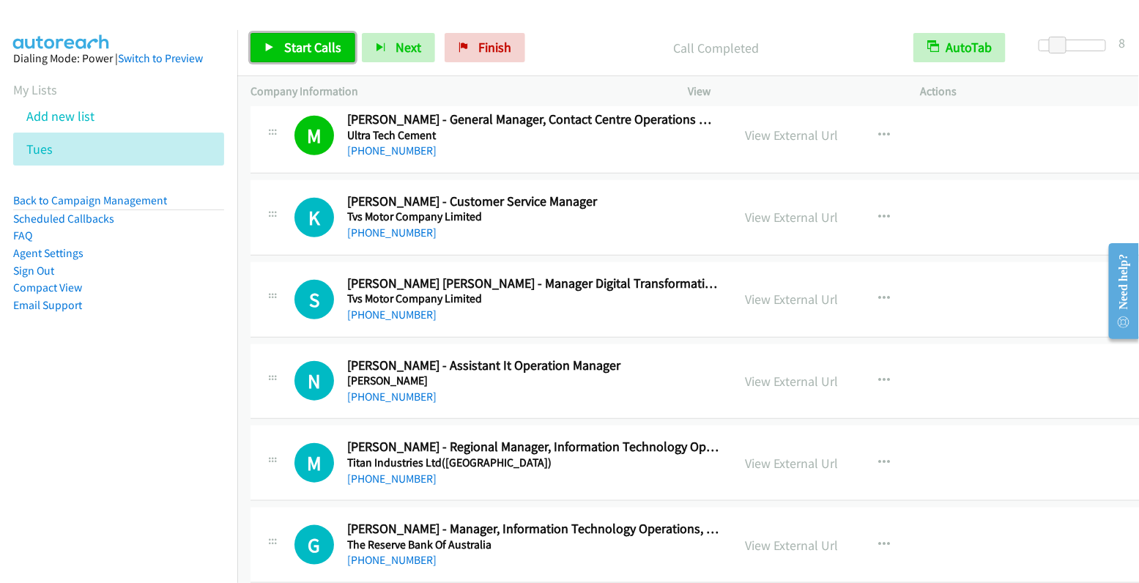
click at [319, 49] on span "Start Calls" at bounding box center [312, 47] width 57 height 17
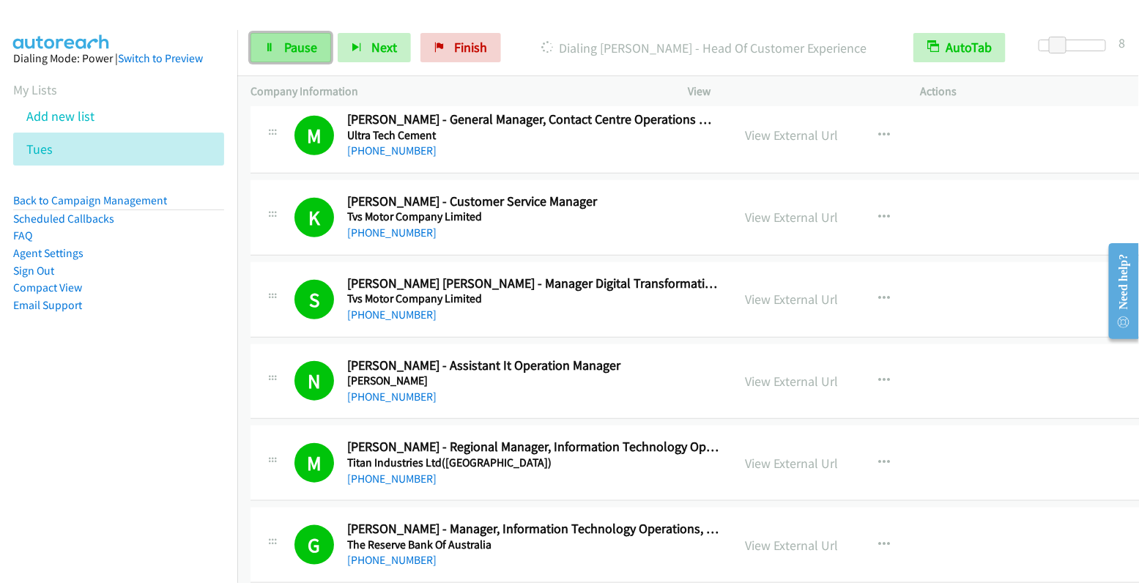
click at [295, 51] on span "Pause" at bounding box center [300, 47] width 33 height 17
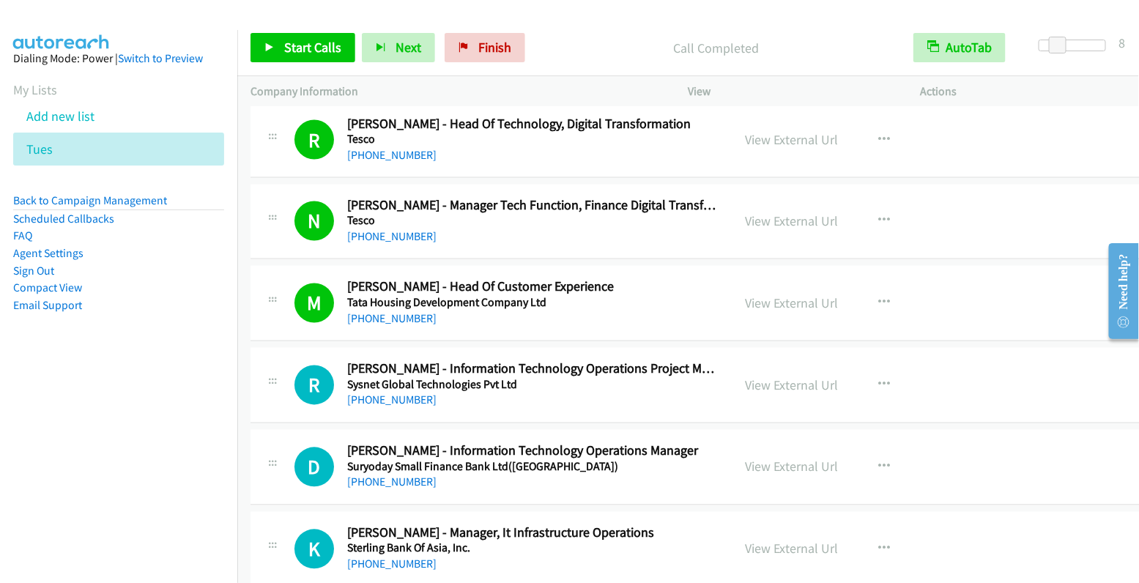
scroll to position [3077, 0]
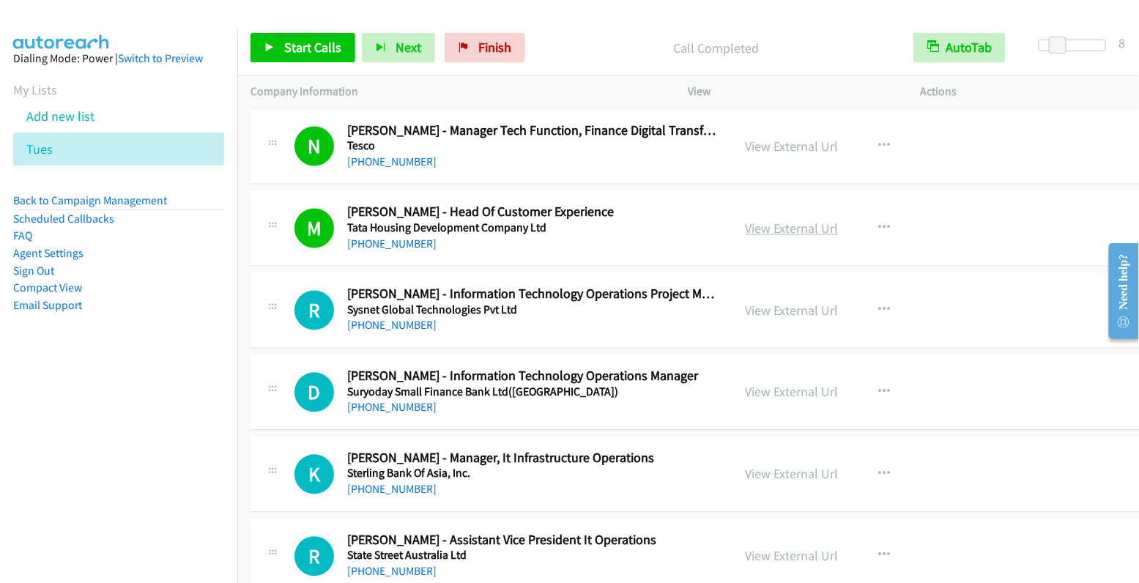
click at [774, 220] on link "View External Url" at bounding box center [792, 228] width 93 height 17
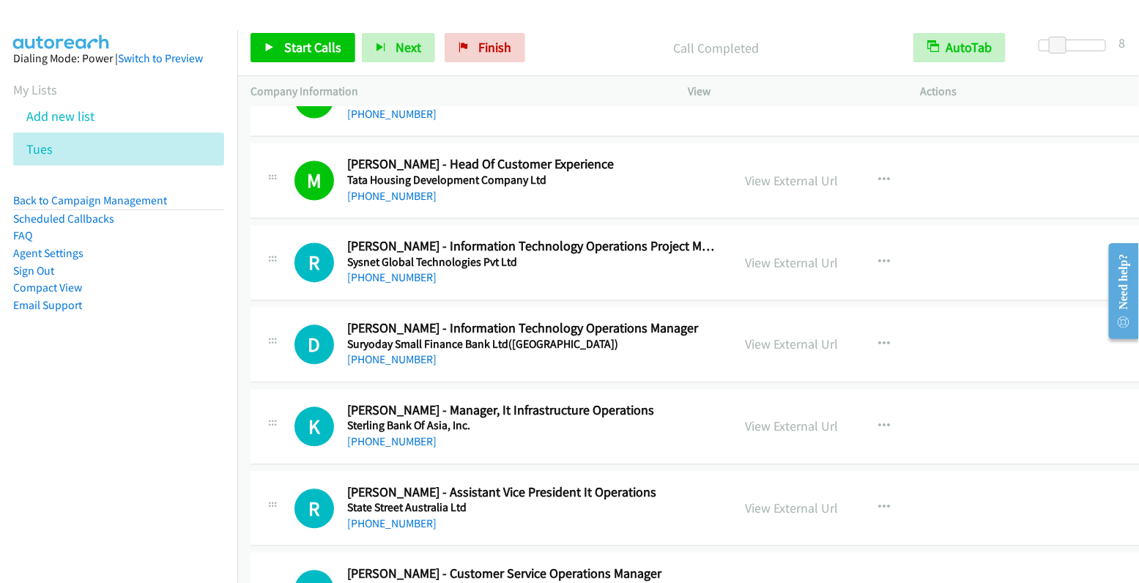
scroll to position [3127, 0]
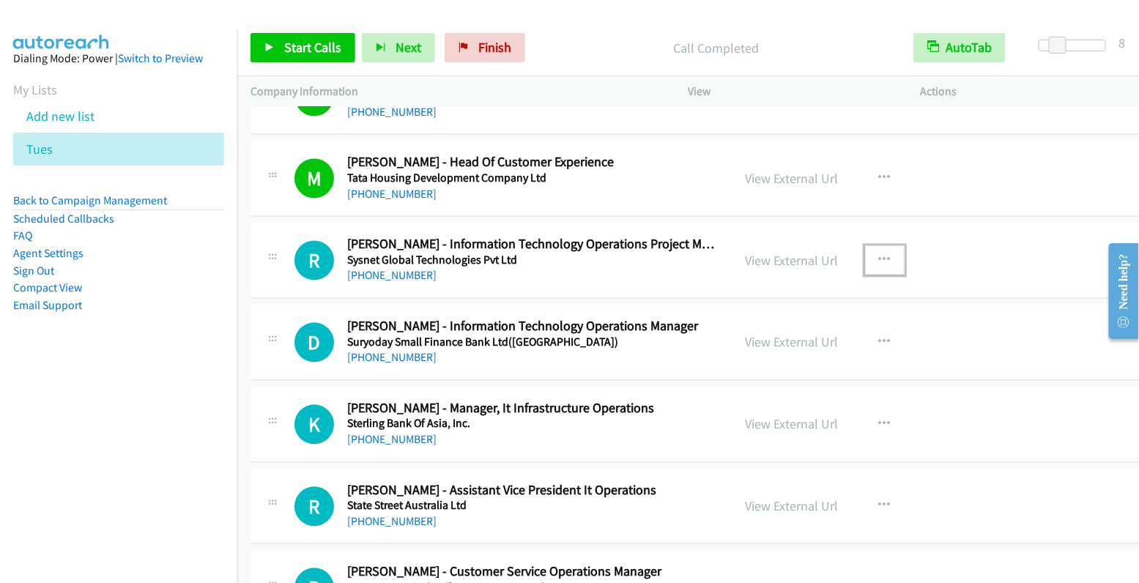
click at [879, 255] on icon "button" at bounding box center [885, 261] width 12 height 12
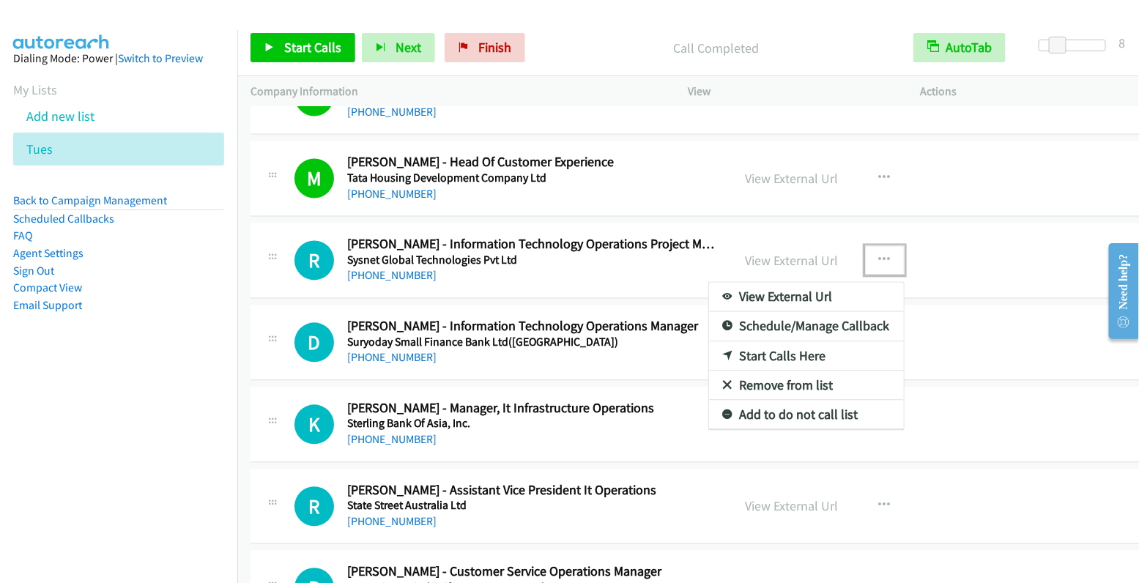
click at [788, 342] on link "Start Calls Here" at bounding box center [806, 356] width 195 height 29
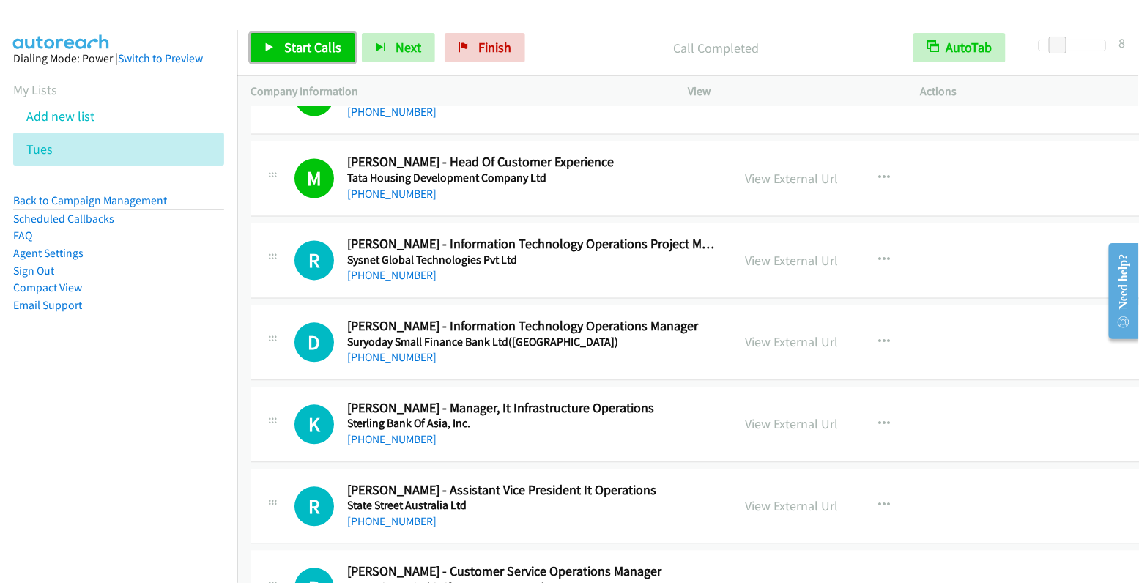
click at [304, 43] on span "Start Calls" at bounding box center [312, 47] width 57 height 17
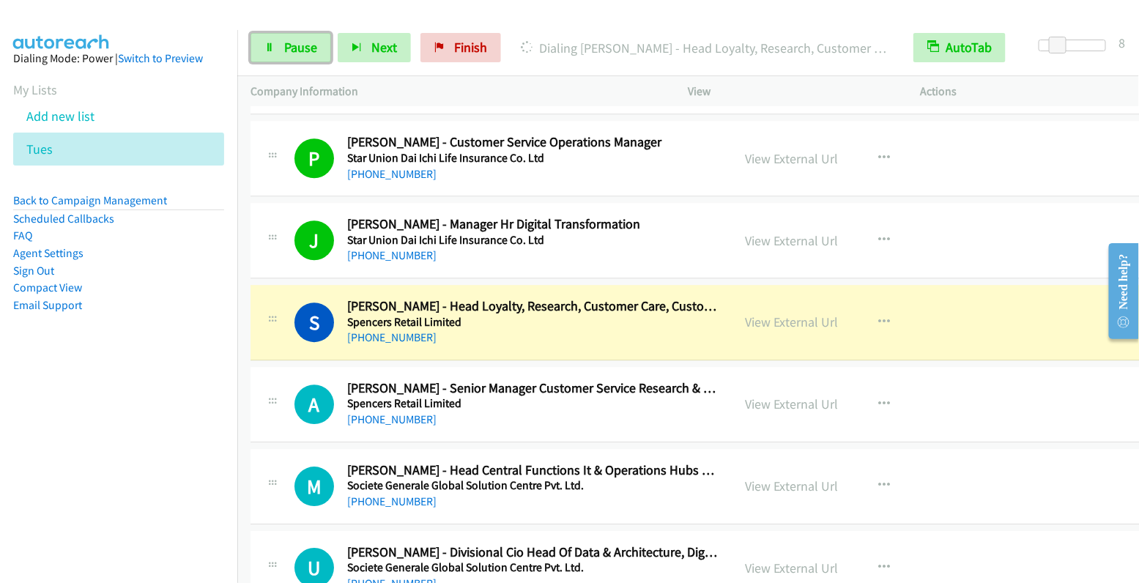
scroll to position [3623, 0]
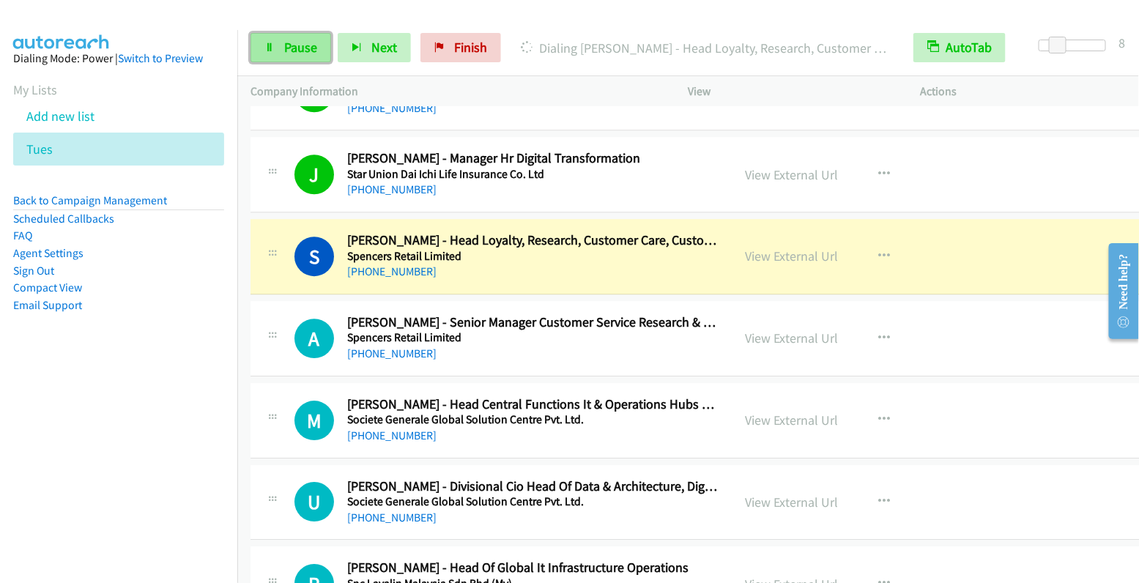
click at [293, 53] on span "Pause" at bounding box center [300, 47] width 33 height 17
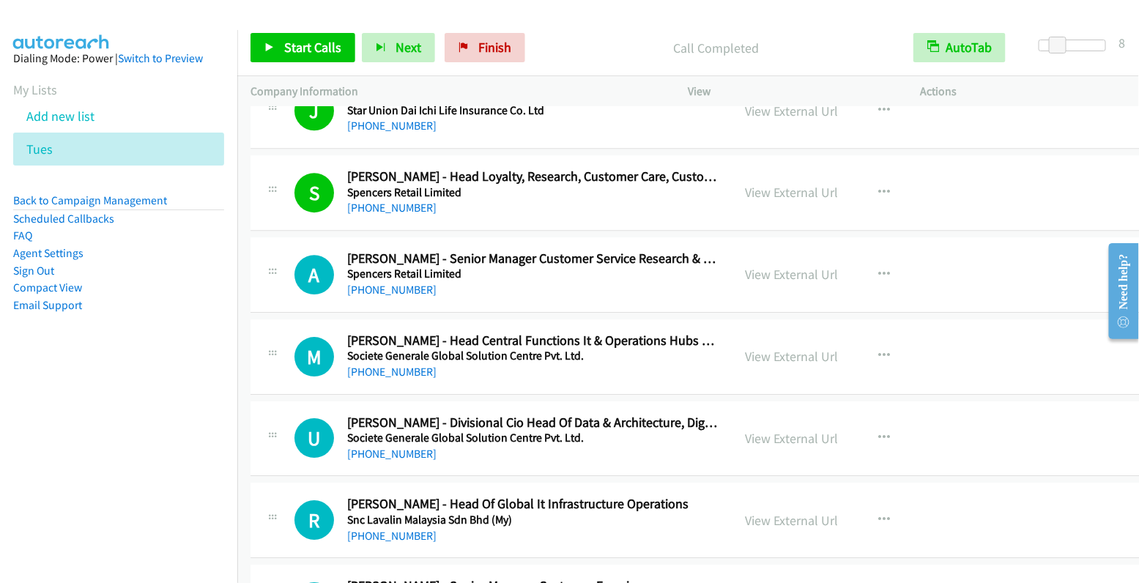
scroll to position [3704, 0]
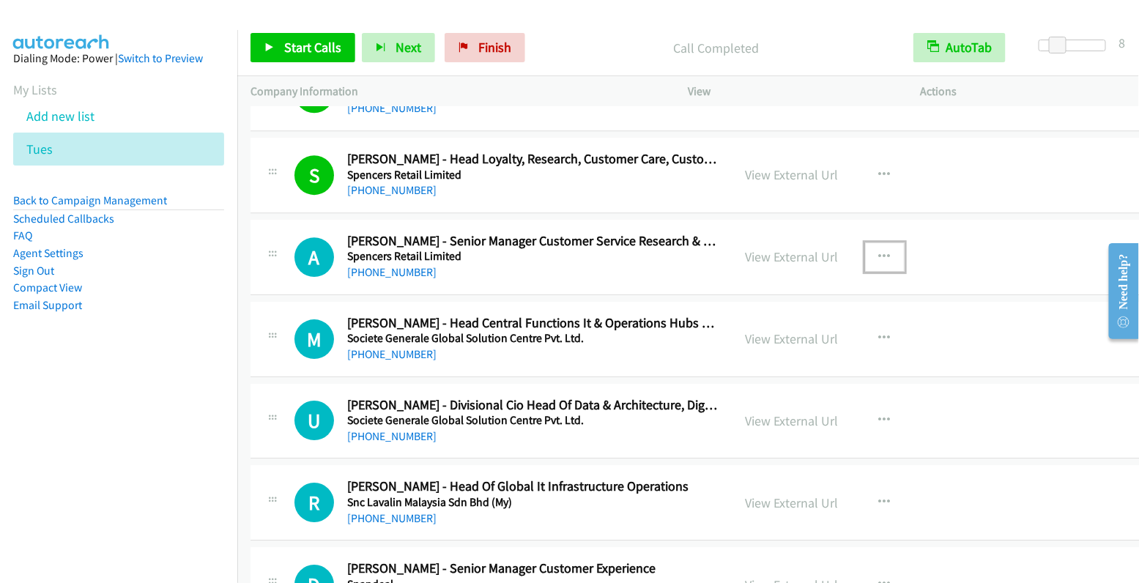
click at [879, 251] on icon "button" at bounding box center [885, 257] width 12 height 12
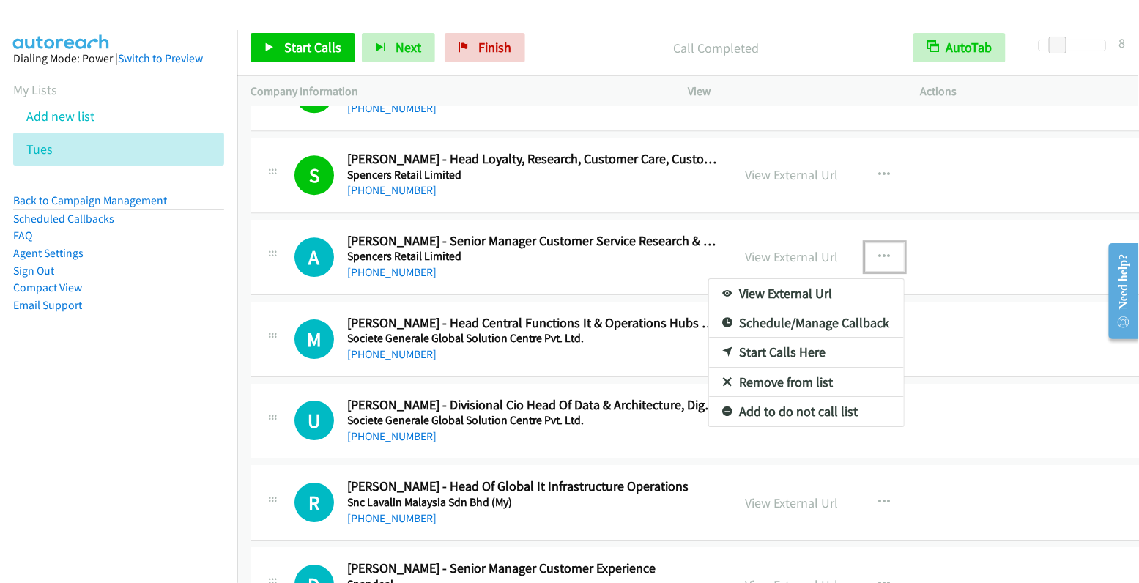
click at [773, 338] on link "Start Calls Here" at bounding box center [806, 352] width 195 height 29
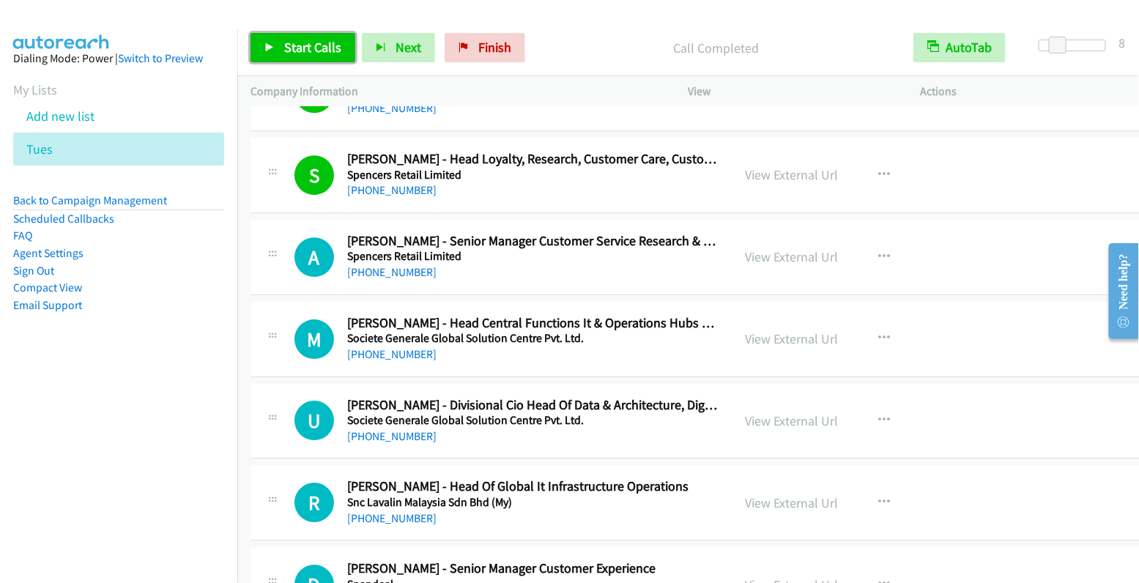
click at [319, 51] on span "Start Calls" at bounding box center [312, 47] width 57 height 17
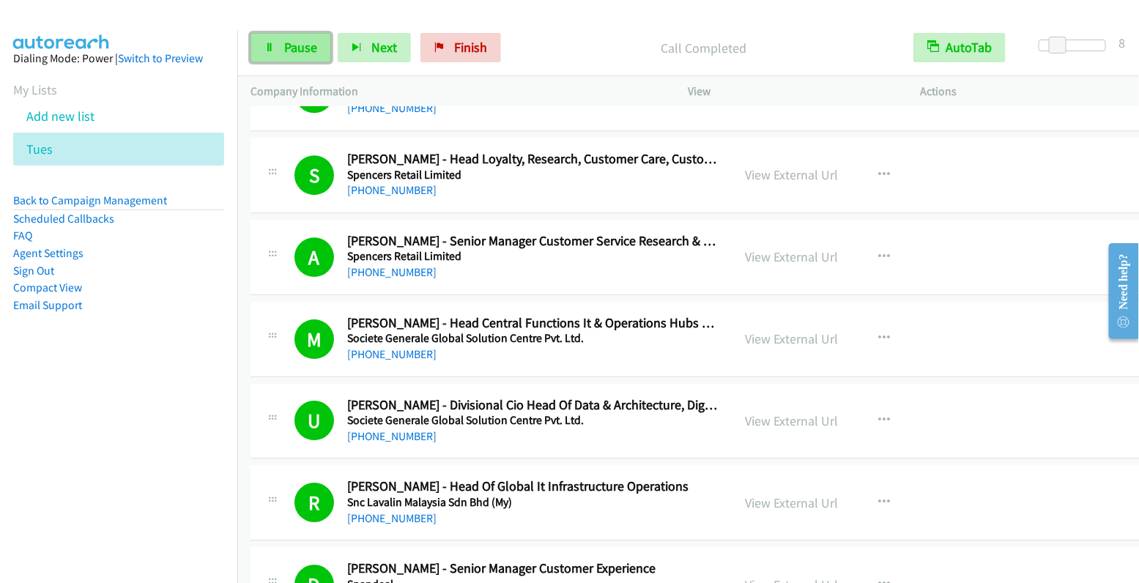
click at [305, 53] on span "Pause" at bounding box center [300, 47] width 33 height 17
